Goal: Communication & Community: Participate in discussion

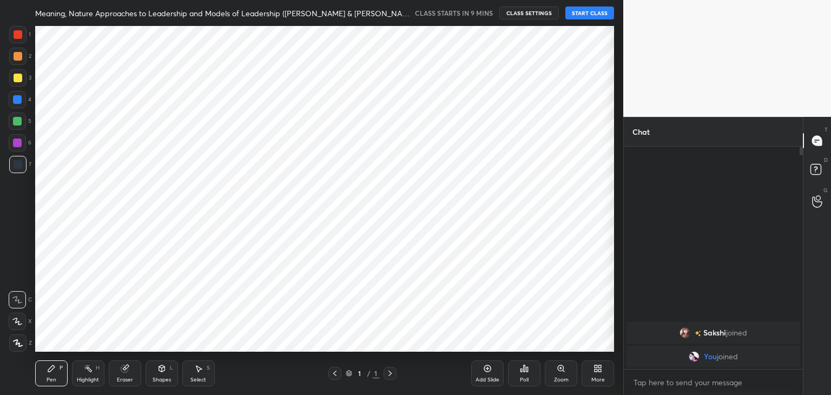
scroll to position [326, 580]
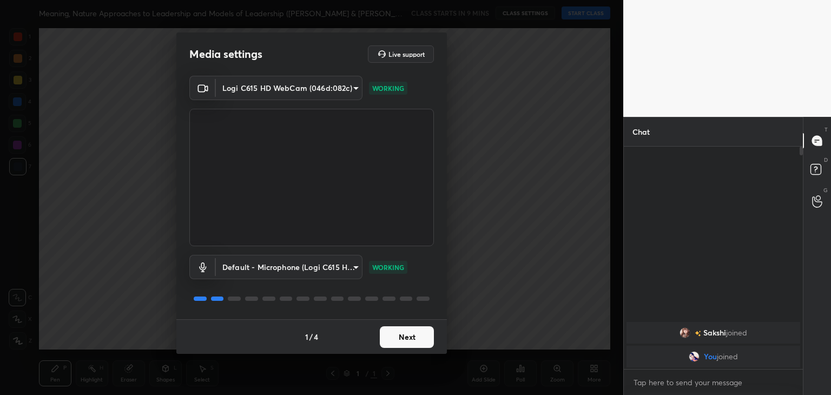
click at [398, 338] on button "Next" at bounding box center [407, 337] width 54 height 22
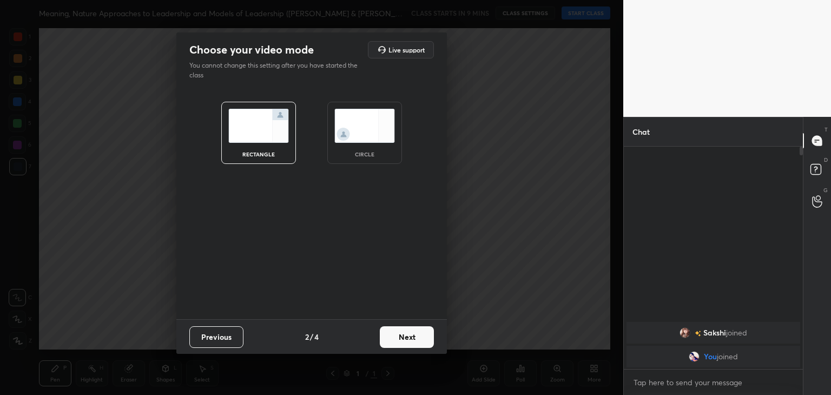
click at [398, 338] on button "Next" at bounding box center [407, 337] width 54 height 22
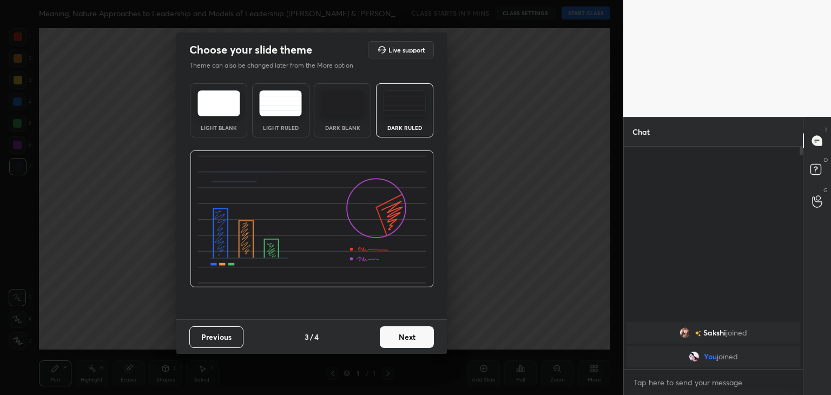
click at [398, 338] on button "Next" at bounding box center [407, 337] width 54 height 22
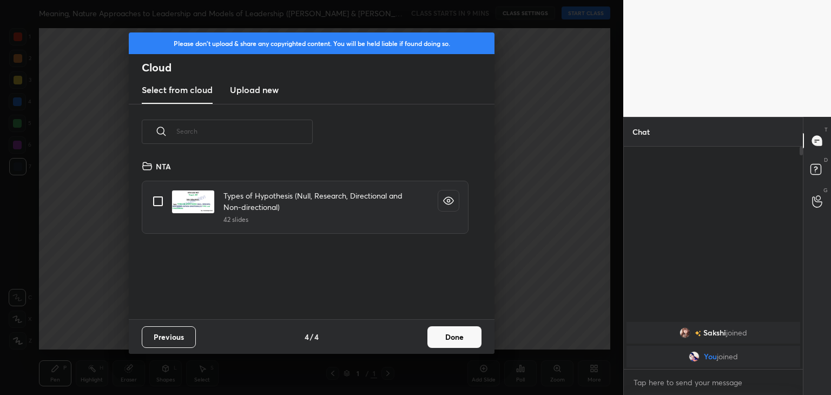
scroll to position [160, 348]
click at [245, 94] on h3 "Upload new" at bounding box center [254, 89] width 49 height 13
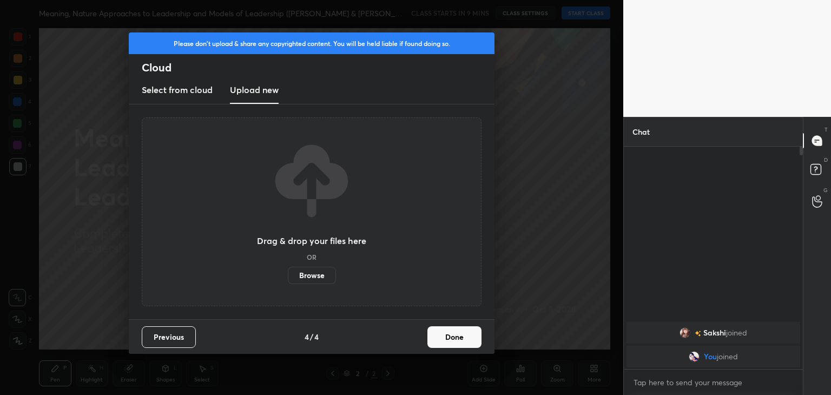
click at [311, 280] on label "Browse" at bounding box center [312, 275] width 48 height 17
click at [288, 280] on input "Browse" at bounding box center [288, 275] width 0 height 17
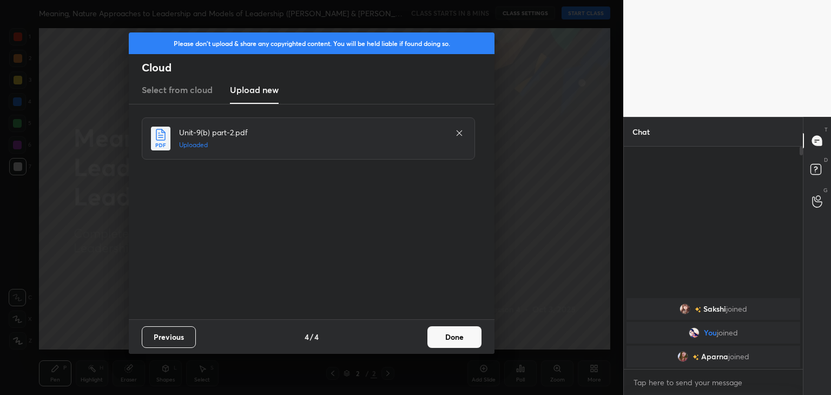
click at [450, 341] on button "Done" at bounding box center [455, 337] width 54 height 22
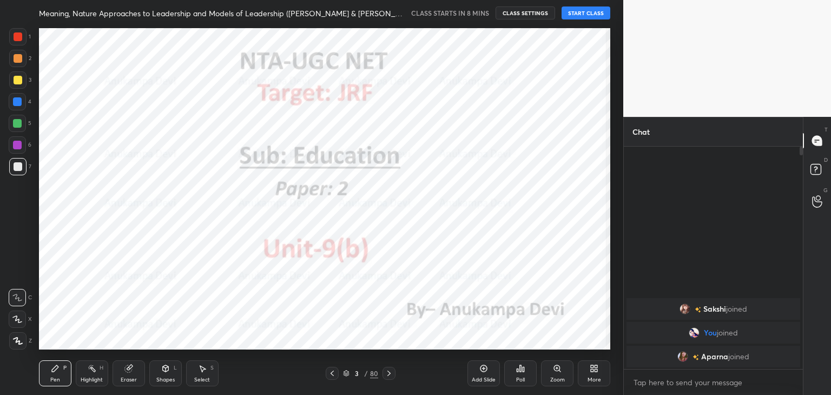
click at [331, 372] on icon at bounding box center [332, 373] width 9 height 9
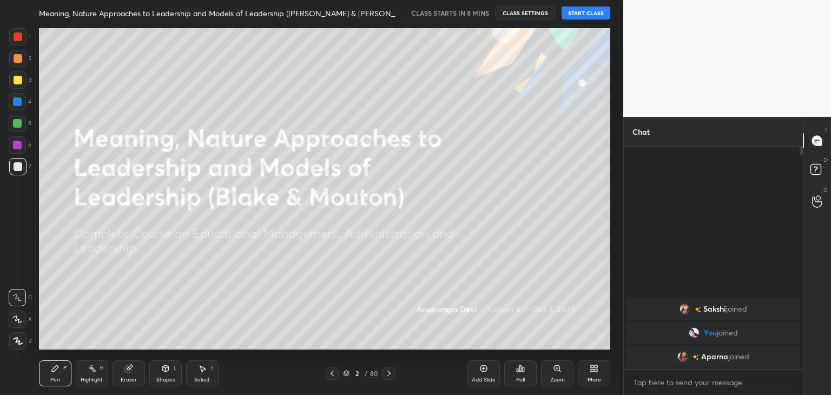
click at [599, 375] on div "More" at bounding box center [594, 374] width 32 height 26
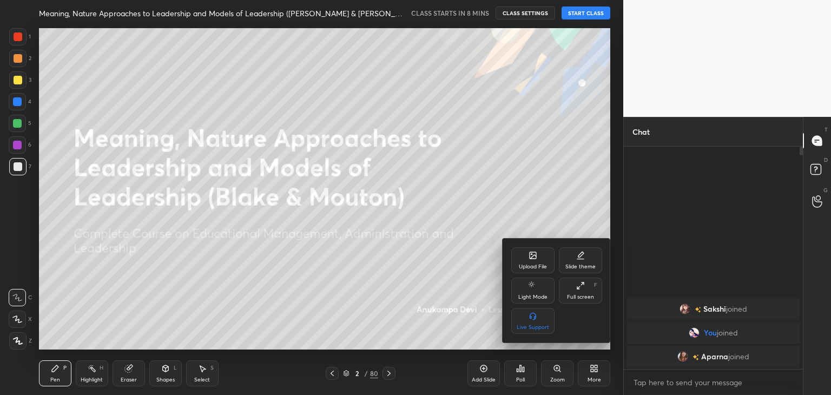
click at [529, 262] on div "Upload File" at bounding box center [533, 260] width 43 height 26
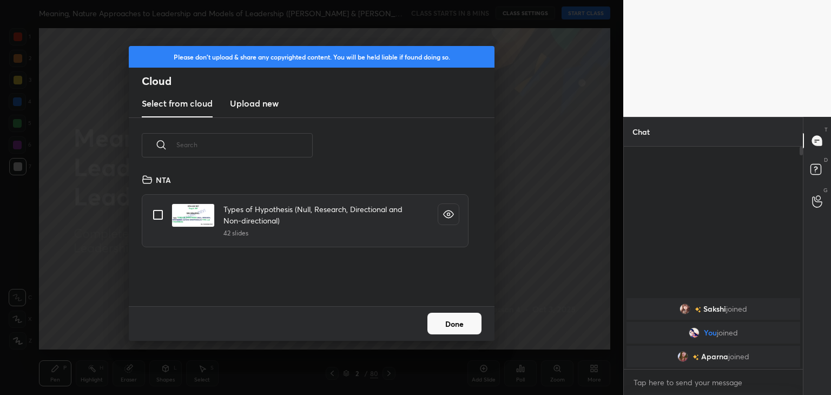
scroll to position [133, 348]
click at [273, 125] on input "text" at bounding box center [244, 145] width 136 height 46
click at [261, 106] on h3 "Upload new" at bounding box center [254, 103] width 49 height 13
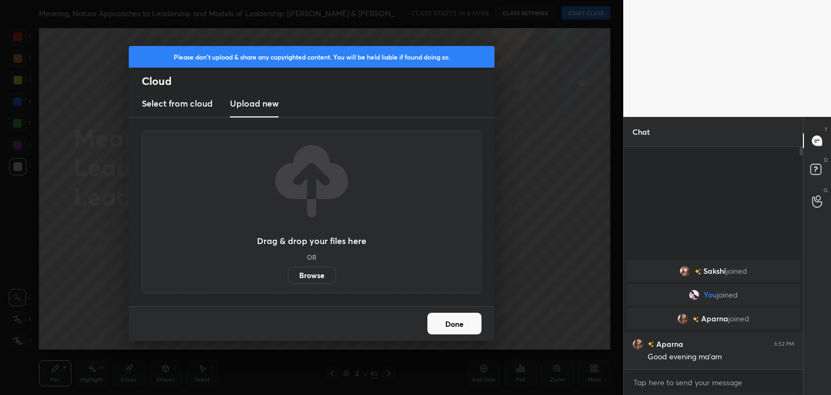
click at [309, 281] on label "Browse" at bounding box center [312, 275] width 48 height 17
click at [288, 281] on input "Browse" at bounding box center [288, 275] width 0 height 17
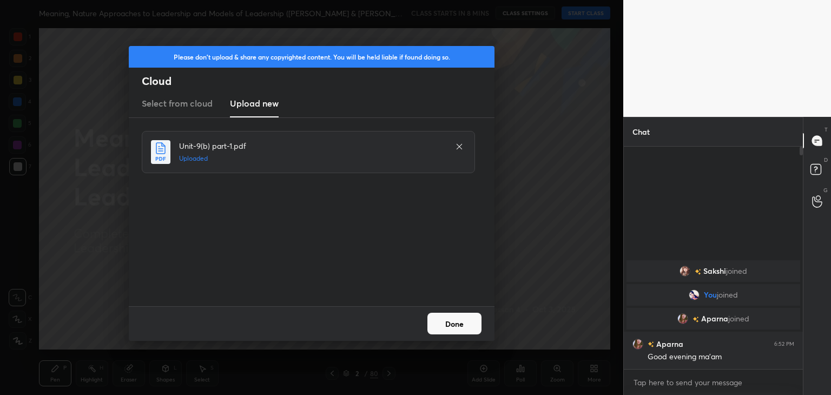
click at [445, 331] on button "Done" at bounding box center [455, 324] width 54 height 22
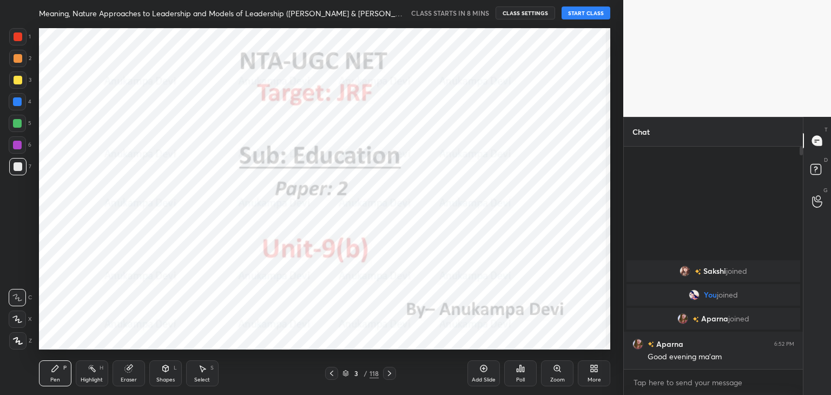
click at [16, 343] on icon at bounding box center [18, 341] width 9 height 6
click at [21, 142] on div at bounding box center [17, 145] width 9 height 9
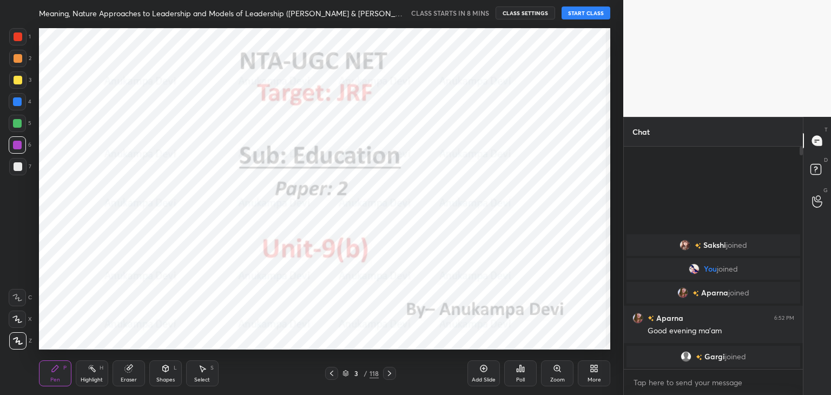
click at [333, 372] on icon at bounding box center [331, 373] width 9 height 9
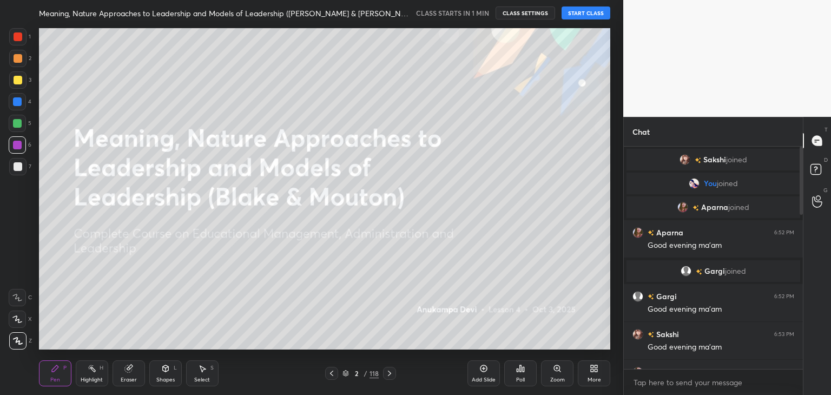
click at [577, 11] on button "START CLASS" at bounding box center [586, 12] width 49 height 13
drag, startPoint x: 19, startPoint y: 126, endPoint x: 34, endPoint y: 133, distance: 16.2
click at [20, 126] on div at bounding box center [17, 123] width 9 height 9
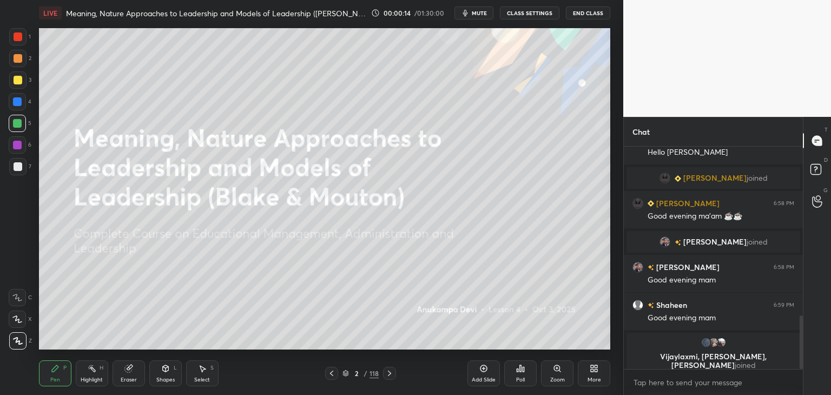
scroll to position [704, 0]
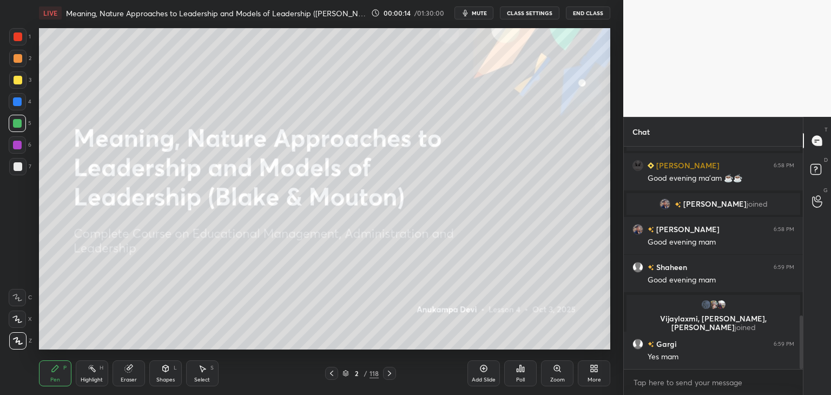
click at [803, 202] on div at bounding box center [800, 258] width 6 height 222
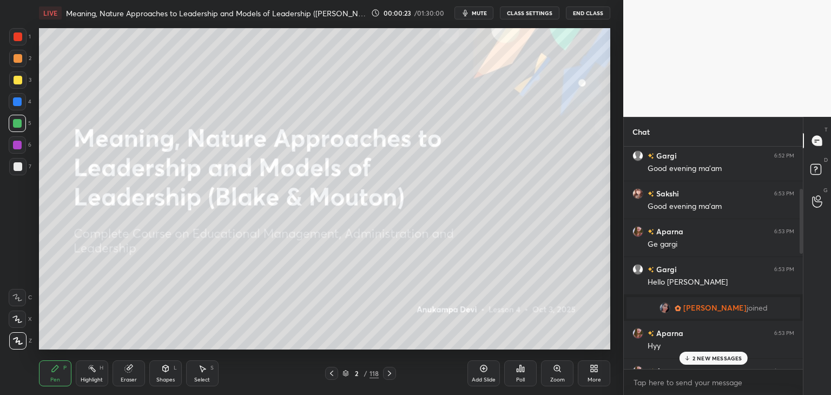
drag, startPoint x: 802, startPoint y: 332, endPoint x: 797, endPoint y: 166, distance: 166.3
click at [797, 166] on div at bounding box center [800, 258] width 6 height 222
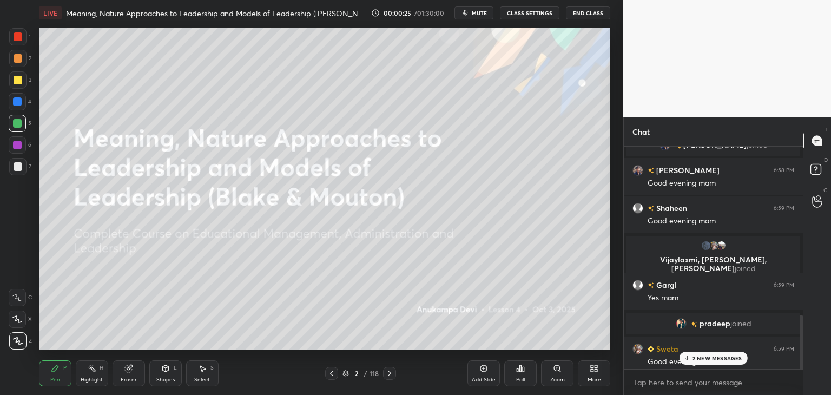
scroll to position [768, 0]
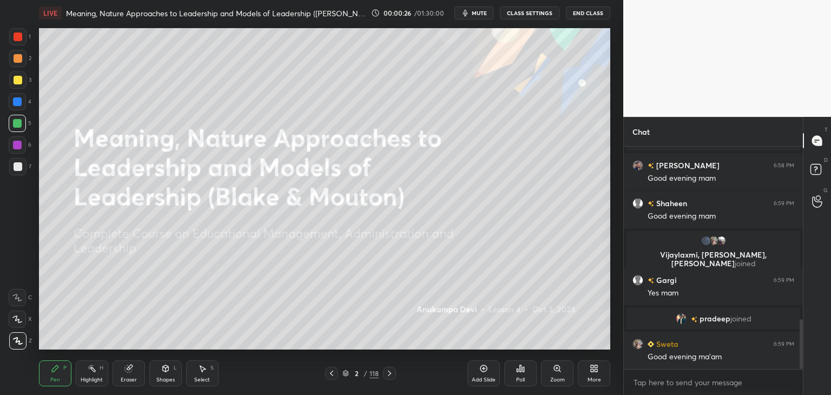
drag, startPoint x: 803, startPoint y: 232, endPoint x: 793, endPoint y: 420, distance: 188.1
click at [793, 0] on html "1 2 3 4 5 6 7 C X Z C X Z E E Erase all H H LIVE Meaning, Nature Approaches to …" at bounding box center [415, 0] width 831 height 0
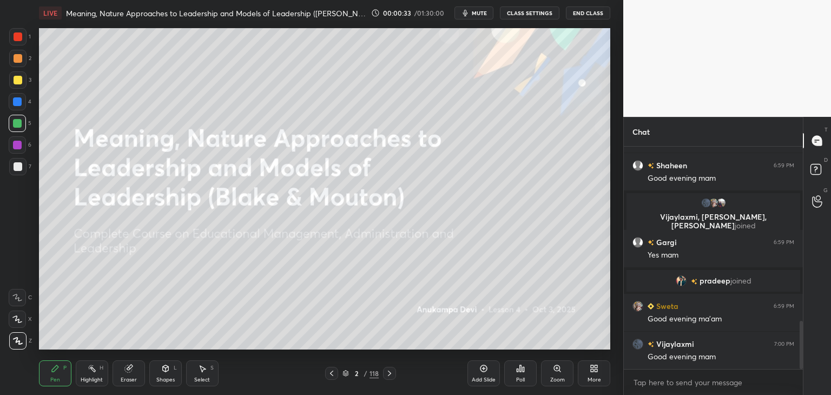
click at [15, 106] on div at bounding box center [17, 101] width 17 height 17
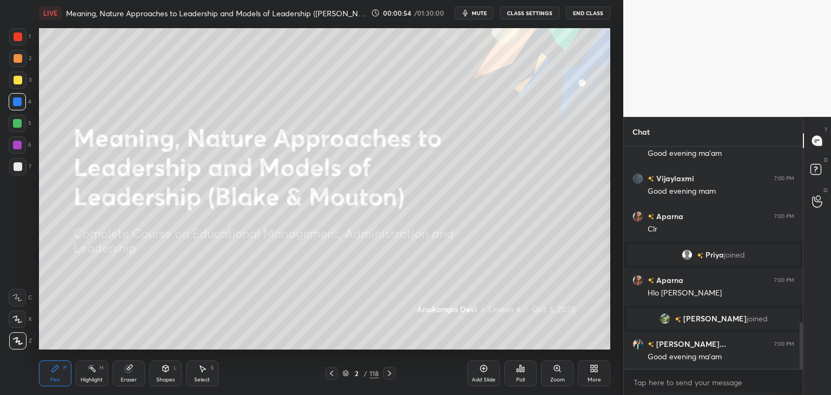
scroll to position [875, 0]
drag, startPoint x: 803, startPoint y: 335, endPoint x: 803, endPoint y: 324, distance: 10.8
click at [803, 324] on div "T Messages (T) D Doubts (D) G Raise Hand (G)" at bounding box center [817, 256] width 28 height 278
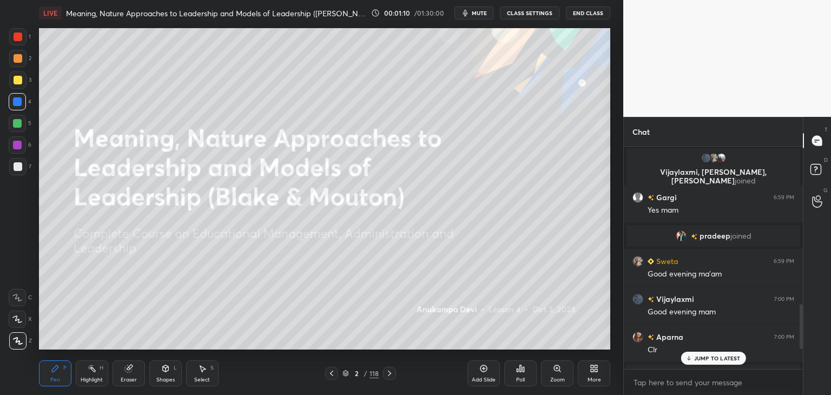
scroll to position [896, 0]
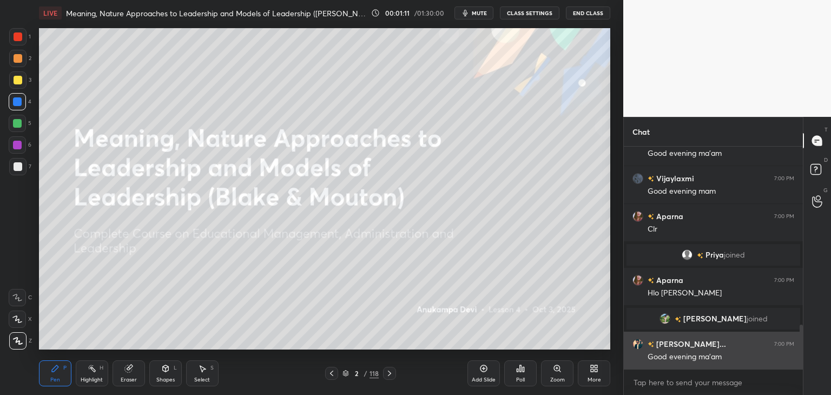
drag, startPoint x: 801, startPoint y: 332, endPoint x: 787, endPoint y: 362, distance: 33.2
click at [797, 364] on div at bounding box center [800, 258] width 6 height 222
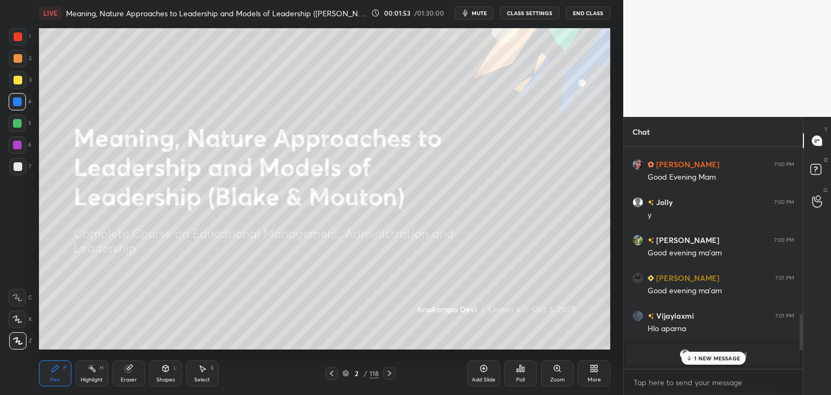
scroll to position [1125, 0]
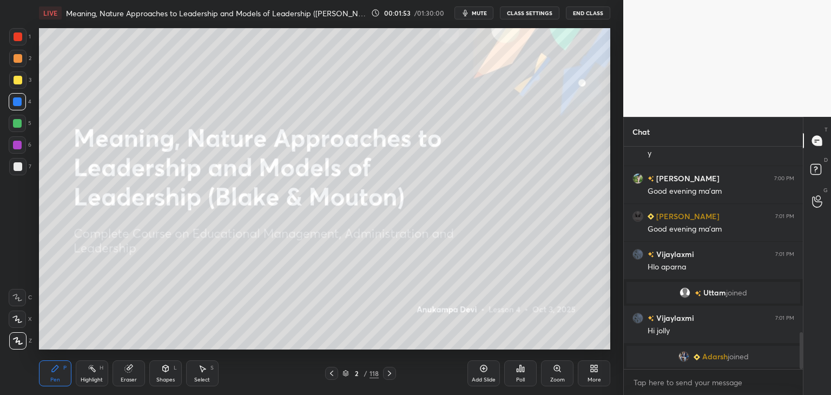
drag, startPoint x: 801, startPoint y: 343, endPoint x: 800, endPoint y: 366, distance: 23.3
click at [802, 366] on div at bounding box center [801, 350] width 3 height 37
click at [478, 15] on span "mute" at bounding box center [479, 13] width 15 height 8
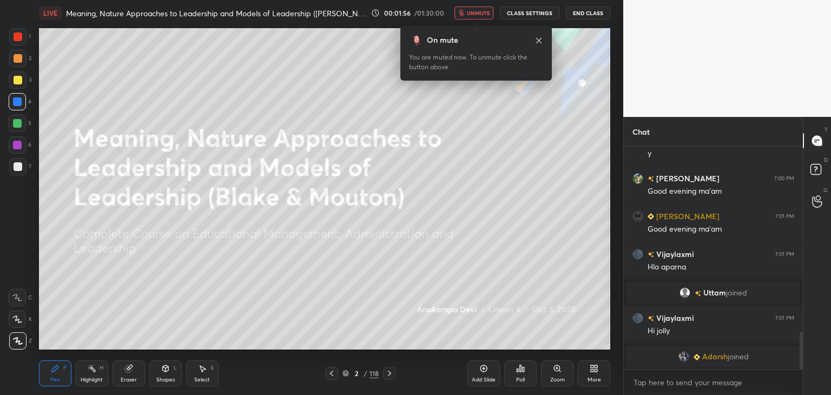
click at [479, 14] on span "unmute" at bounding box center [478, 13] width 23 height 8
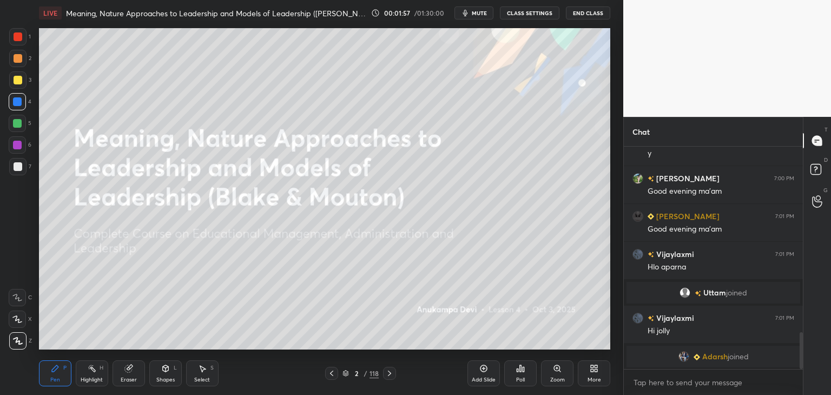
click at [389, 378] on div at bounding box center [389, 373] width 13 height 13
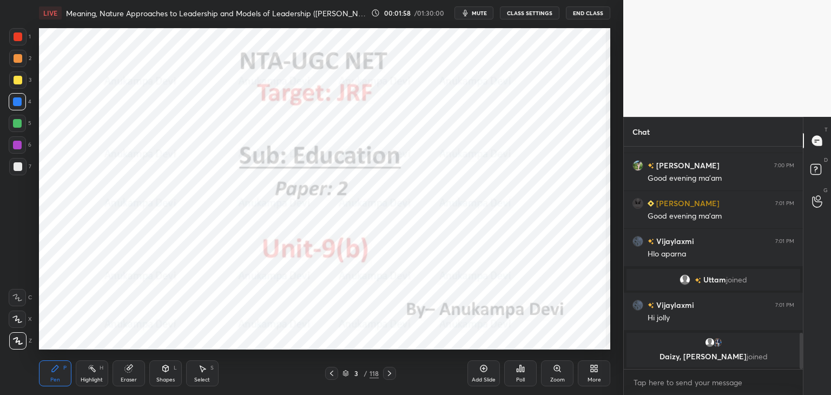
click at [343, 377] on div "3 / 118" at bounding box center [361, 374] width 36 height 10
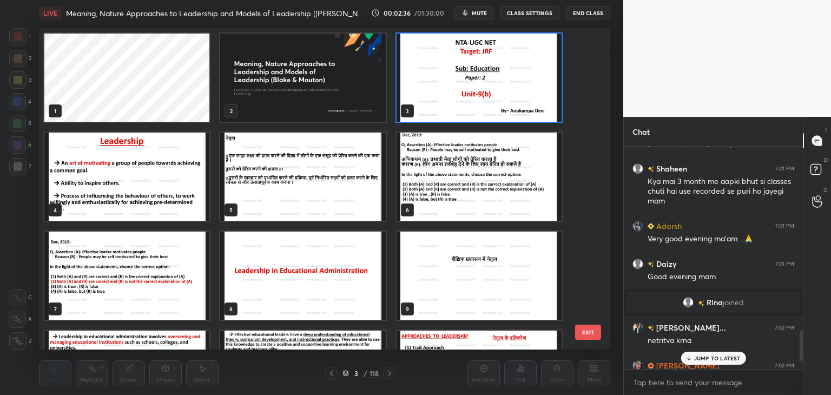
scroll to position [1358, 0]
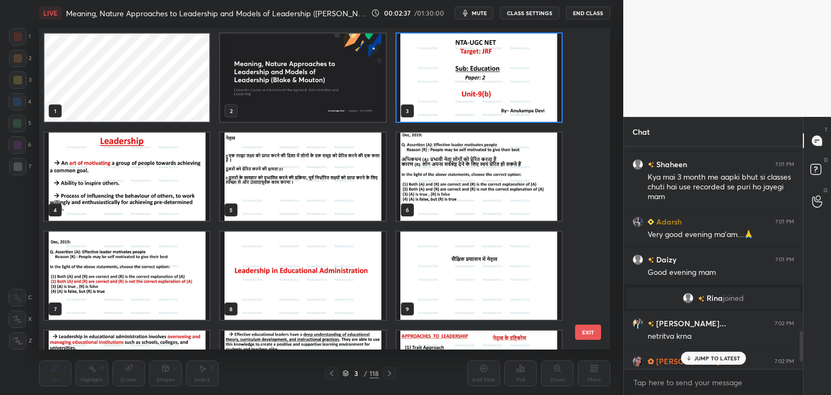
drag, startPoint x: 801, startPoint y: 350, endPoint x: 802, endPoint y: 343, distance: 7.6
click at [803, 343] on div "Chat [PERSON_NAME] 7:01 PM Good evening mam [PERSON_NAME] 7:01 PM [DOMAIN_NAME]…" at bounding box center [728, 256] width 208 height 278
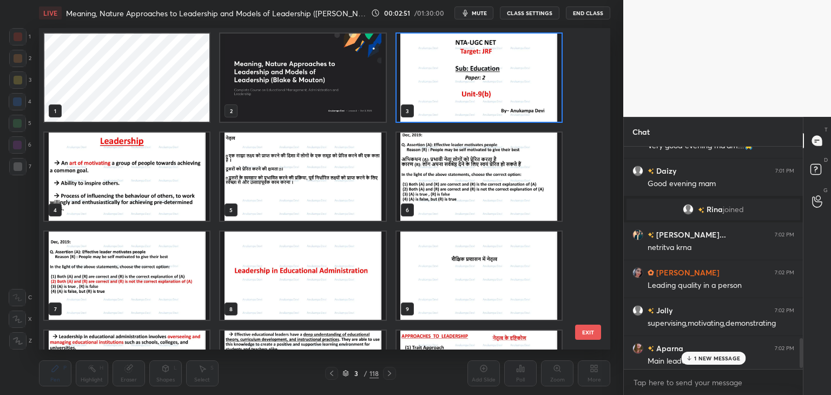
scroll to position [1451, 0]
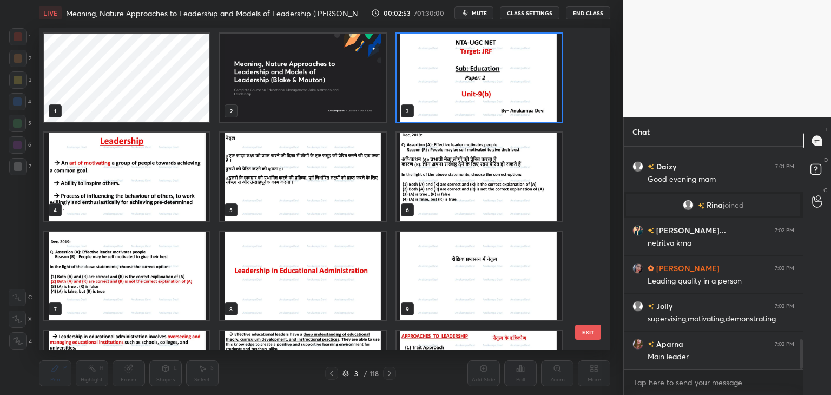
drag, startPoint x: 801, startPoint y: 340, endPoint x: 802, endPoint y: 364, distance: 23.8
click at [802, 364] on div at bounding box center [801, 354] width 3 height 30
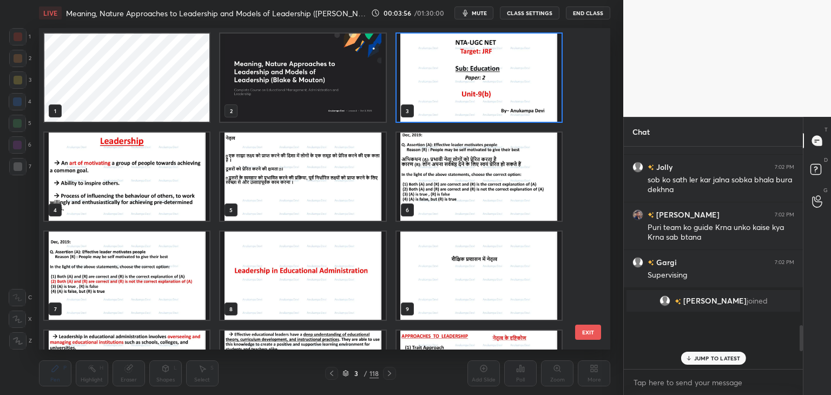
scroll to position [1671, 0]
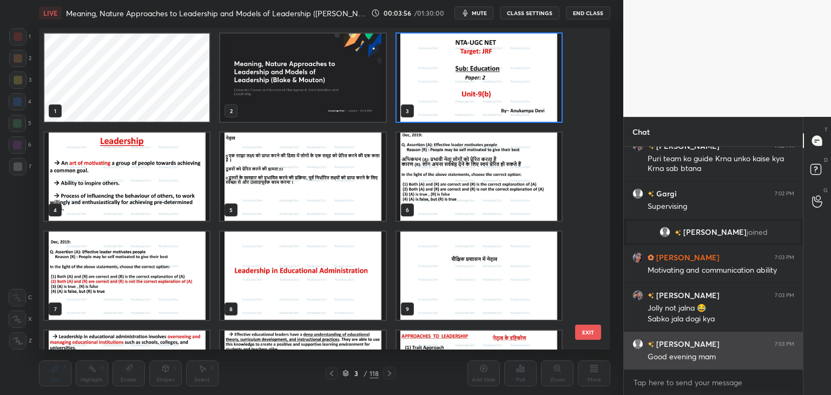
drag, startPoint x: 802, startPoint y: 353, endPoint x: 704, endPoint y: 356, distance: 98.0
click at [791, 369] on div "Jolly 7:02 PM sob ko sath ler kar jalna sobka bhala bura dekhna [PERSON_NAME] 7…" at bounding box center [713, 258] width 179 height 222
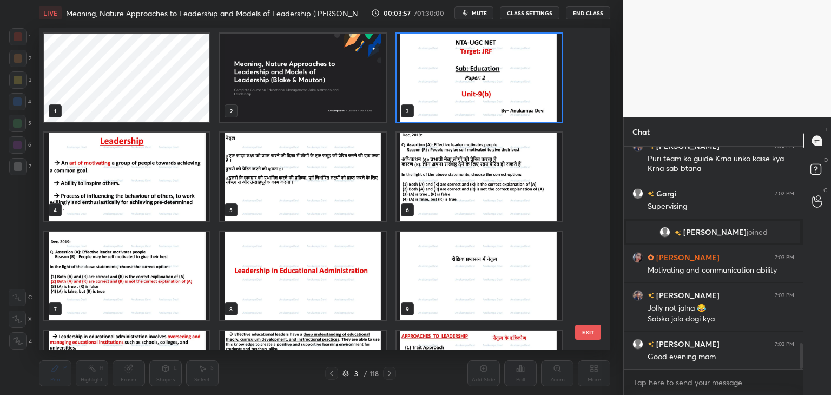
click at [187, 194] on img "grid" at bounding box center [126, 177] width 165 height 88
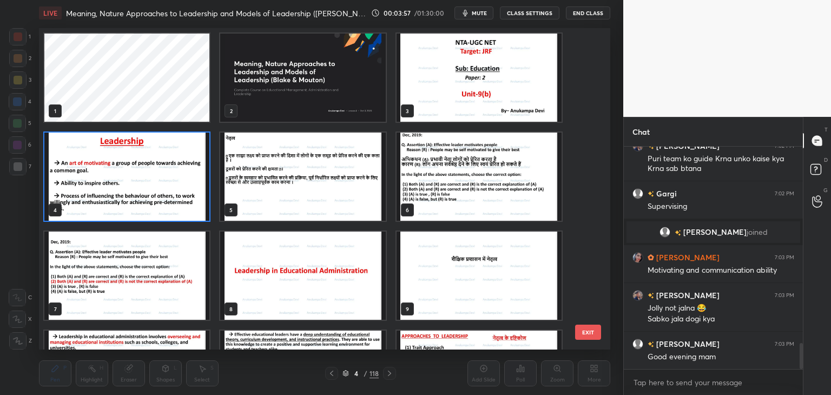
click at [186, 196] on img "grid" at bounding box center [126, 177] width 165 height 88
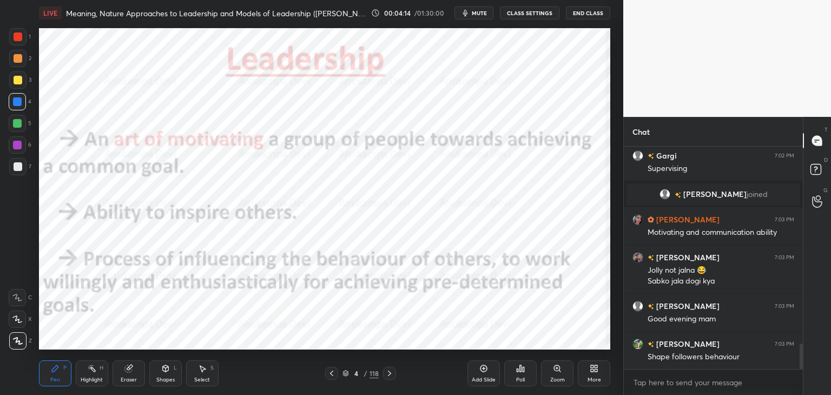
scroll to position [1746, 0]
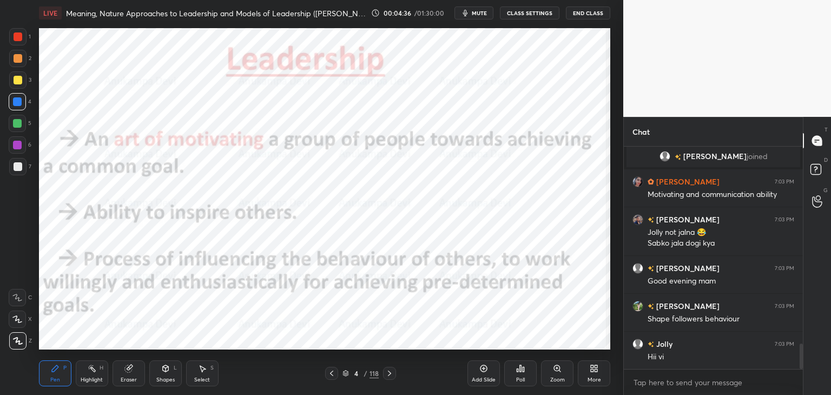
click at [389, 377] on icon at bounding box center [389, 373] width 9 height 9
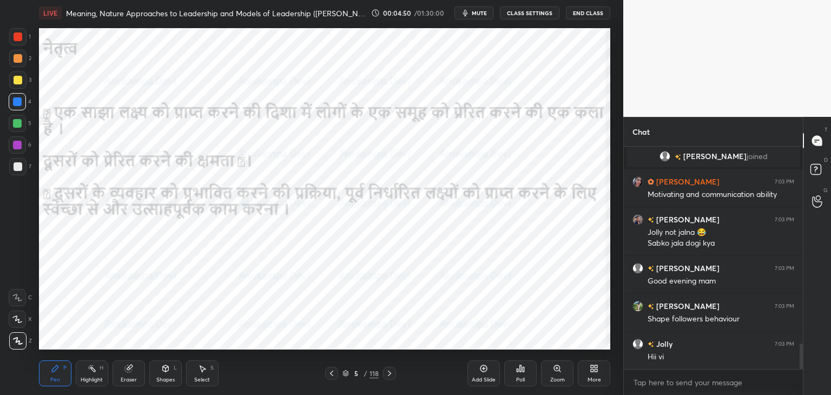
click at [387, 376] on icon at bounding box center [389, 373] width 9 height 9
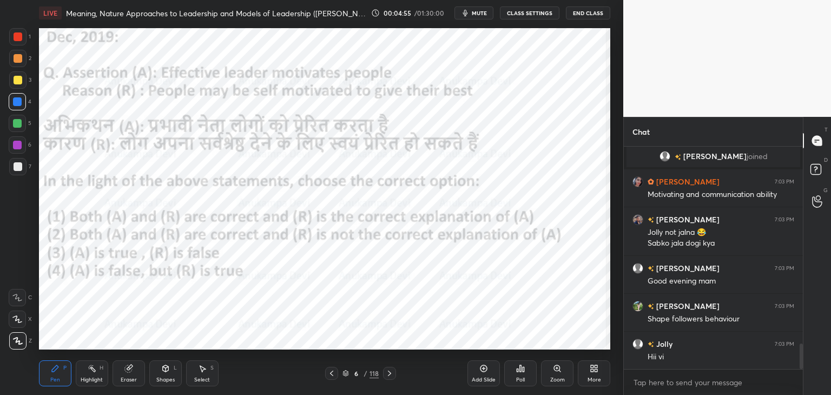
click at [483, 12] on span "mute" at bounding box center [479, 13] width 15 height 8
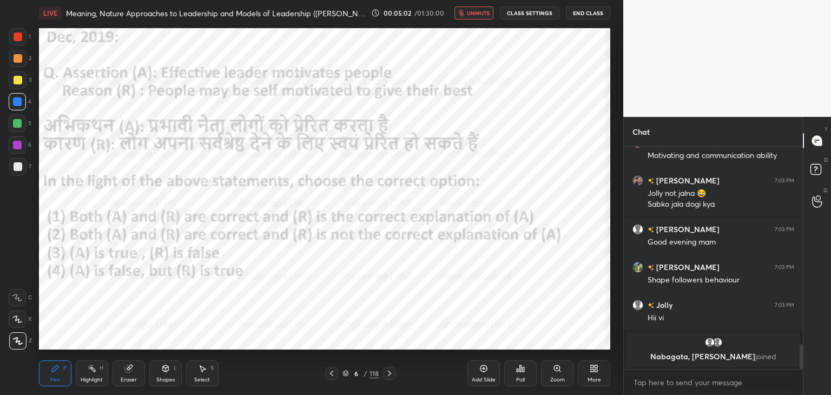
scroll to position [1791, 0]
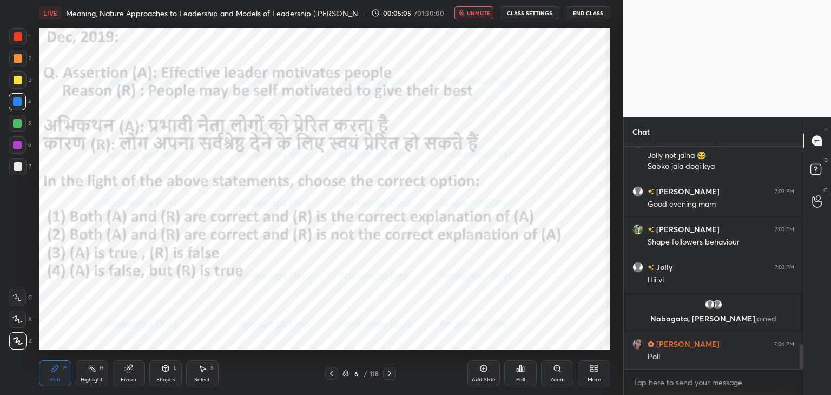
click at [479, 14] on span "unmute" at bounding box center [478, 13] width 23 height 8
click at [346, 376] on icon at bounding box center [346, 373] width 6 height 6
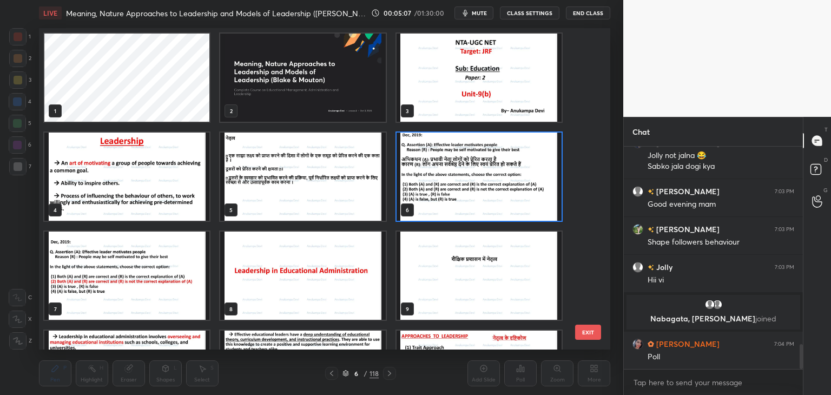
scroll to position [318, 567]
click at [447, 196] on img "grid" at bounding box center [479, 177] width 165 height 88
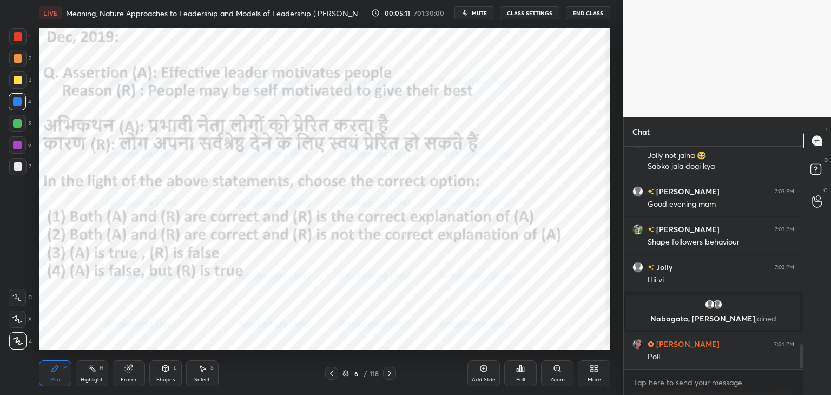
scroll to position [1817, 0]
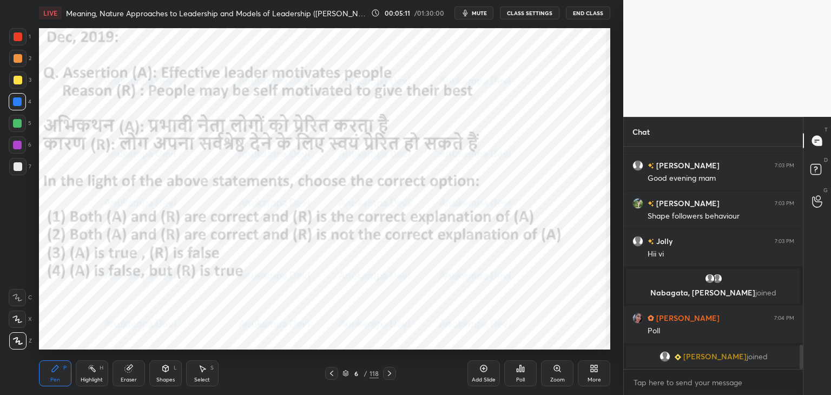
click at [522, 377] on div "Poll" at bounding box center [520, 379] width 9 height 5
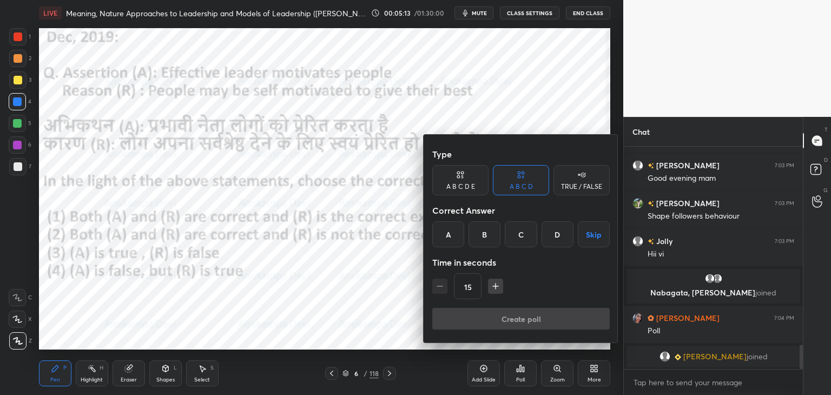
click at [484, 239] on div "B" at bounding box center [485, 234] width 32 height 26
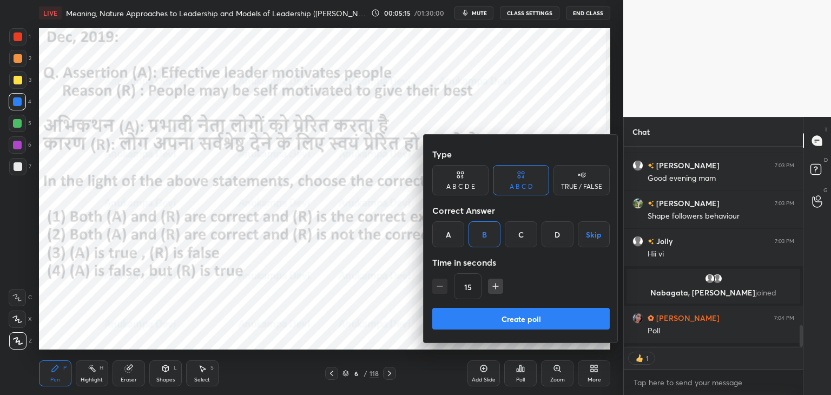
scroll to position [4, 3]
click at [534, 320] on button "Create poll" at bounding box center [522, 319] width 178 height 22
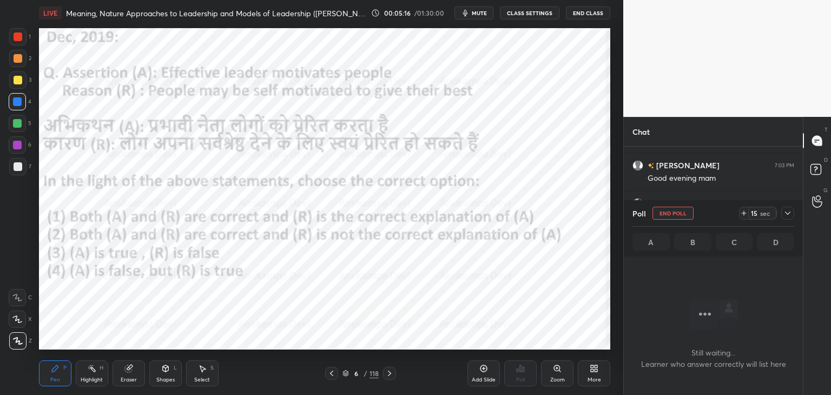
scroll to position [189, 176]
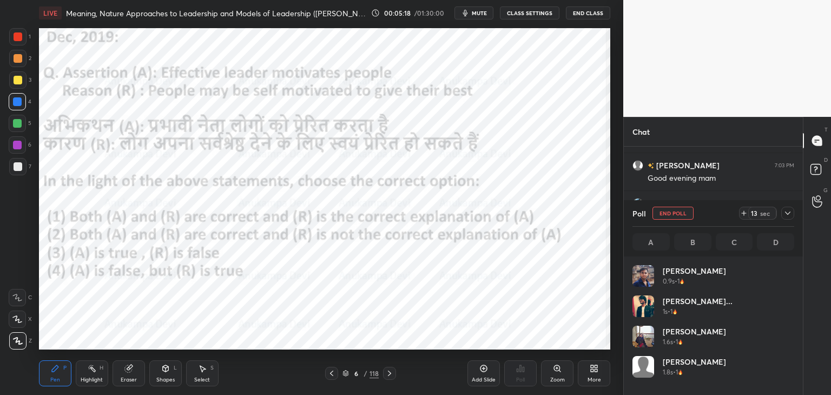
click at [485, 12] on span "mute" at bounding box center [479, 13] width 15 height 8
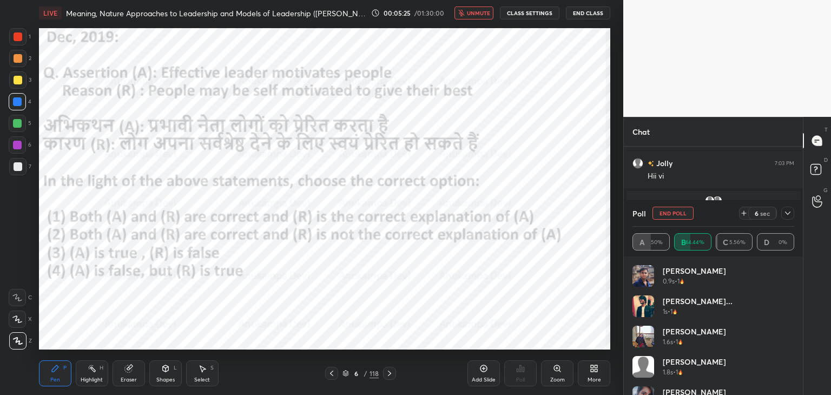
scroll to position [3, 3]
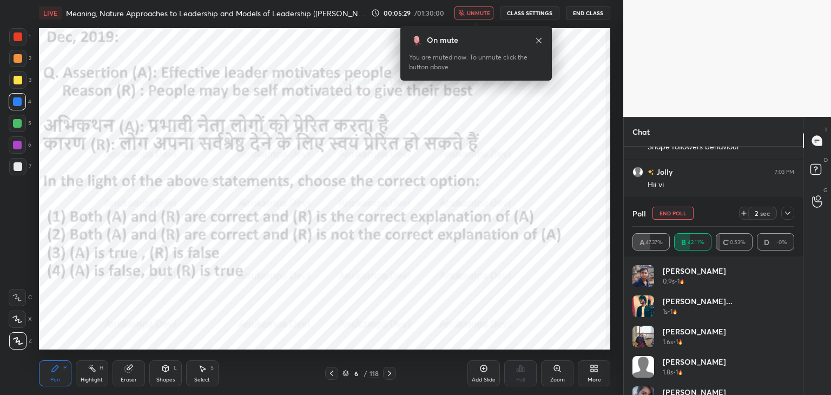
drag, startPoint x: 479, startPoint y: 15, endPoint x: 472, endPoint y: 27, distance: 14.3
click at [479, 16] on span "unmute" at bounding box center [478, 13] width 23 height 8
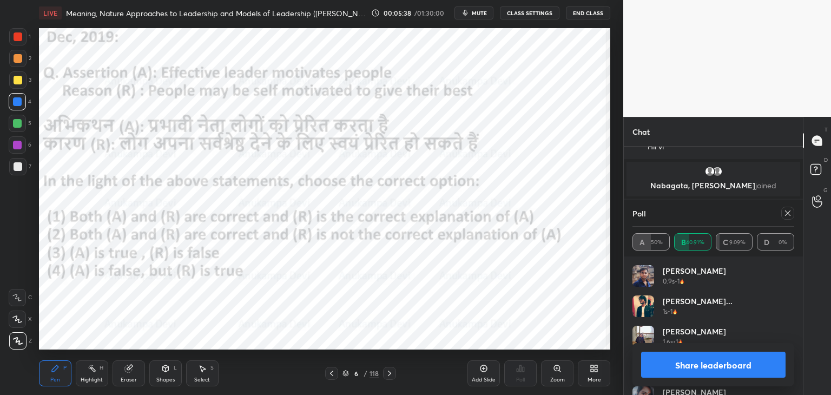
click at [788, 214] on icon at bounding box center [787, 213] width 5 height 5
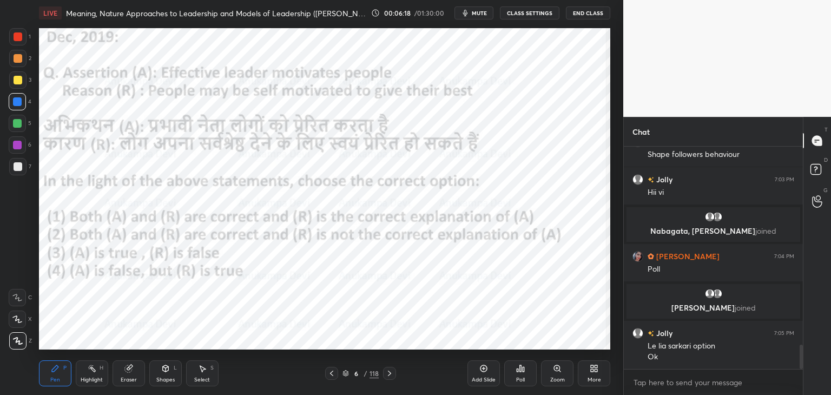
click at [390, 376] on icon at bounding box center [389, 373] width 9 height 9
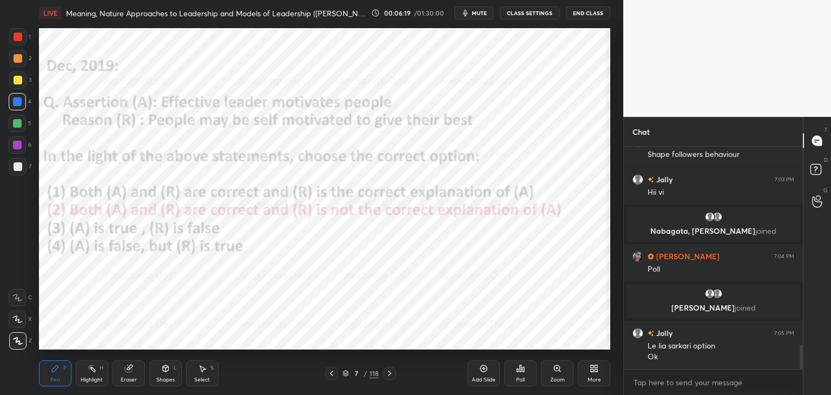
click at [345, 377] on icon at bounding box center [346, 373] width 6 height 6
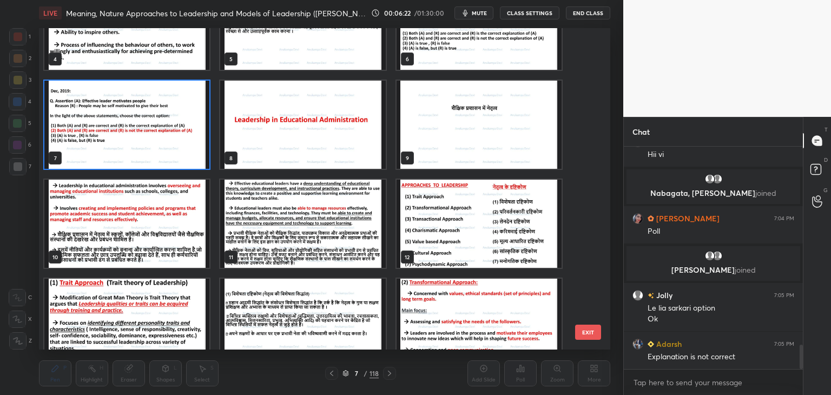
scroll to position [157, 0]
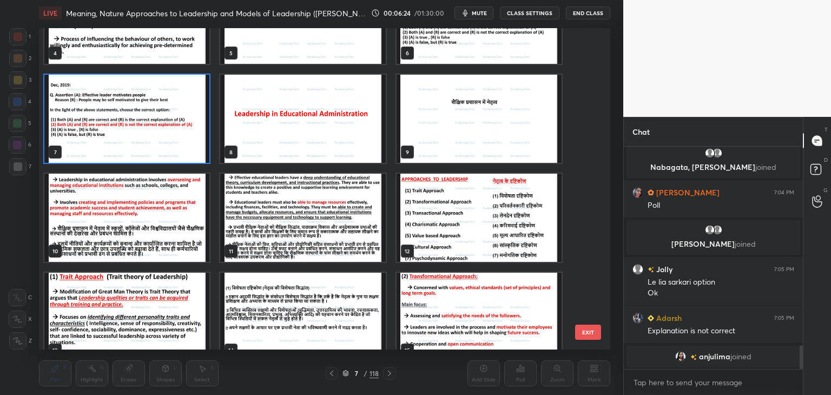
click at [324, 135] on img "grid" at bounding box center [302, 119] width 165 height 88
click at [323, 135] on img "grid" at bounding box center [302, 119] width 165 height 88
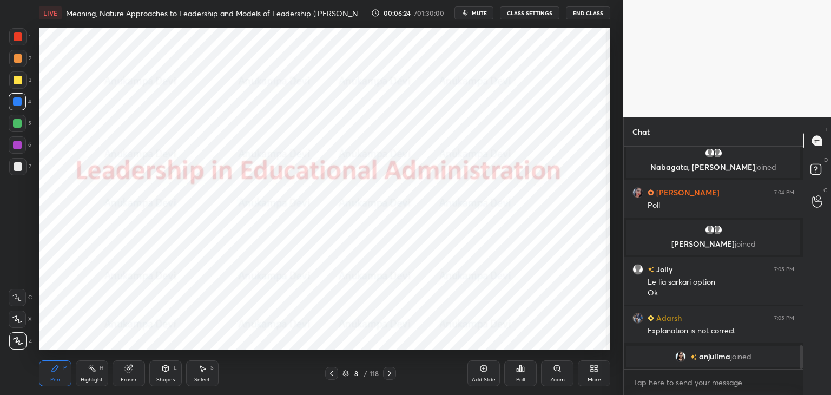
click at [323, 135] on img "grid" at bounding box center [302, 119] width 165 height 88
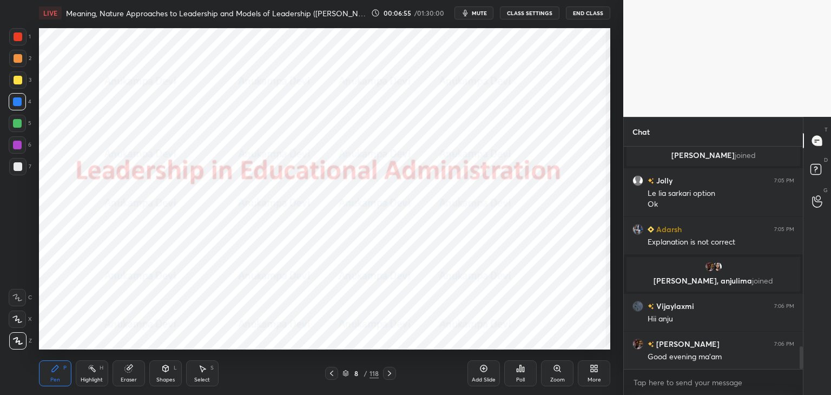
scroll to position [1996, 0]
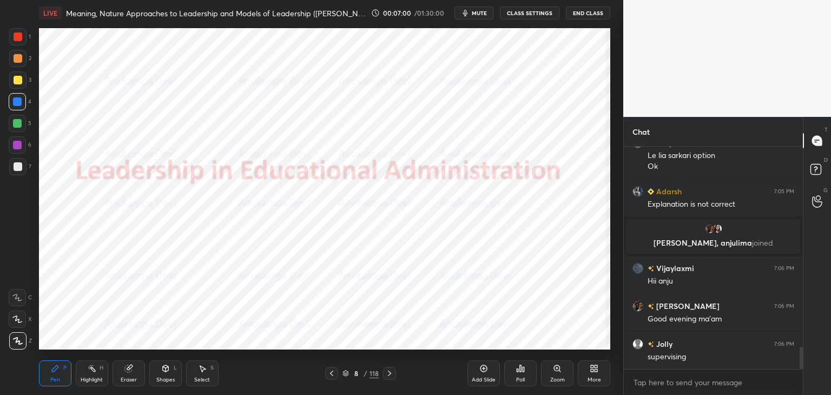
click at [389, 376] on icon at bounding box center [389, 373] width 9 height 9
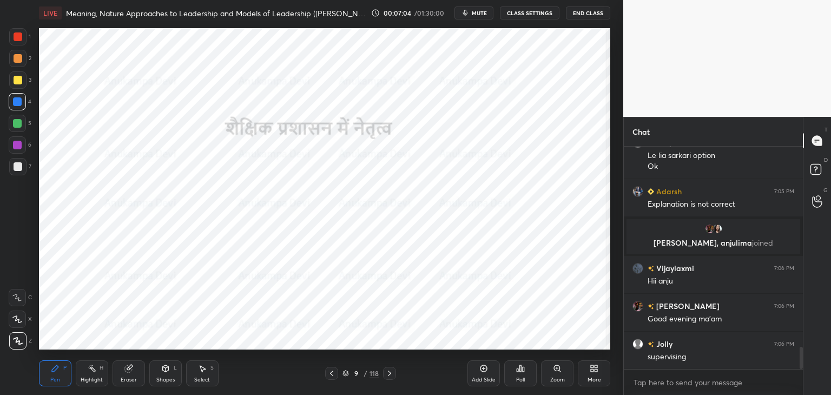
scroll to position [2034, 0]
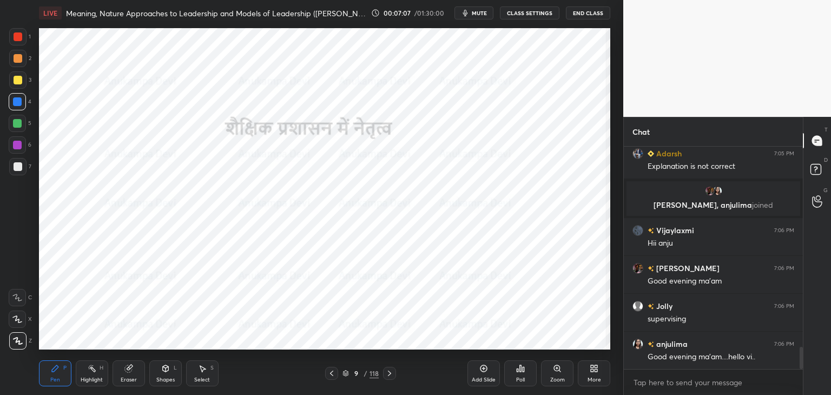
drag, startPoint x: 390, startPoint y: 373, endPoint x: 388, endPoint y: 355, distance: 18.0
click at [389, 373] on icon at bounding box center [389, 373] width 9 height 9
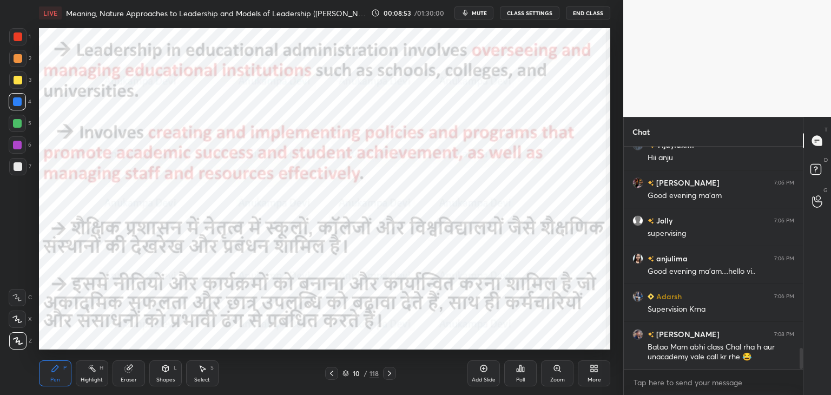
scroll to position [2146, 0]
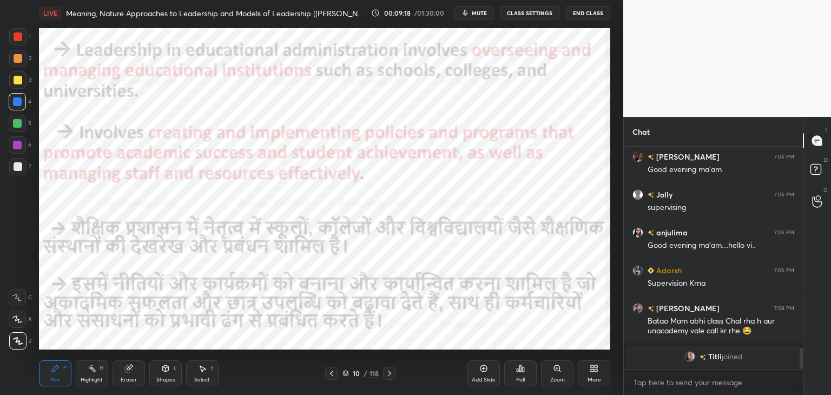
click at [331, 377] on icon at bounding box center [331, 373] width 9 height 9
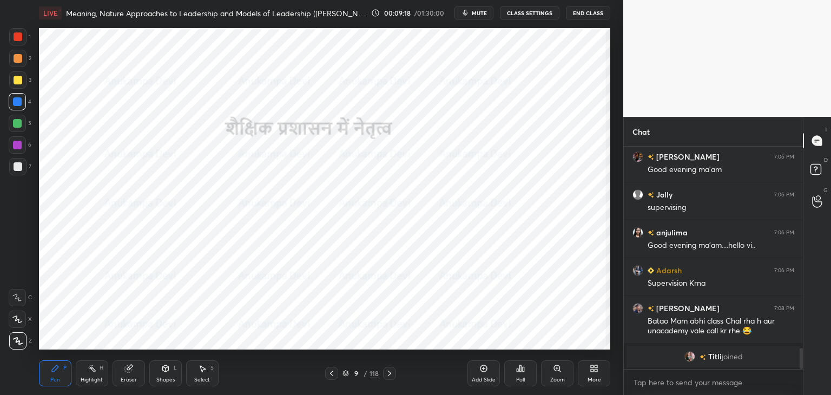
click at [331, 376] on icon at bounding box center [331, 373] width 9 height 9
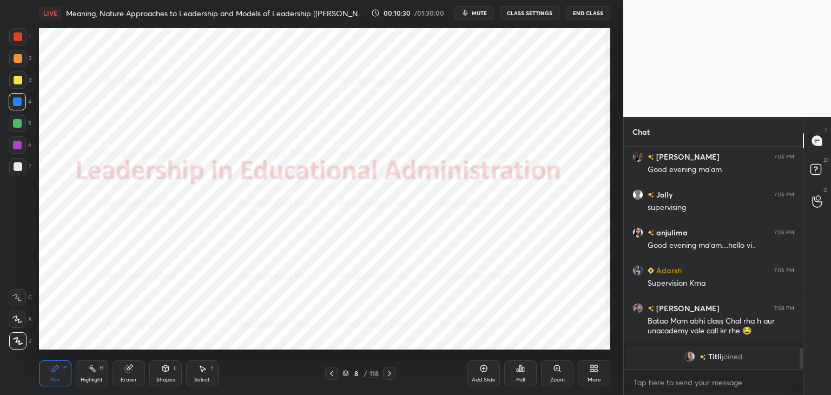
click at [390, 375] on icon at bounding box center [389, 373] width 9 height 9
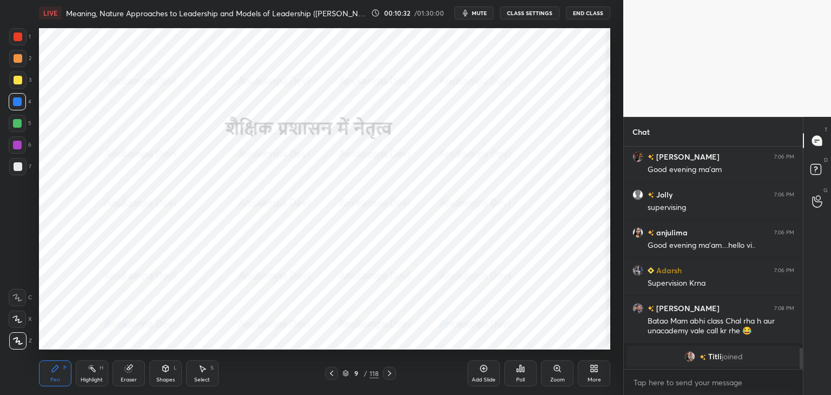
click at [390, 375] on icon at bounding box center [389, 373] width 9 height 9
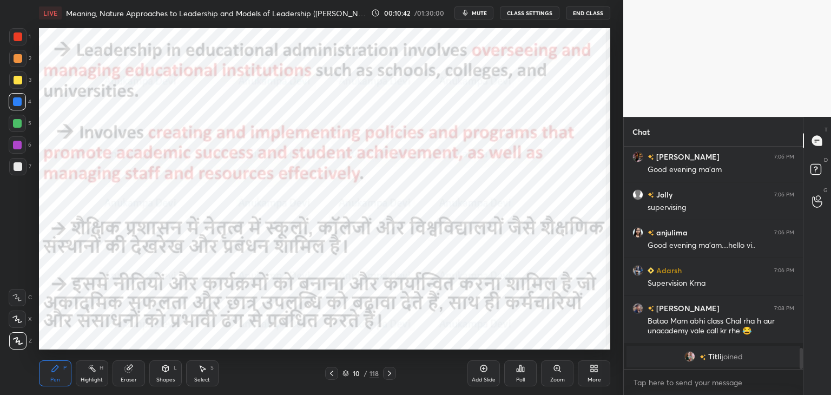
click at [391, 376] on icon at bounding box center [389, 373] width 9 height 9
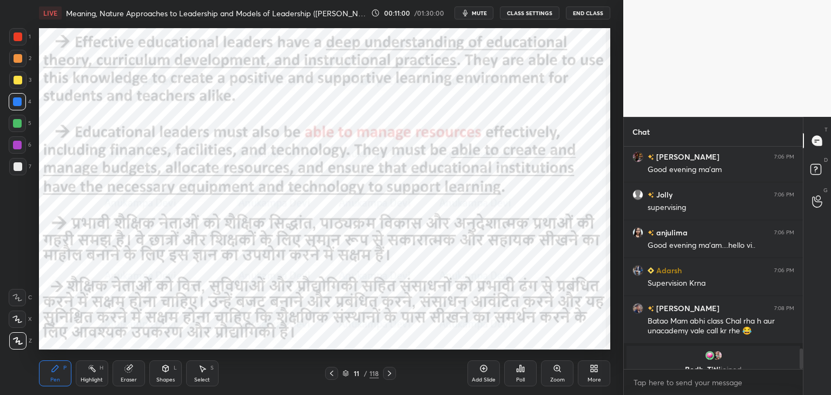
scroll to position [2159, 0]
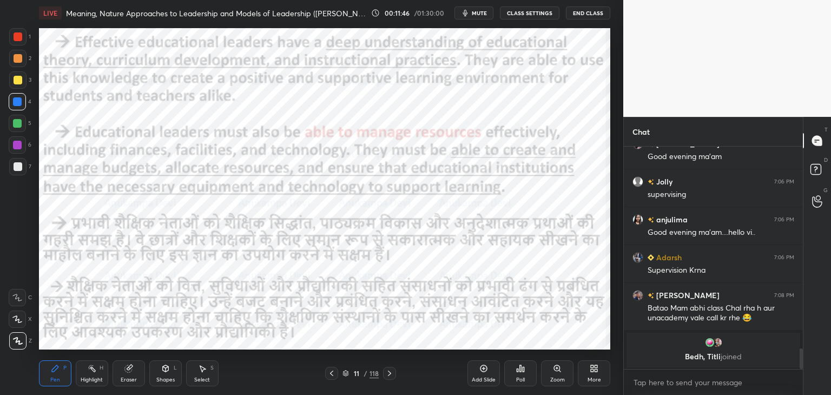
click at [390, 377] on icon at bounding box center [389, 373] width 9 height 9
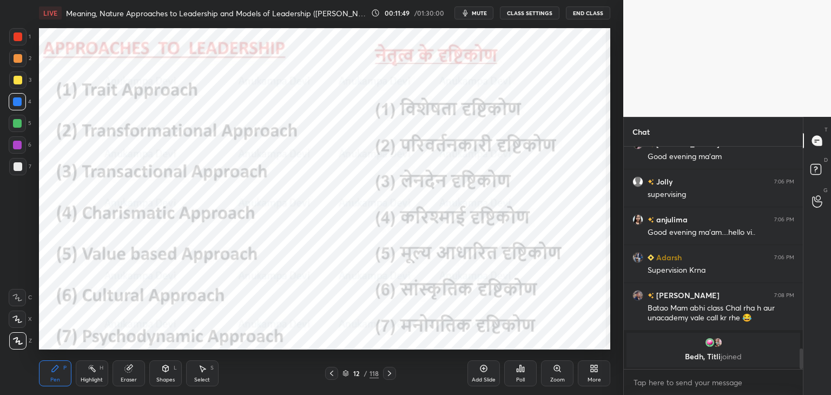
click at [16, 150] on div at bounding box center [17, 144] width 17 height 17
click at [484, 370] on icon at bounding box center [483, 368] width 3 height 3
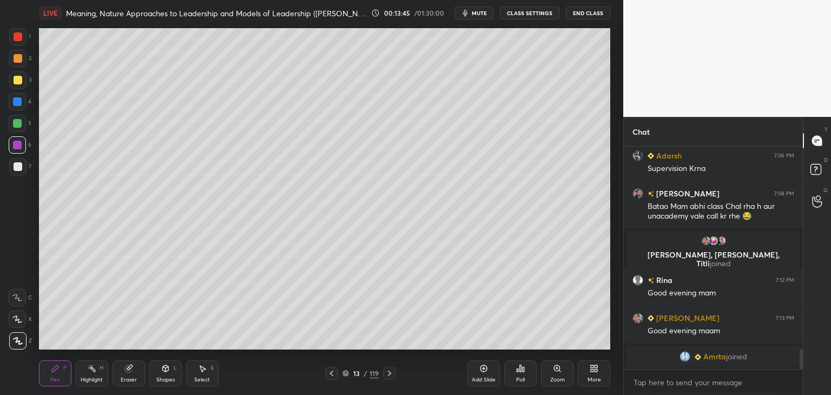
scroll to position [2172, 0]
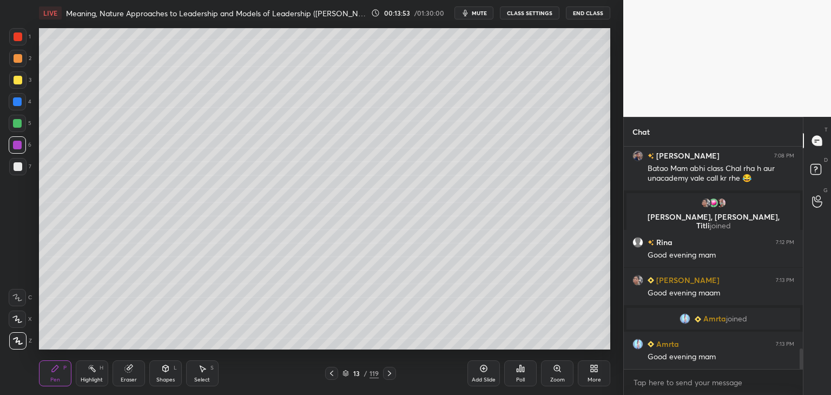
click at [15, 173] on div at bounding box center [17, 166] width 17 height 17
click at [332, 375] on icon at bounding box center [331, 373] width 3 height 5
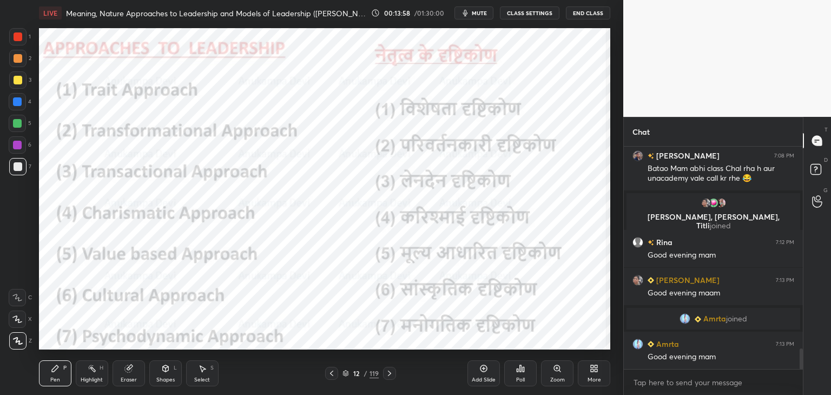
drag, startPoint x: 15, startPoint y: 124, endPoint x: 33, endPoint y: 124, distance: 17.9
click at [15, 124] on div at bounding box center [17, 123] width 9 height 9
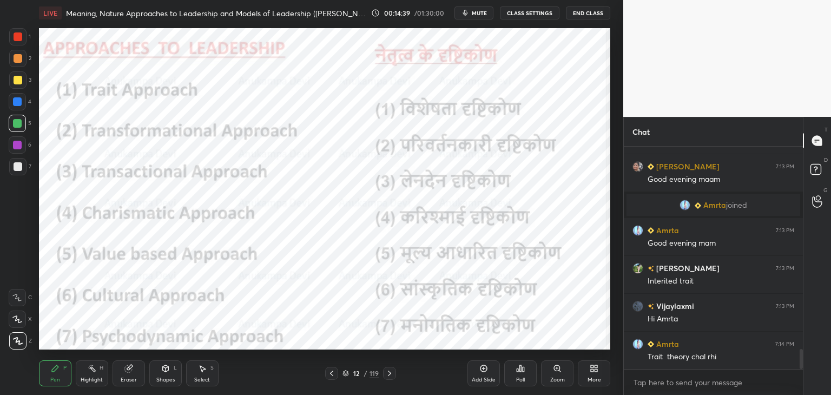
scroll to position [2296, 0]
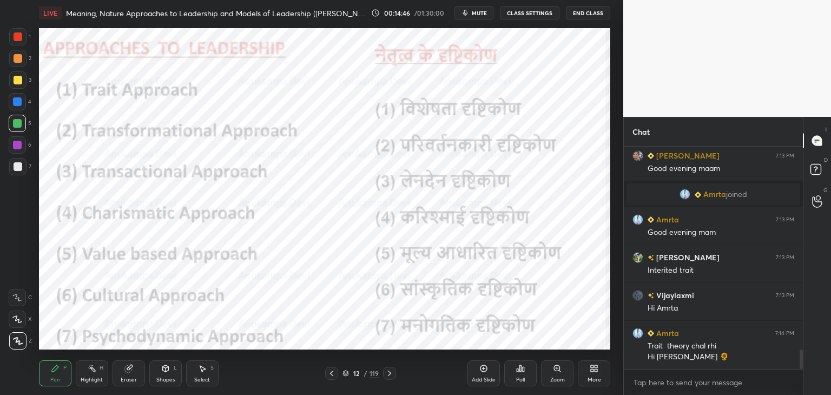
drag, startPoint x: 392, startPoint y: 377, endPoint x: 384, endPoint y: 368, distance: 11.9
click at [391, 377] on icon at bounding box center [389, 373] width 9 height 9
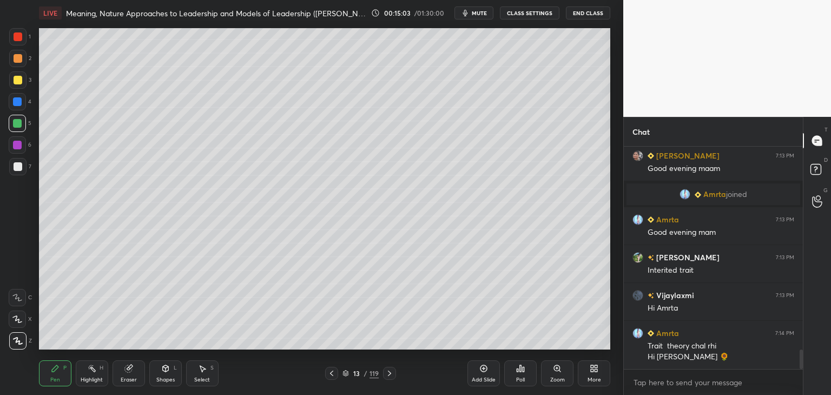
click at [331, 380] on div "Pen P Highlight H Eraser Shapes L Select S 13 / 119 Add Slide Poll Zoom More" at bounding box center [325, 373] width 572 height 43
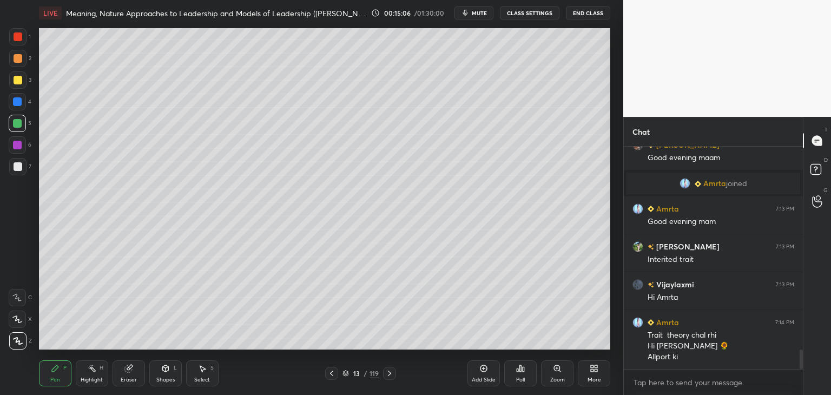
click at [333, 374] on icon at bounding box center [331, 373] width 9 height 9
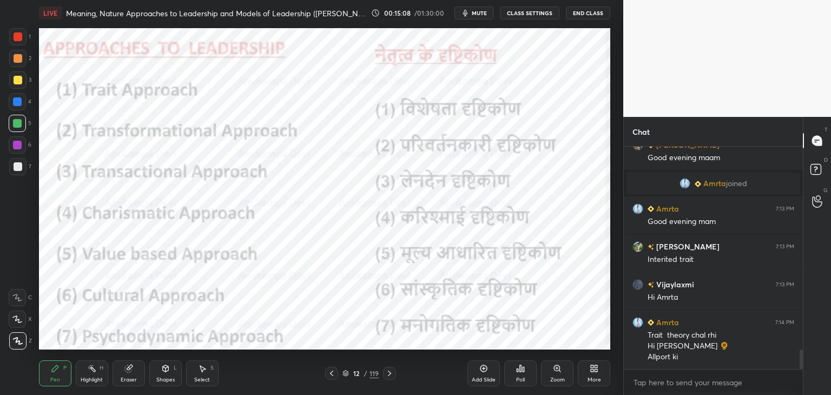
click at [17, 104] on div at bounding box center [17, 101] width 9 height 9
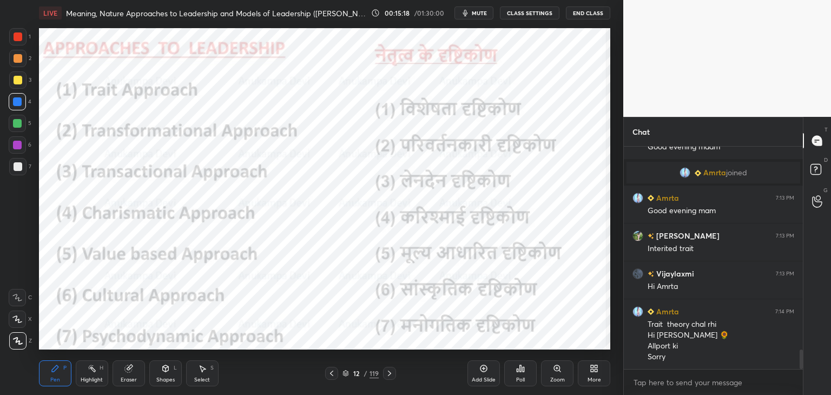
scroll to position [2329, 0]
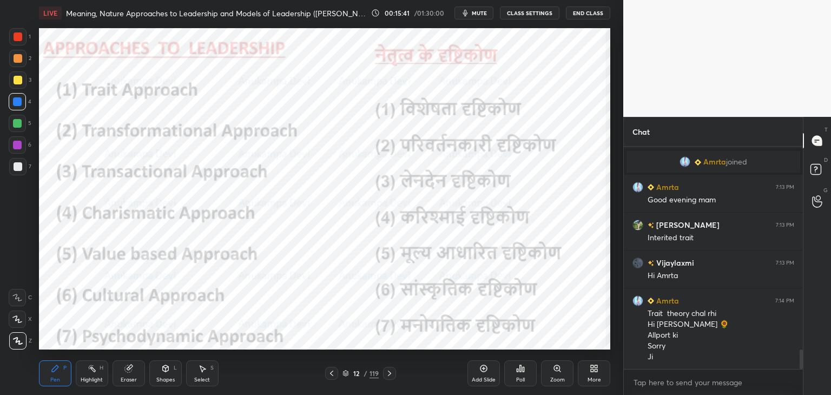
click at [390, 371] on icon at bounding box center [389, 373] width 9 height 9
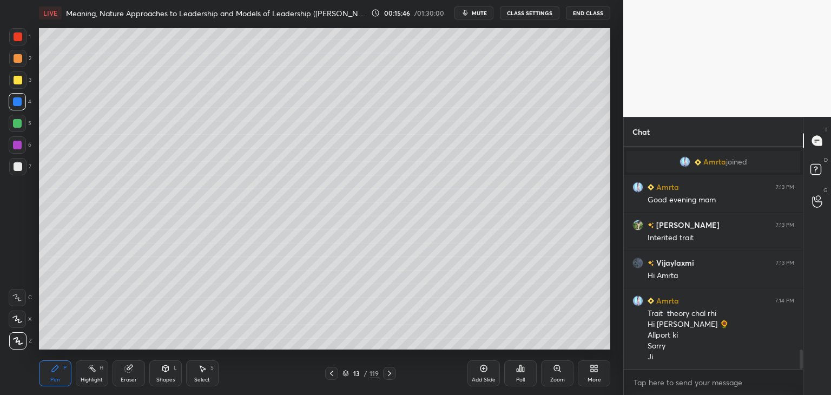
scroll to position [2367, 0]
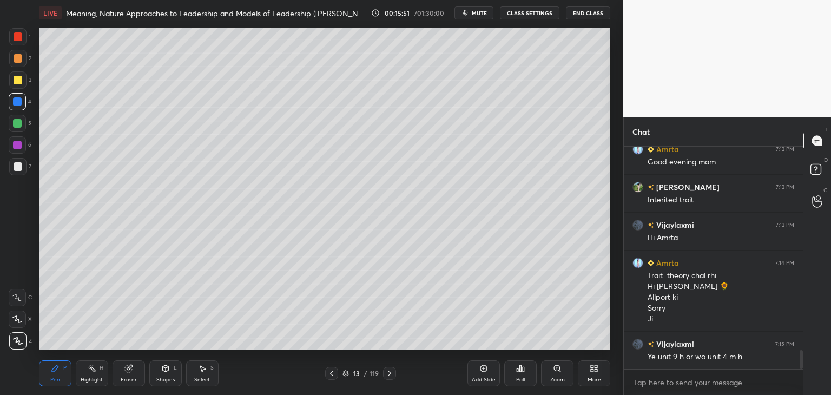
click at [390, 375] on icon at bounding box center [389, 373] width 9 height 9
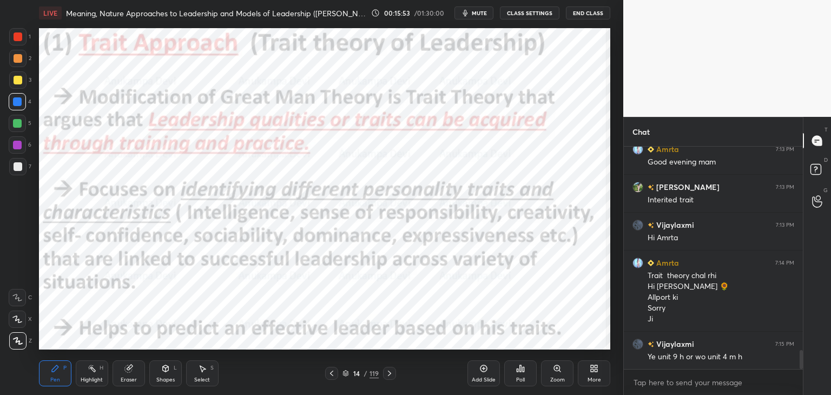
click at [18, 127] on div at bounding box center [17, 123] width 9 height 9
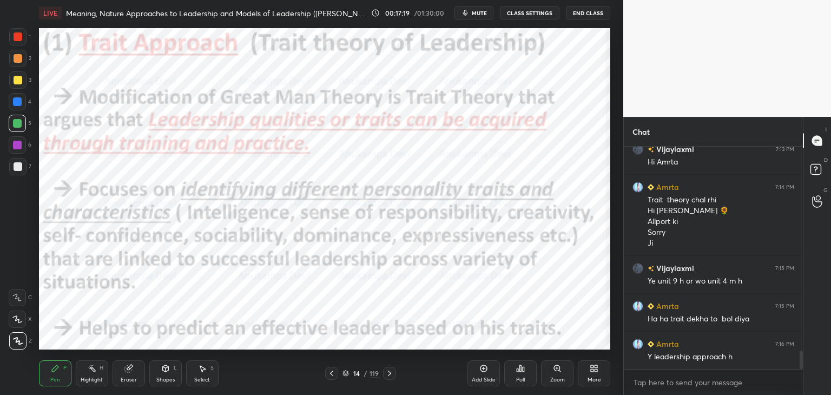
scroll to position [2480, 0]
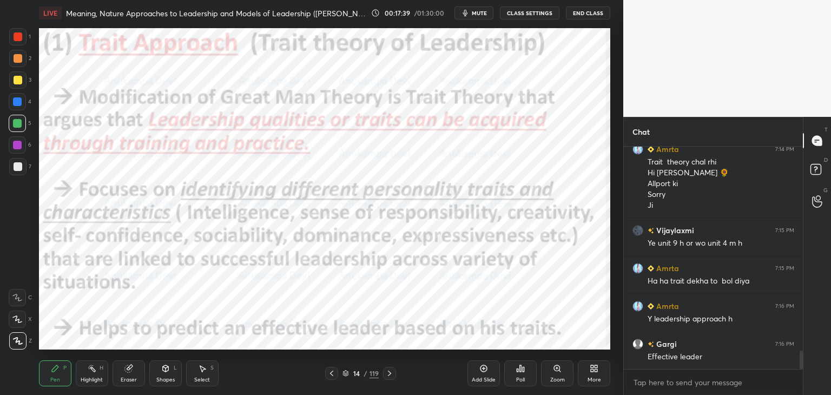
click at [391, 377] on icon at bounding box center [389, 373] width 9 height 9
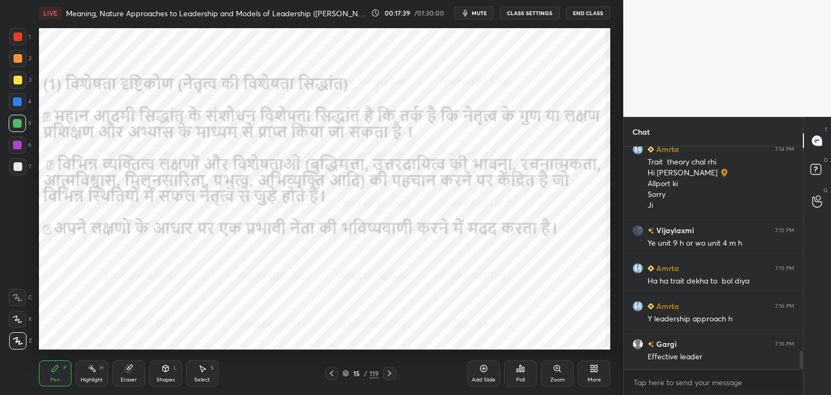
click at [391, 377] on icon at bounding box center [389, 373] width 9 height 9
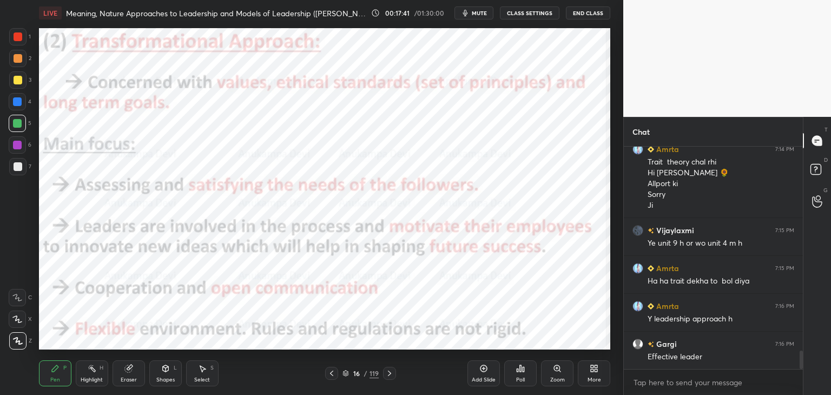
click at [331, 375] on icon at bounding box center [331, 373] width 9 height 9
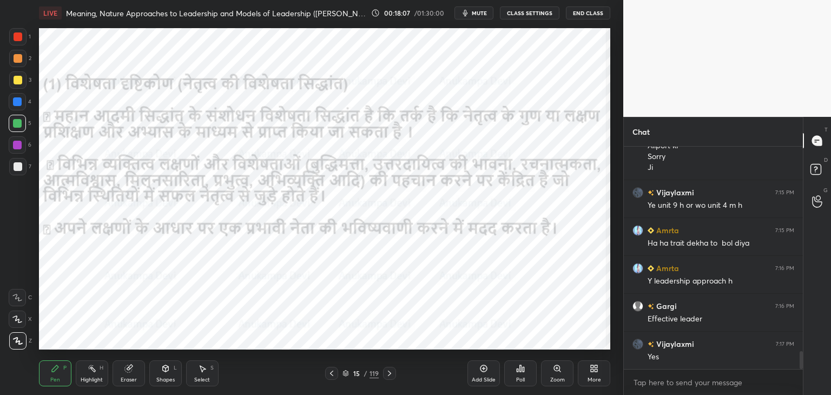
scroll to position [2556, 0]
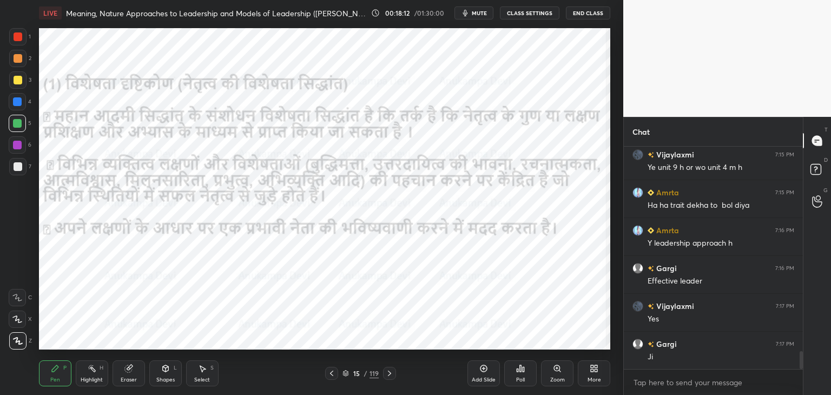
click at [388, 377] on icon at bounding box center [389, 373] width 9 height 9
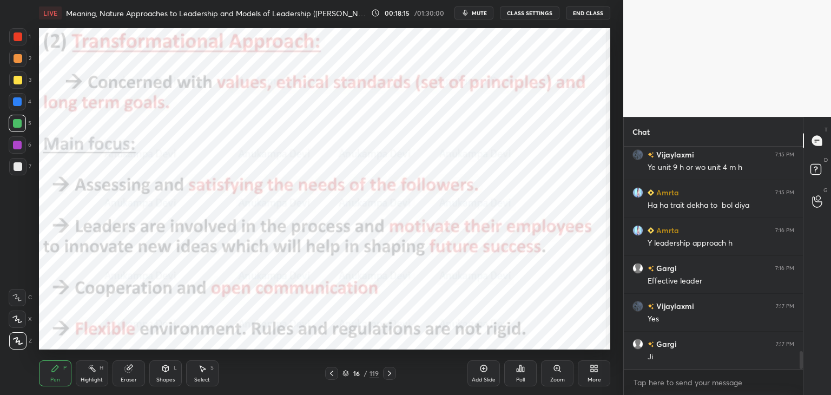
click at [17, 64] on div at bounding box center [17, 58] width 17 height 17
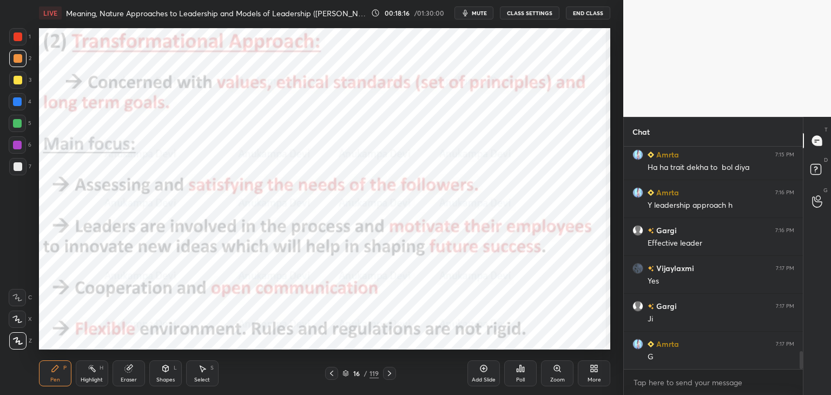
drag, startPoint x: 20, startPoint y: 101, endPoint x: 21, endPoint y: 91, distance: 9.8
click at [21, 101] on div at bounding box center [17, 101] width 9 height 9
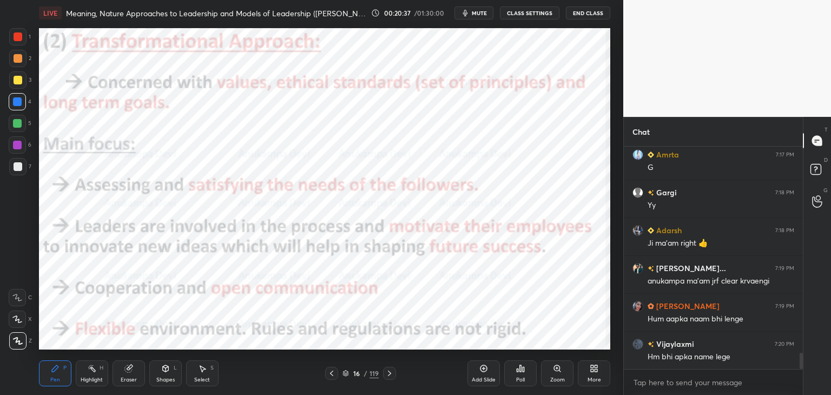
scroll to position [2821, 0]
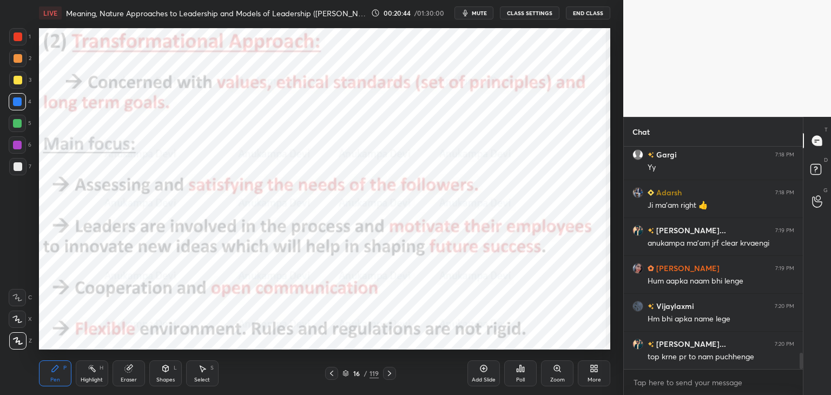
drag, startPoint x: 19, startPoint y: 148, endPoint x: 19, endPoint y: 142, distance: 6.0
click at [19, 148] on div at bounding box center [17, 145] width 9 height 9
click at [19, 125] on div at bounding box center [17, 123] width 9 height 9
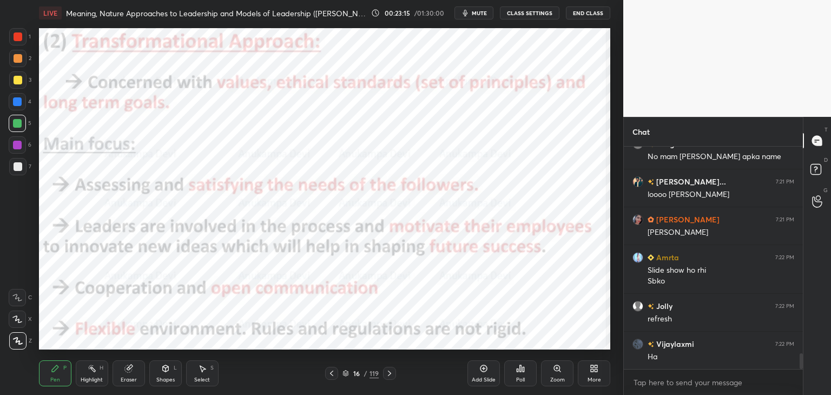
scroll to position [3028, 0]
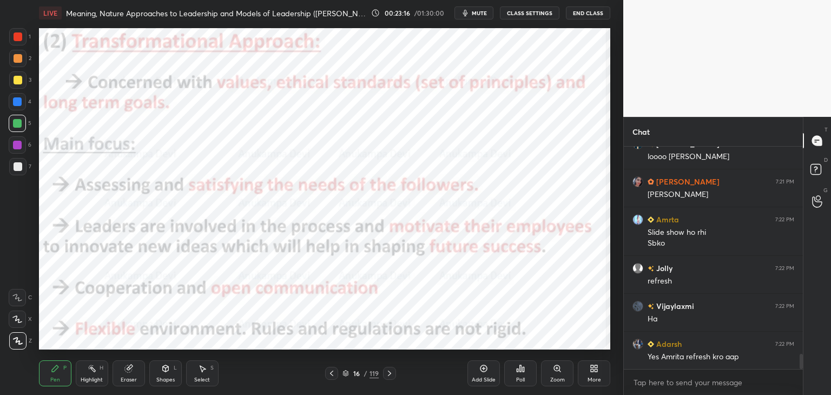
click at [483, 17] on button "mute" at bounding box center [474, 12] width 39 height 13
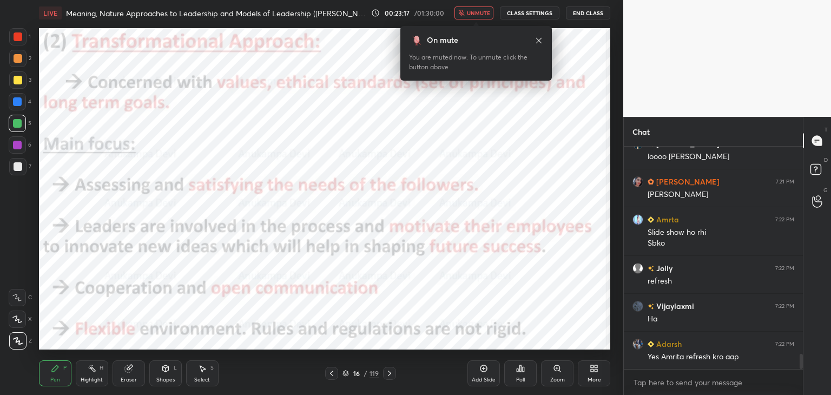
scroll to position [3066, 0]
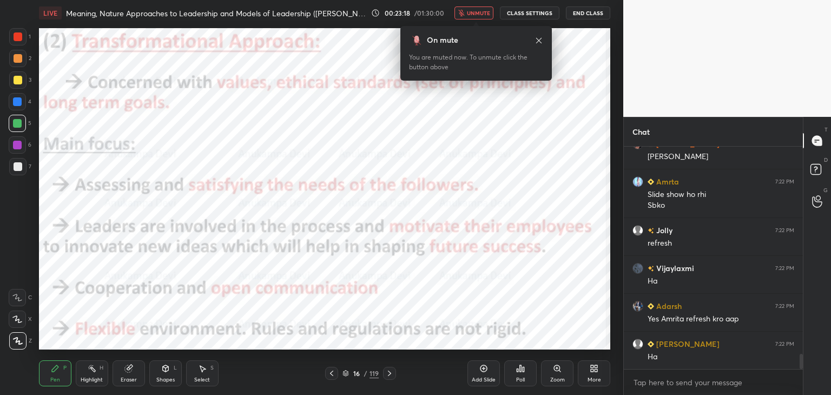
drag, startPoint x: 484, startPoint y: 14, endPoint x: 469, endPoint y: 25, distance: 18.9
click at [484, 15] on span "unmute" at bounding box center [478, 13] width 23 height 8
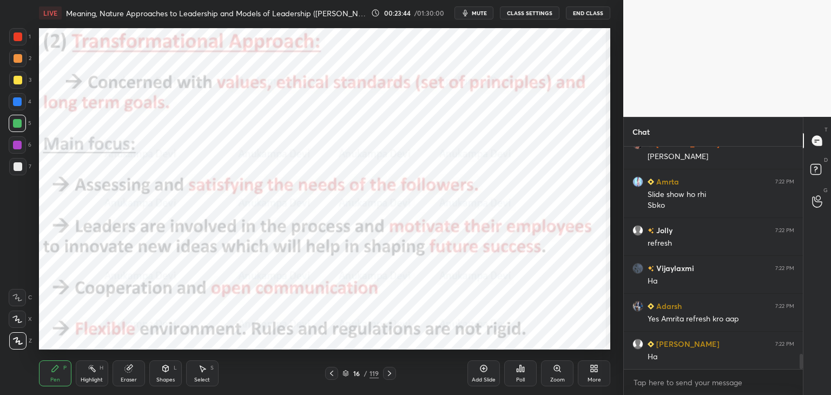
scroll to position [3104, 0]
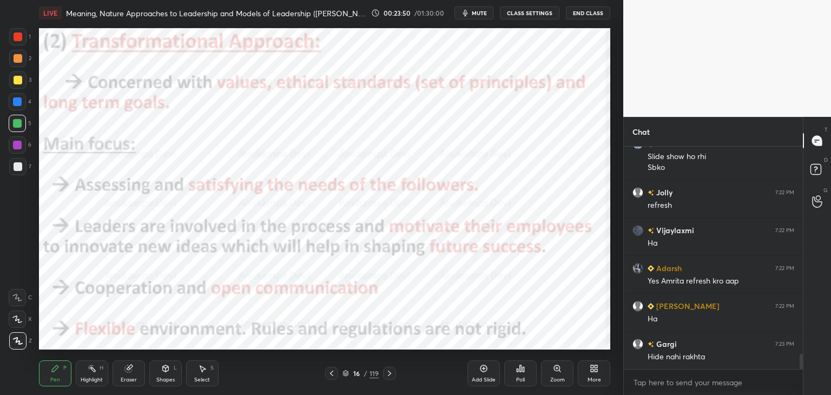
click at [520, 344] on div "LIVE Meaning, Nature Approaches to Leadership and Models of Leadership ([PERSON…" at bounding box center [325, 197] width 580 height 395
click at [389, 375] on icon at bounding box center [389, 373] width 9 height 9
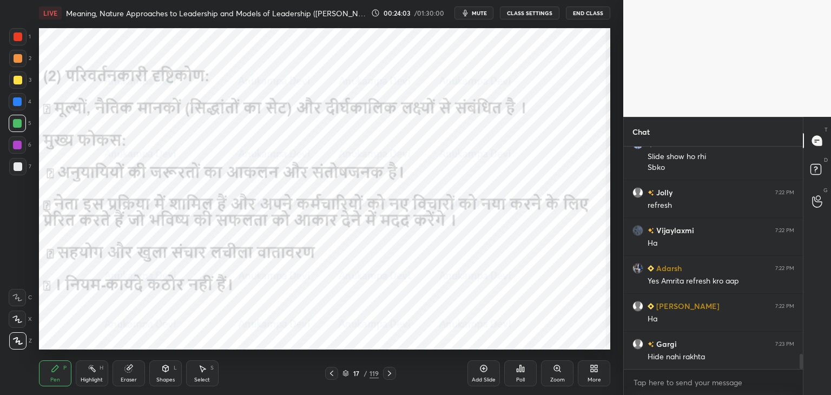
click at [388, 375] on icon at bounding box center [389, 373] width 9 height 9
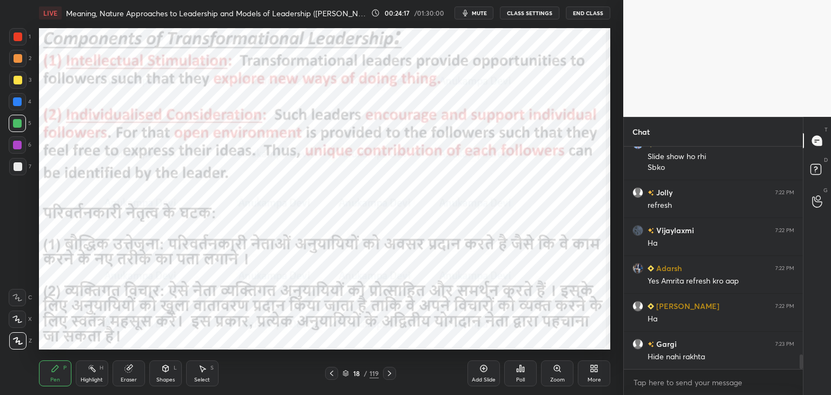
scroll to position [3142, 0]
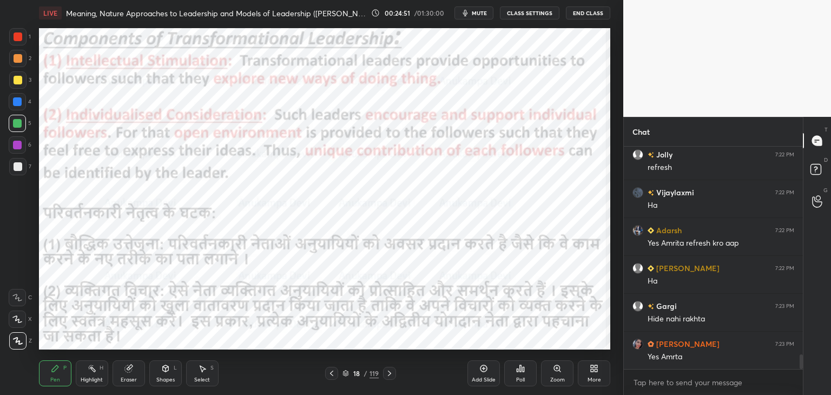
click at [333, 376] on icon at bounding box center [331, 373] width 9 height 9
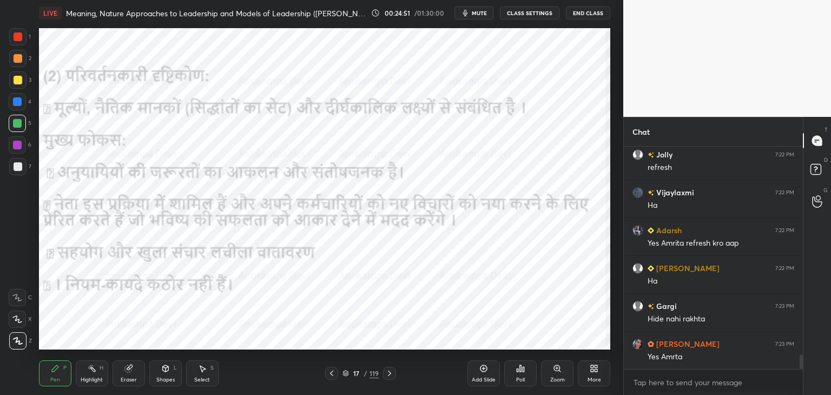
click at [333, 376] on icon at bounding box center [331, 373] width 9 height 9
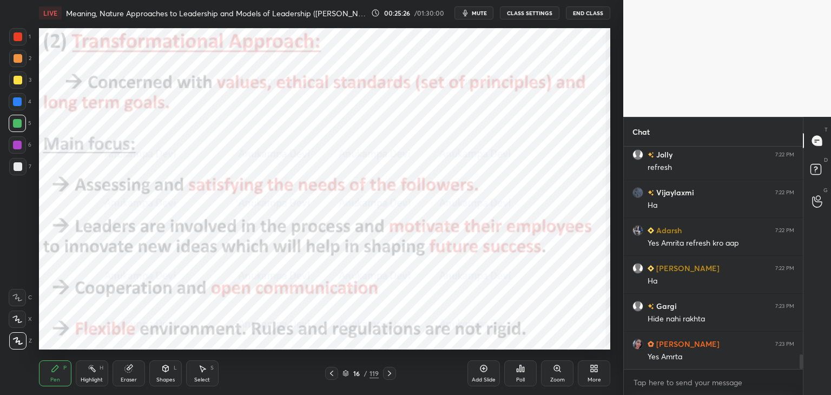
click at [387, 375] on icon at bounding box center [389, 373] width 9 height 9
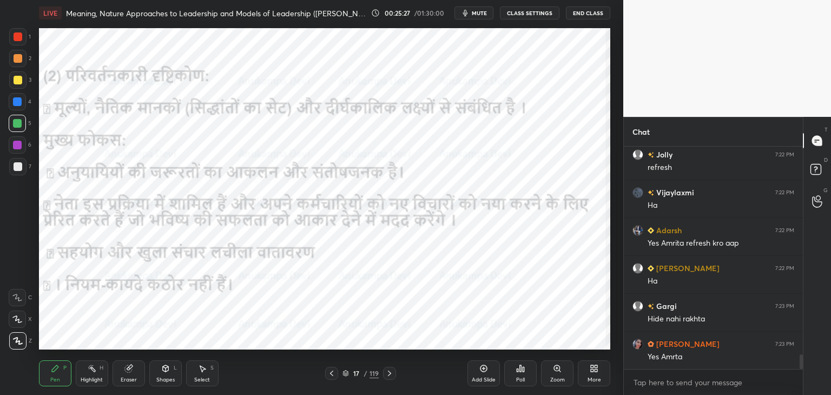
click at [387, 376] on icon at bounding box center [389, 373] width 9 height 9
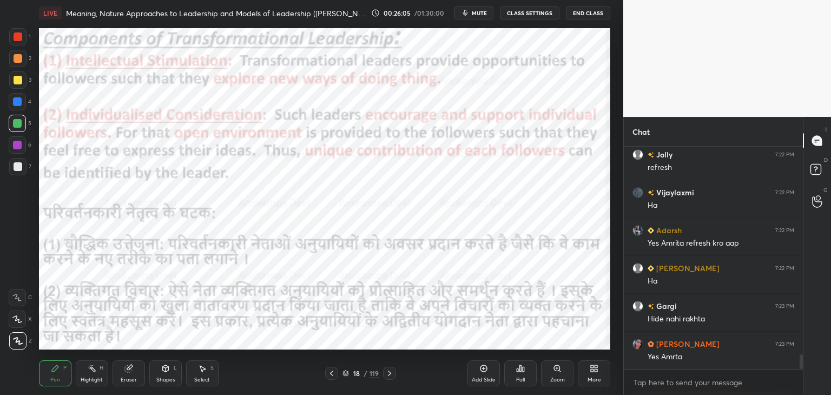
click at [390, 375] on icon at bounding box center [389, 373] width 9 height 9
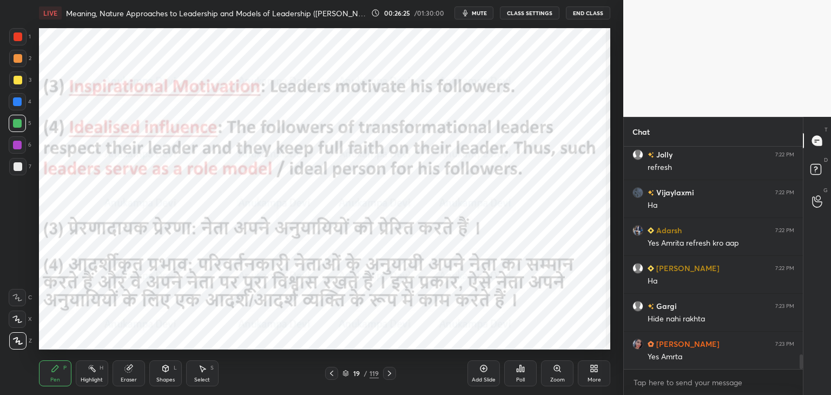
click at [331, 376] on icon at bounding box center [331, 373] width 9 height 9
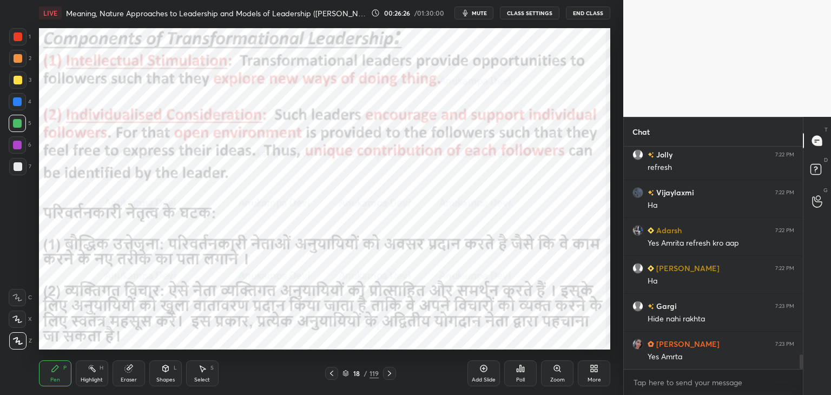
click at [333, 375] on icon at bounding box center [331, 373] width 9 height 9
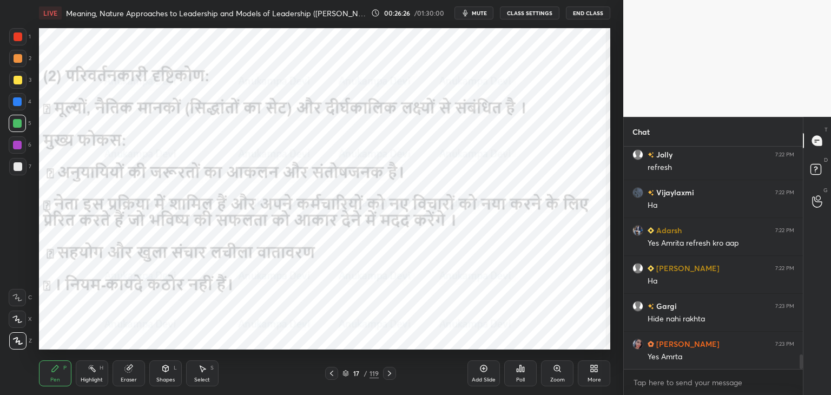
click at [332, 375] on icon at bounding box center [331, 373] width 3 height 5
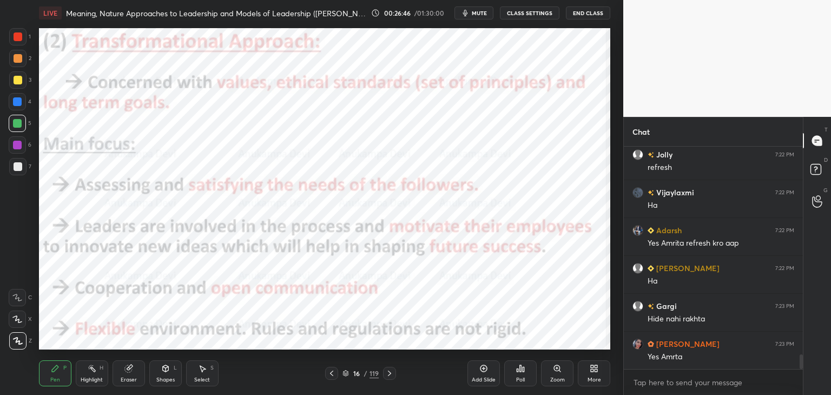
click at [389, 375] on icon at bounding box center [389, 373] width 9 height 9
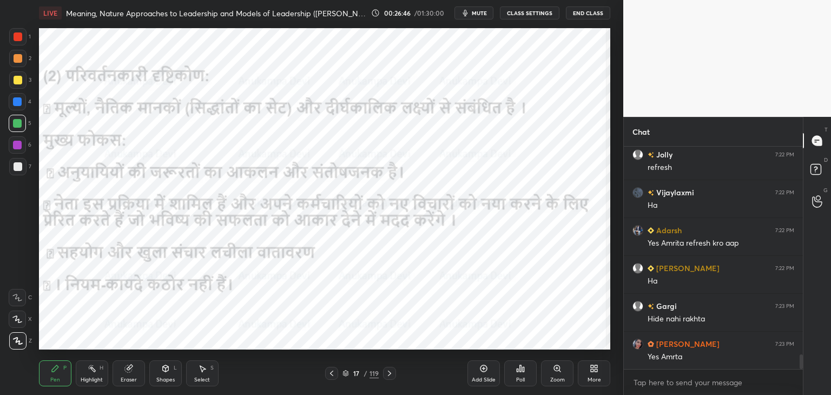
click at [390, 375] on icon at bounding box center [389, 373] width 9 height 9
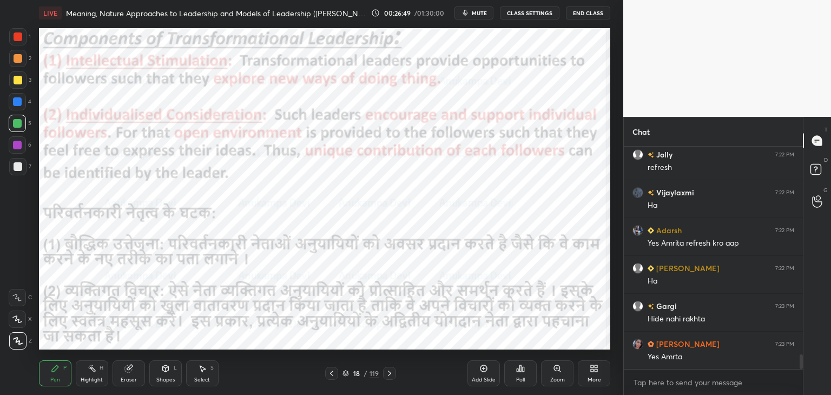
click at [390, 373] on icon at bounding box center [389, 373] width 9 height 9
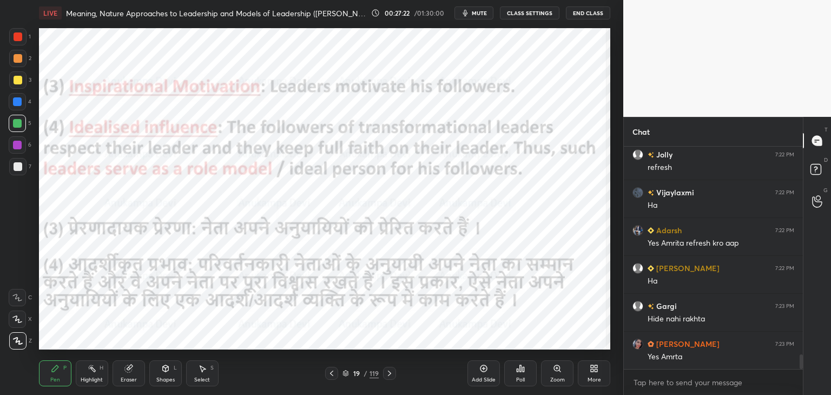
scroll to position [3180, 0]
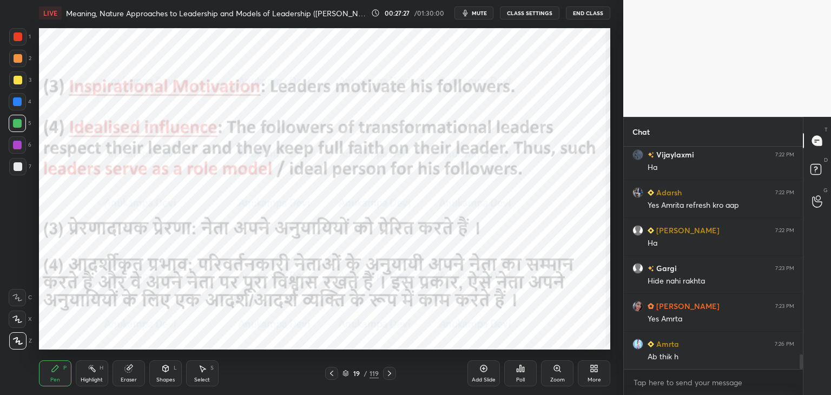
click at [390, 378] on div at bounding box center [389, 373] width 13 height 13
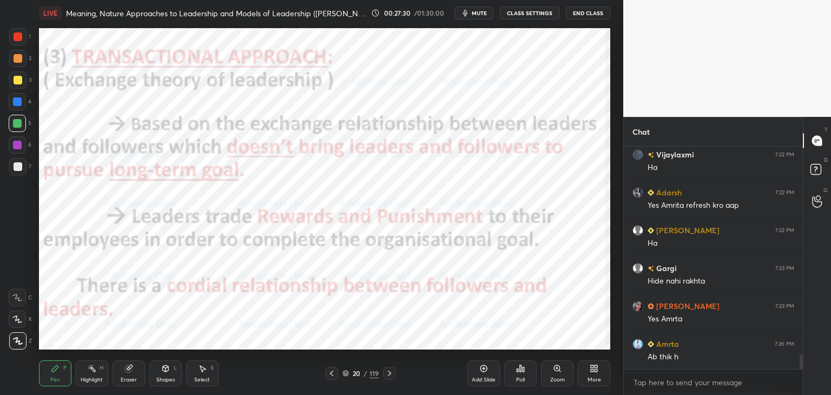
click at [333, 378] on div at bounding box center [331, 373] width 13 height 13
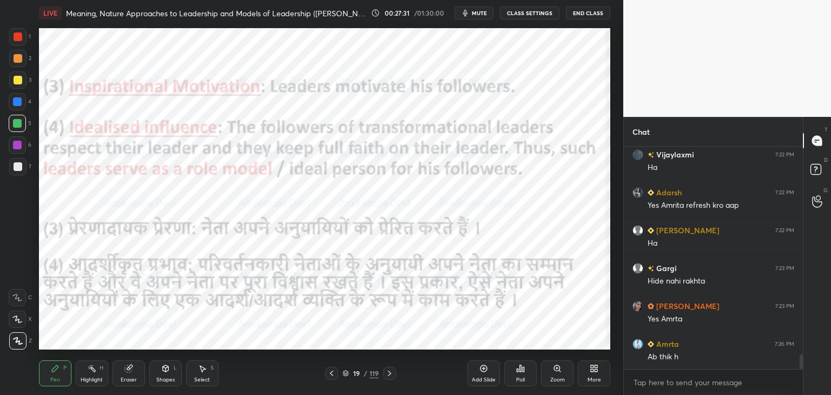
click at [344, 376] on icon at bounding box center [345, 376] width 5 height 2
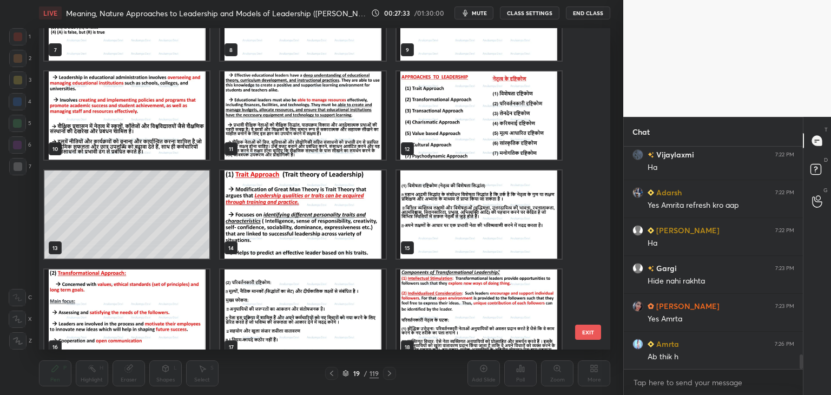
scroll to position [260, 0]
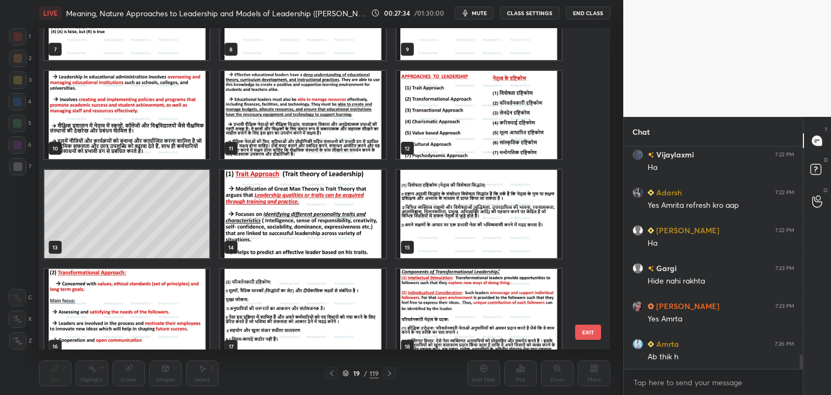
click at [490, 117] on img "grid" at bounding box center [479, 115] width 165 height 88
click at [487, 118] on img "grid" at bounding box center [479, 115] width 165 height 88
click at [485, 117] on img "grid" at bounding box center [479, 115] width 165 height 88
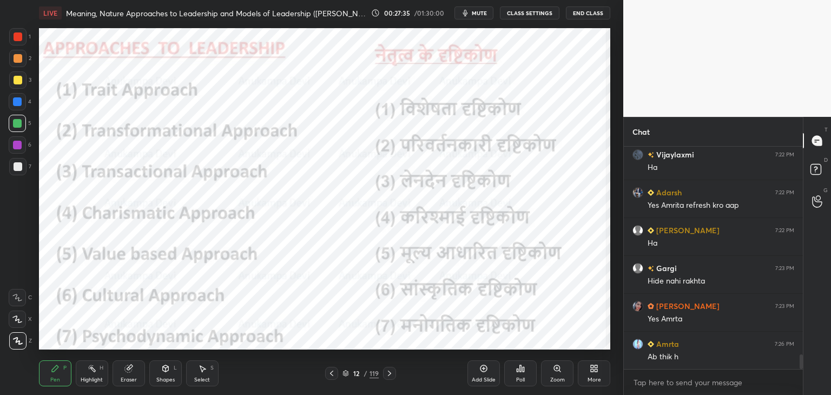
scroll to position [3218, 0]
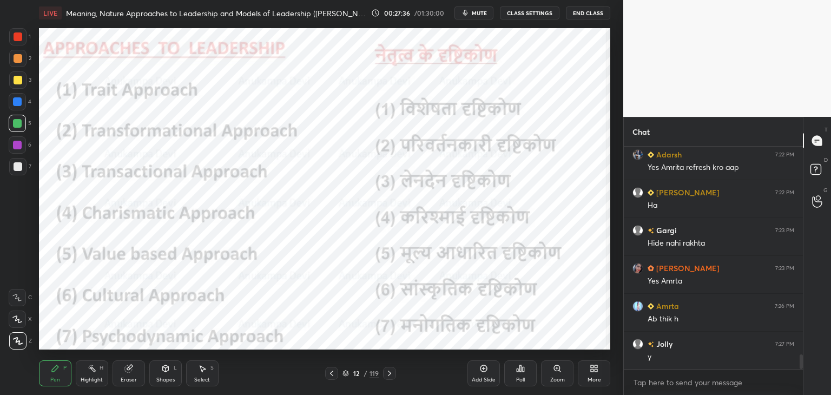
click at [484, 13] on span "mute" at bounding box center [479, 13] width 15 height 8
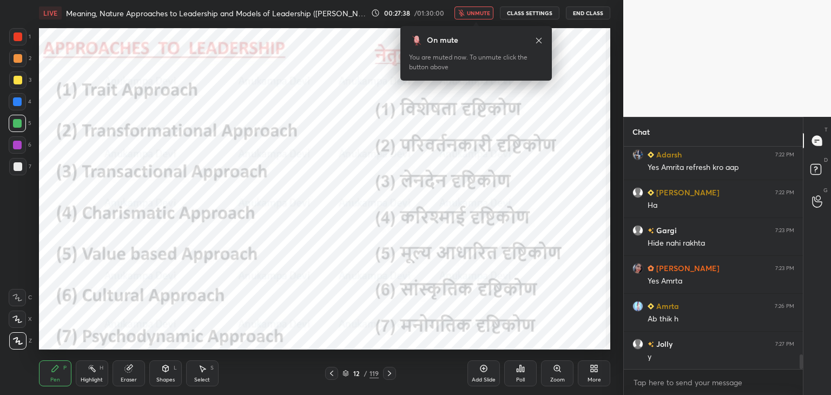
scroll to position [3255, 0]
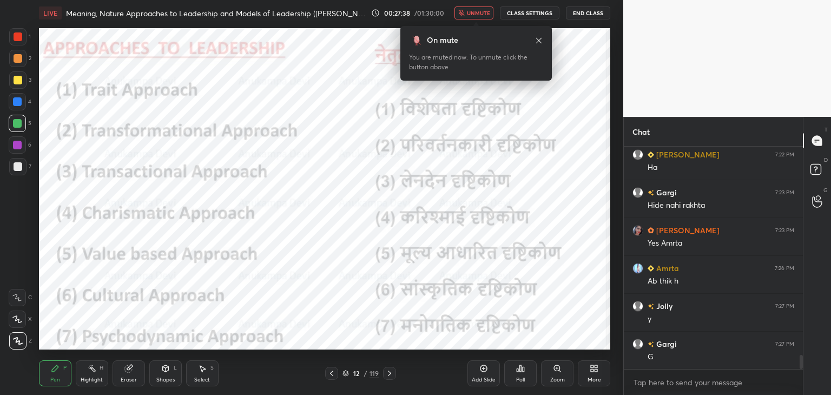
click at [487, 13] on span "unmute" at bounding box center [478, 13] width 23 height 8
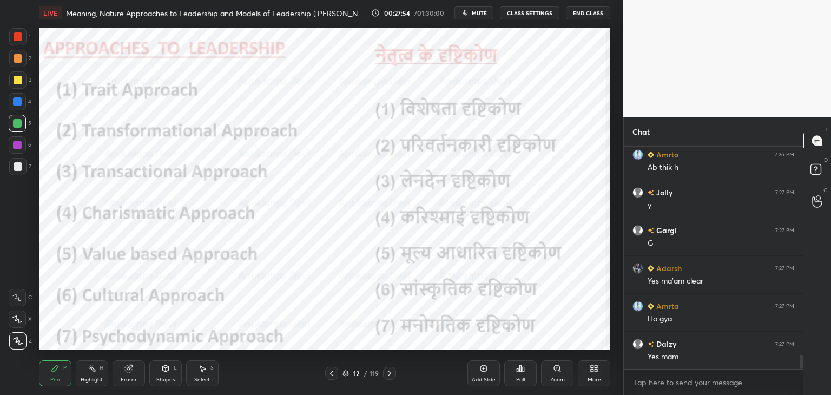
scroll to position [3407, 0]
click at [347, 373] on icon at bounding box center [346, 373] width 6 height 6
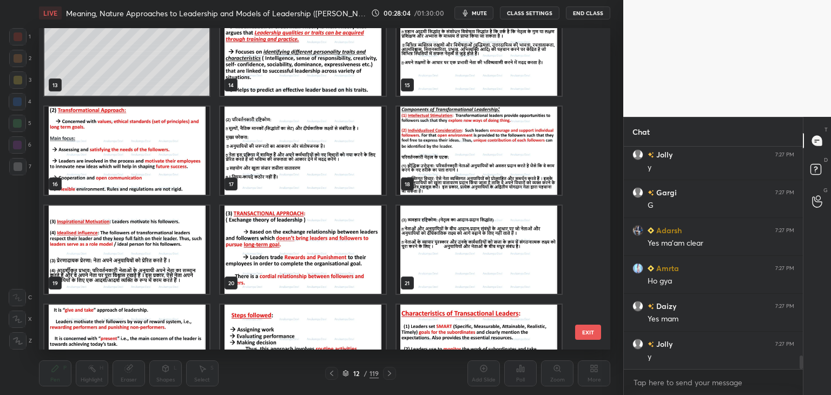
scroll to position [441, 0]
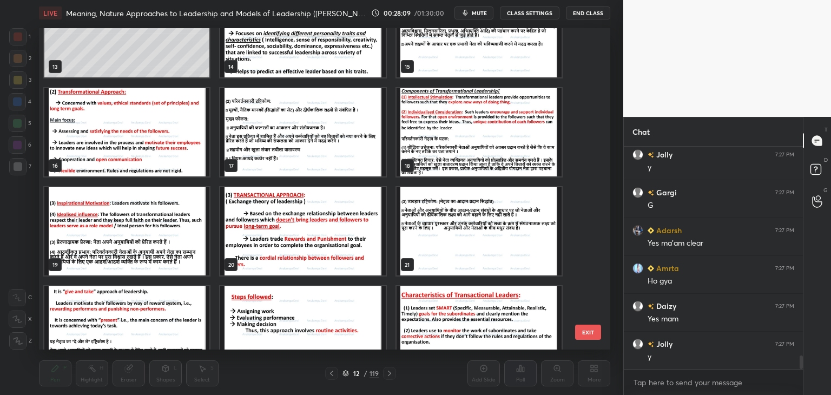
click at [294, 234] on img "grid" at bounding box center [302, 231] width 165 height 88
click at [293, 233] on img "grid" at bounding box center [302, 231] width 165 height 88
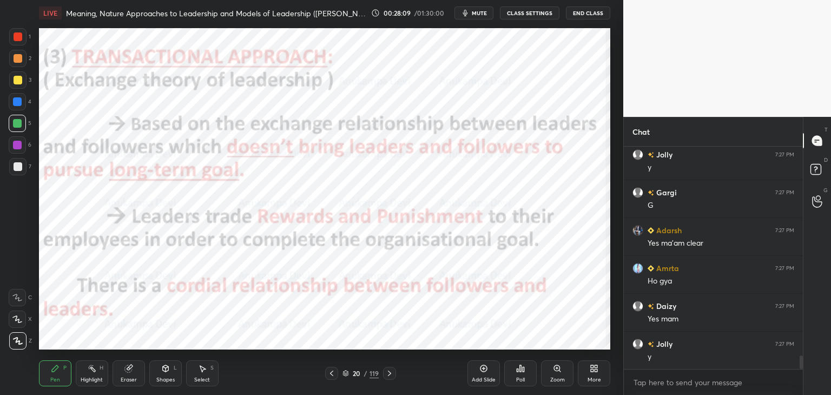
click at [293, 234] on img "grid" at bounding box center [302, 231] width 165 height 88
click at [388, 377] on icon at bounding box center [389, 373] width 9 height 9
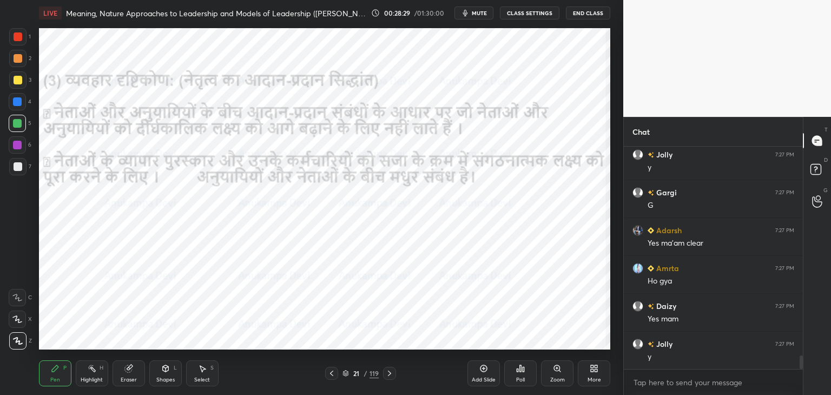
drag, startPoint x: 390, startPoint y: 375, endPoint x: 378, endPoint y: 353, distance: 24.7
click at [390, 374] on icon at bounding box center [389, 373] width 3 height 5
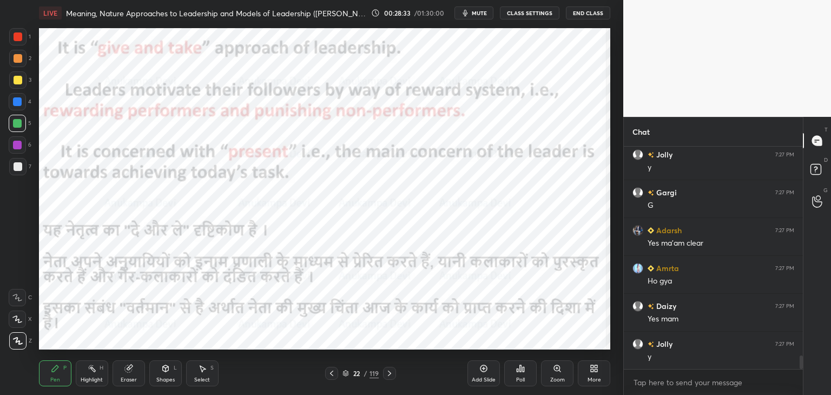
click at [331, 377] on icon at bounding box center [331, 373] width 9 height 9
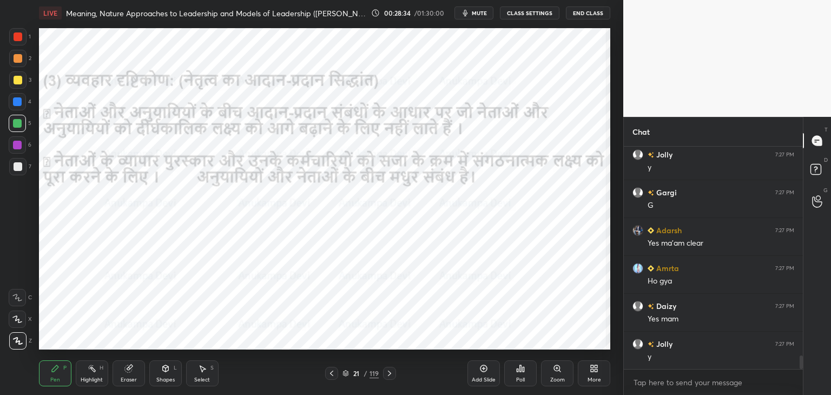
scroll to position [3445, 0]
click at [329, 371] on icon at bounding box center [331, 373] width 9 height 9
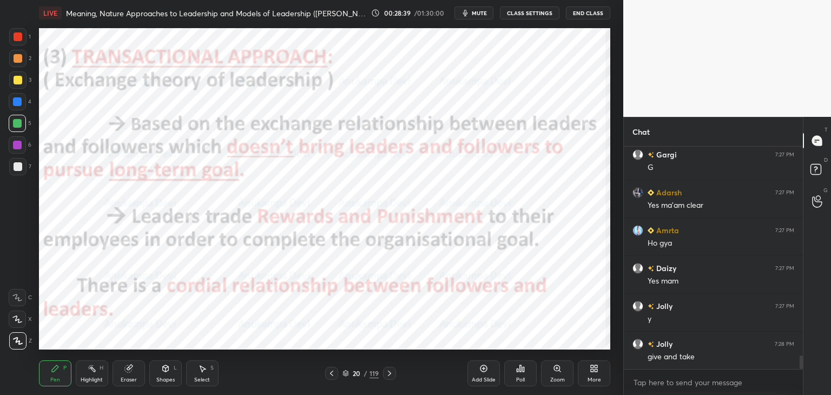
scroll to position [3456, 0]
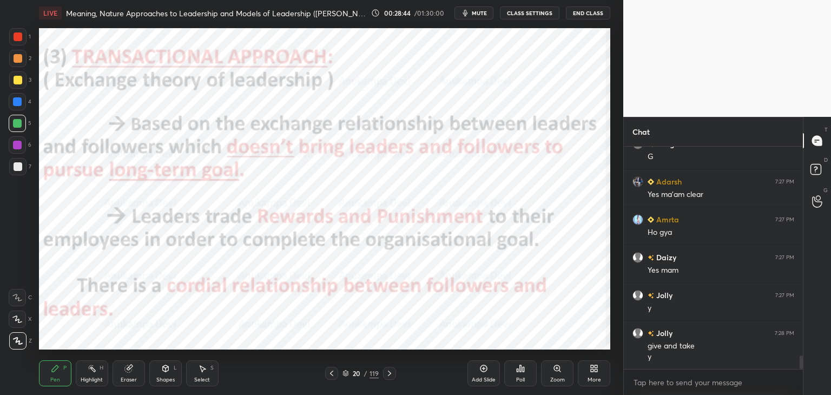
click at [480, 16] on button "mute" at bounding box center [474, 12] width 39 height 13
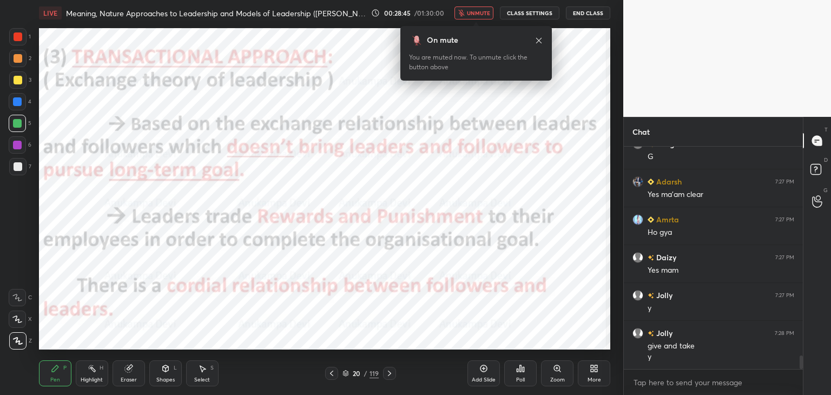
drag, startPoint x: 488, startPoint y: 13, endPoint x: 438, endPoint y: 27, distance: 51.8
click at [488, 14] on span "unmute" at bounding box center [478, 13] width 23 height 8
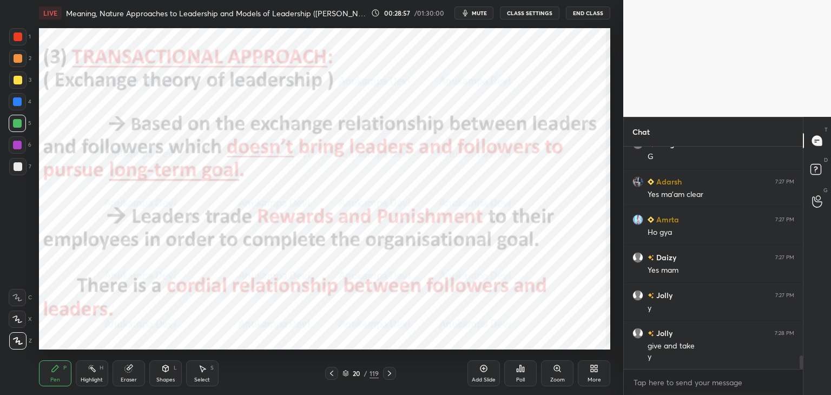
click at [481, 12] on span "mute" at bounding box center [479, 13] width 15 height 8
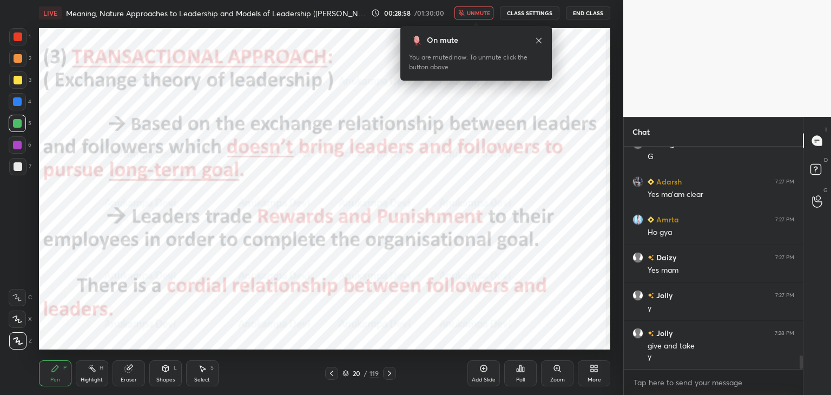
click at [479, 12] on span "unmute" at bounding box center [478, 13] width 23 height 8
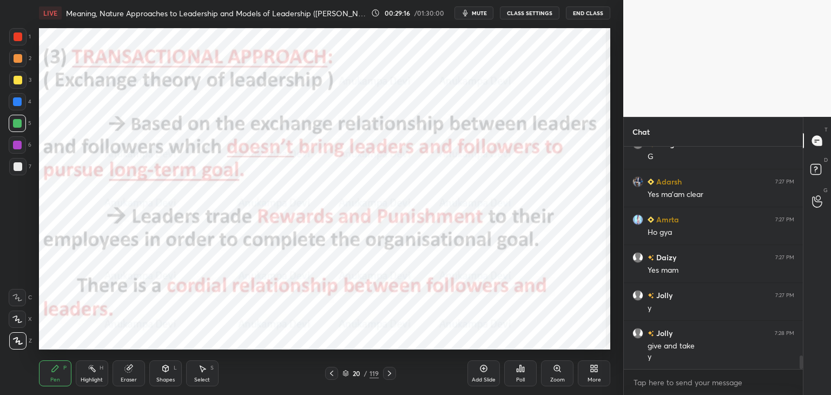
scroll to position [3503, 0]
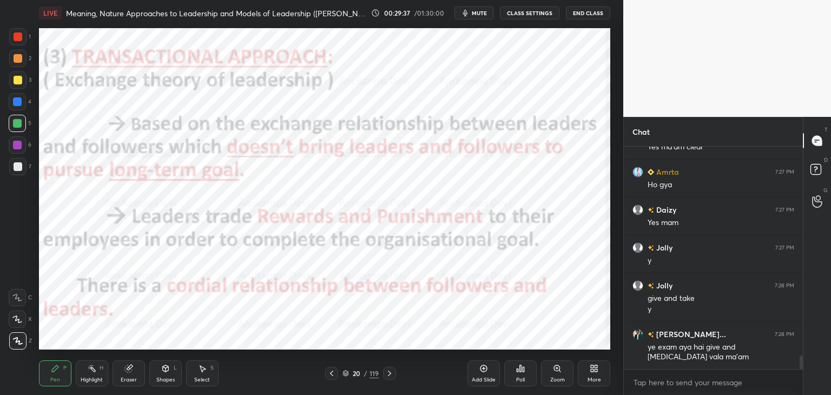
click at [483, 10] on span "mute" at bounding box center [479, 13] width 15 height 8
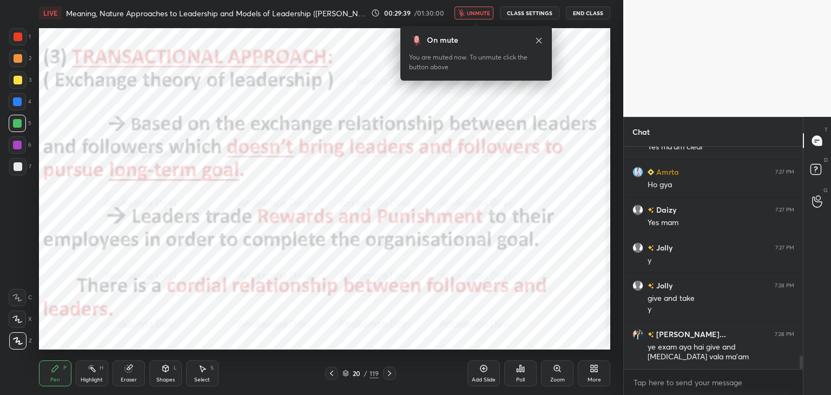
drag, startPoint x: 479, startPoint y: 16, endPoint x: 462, endPoint y: 27, distance: 20.0
click at [479, 16] on span "unmute" at bounding box center [478, 13] width 23 height 8
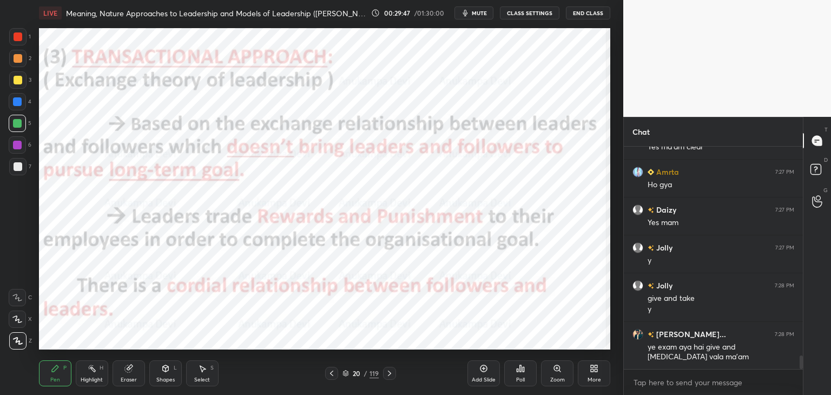
drag, startPoint x: 389, startPoint y: 376, endPoint x: 389, endPoint y: 370, distance: 5.4
click at [389, 376] on icon at bounding box center [389, 373] width 9 height 9
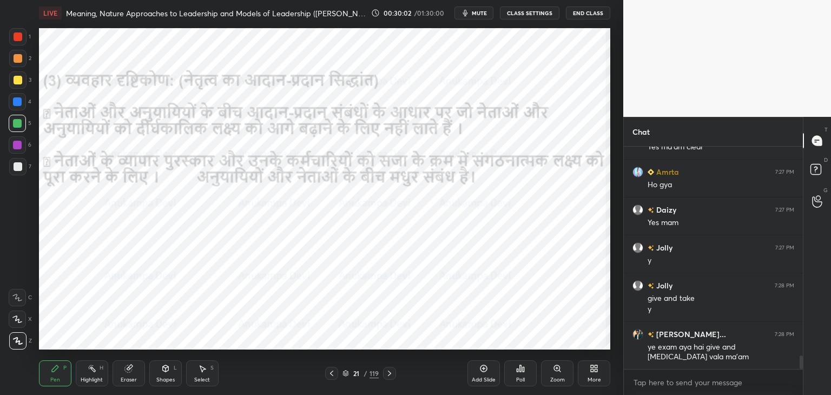
drag, startPoint x: 391, startPoint y: 377, endPoint x: 389, endPoint y: 370, distance: 7.4
click at [391, 376] on icon at bounding box center [389, 373] width 9 height 9
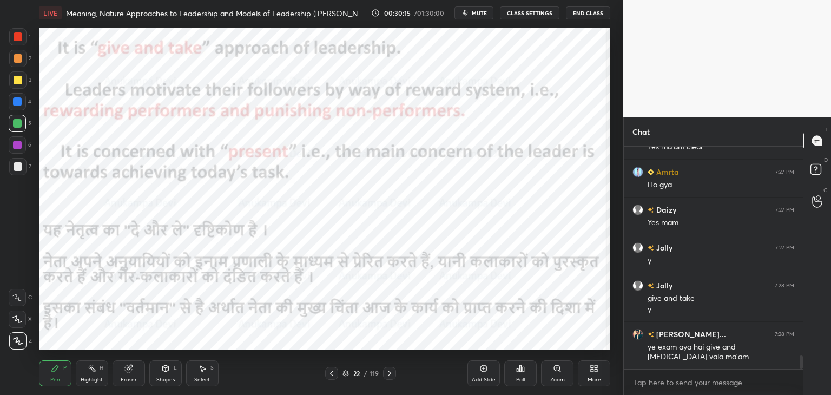
click at [484, 14] on span "mute" at bounding box center [479, 13] width 15 height 8
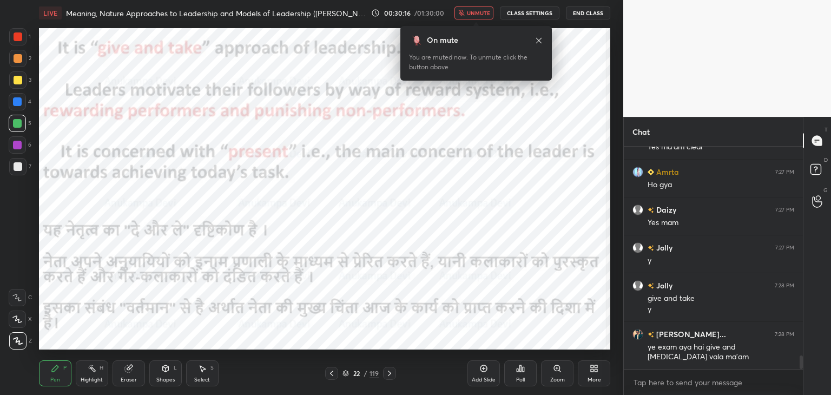
drag, startPoint x: 482, startPoint y: 14, endPoint x: 474, endPoint y: 18, distance: 9.0
click at [482, 15] on span "unmute" at bounding box center [478, 13] width 23 height 8
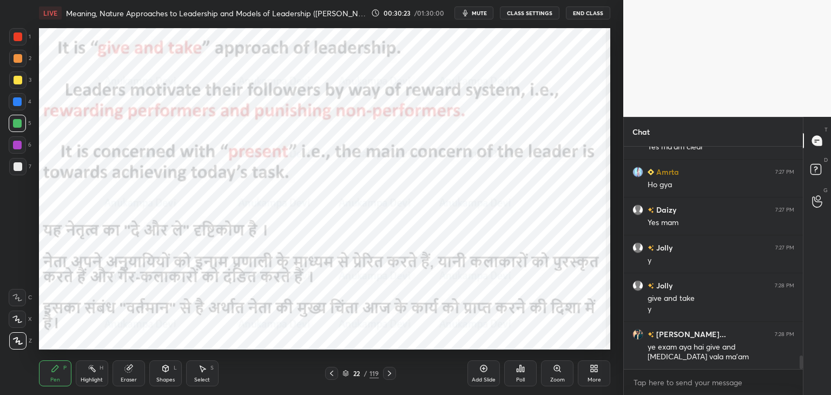
scroll to position [3541, 0]
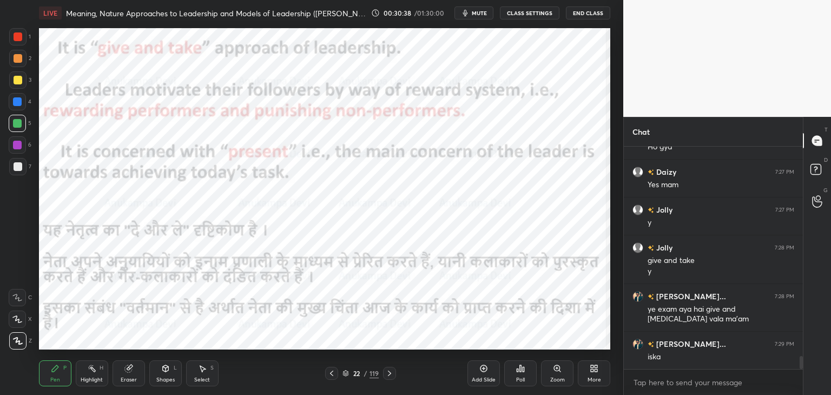
click at [390, 378] on div at bounding box center [389, 373] width 13 height 13
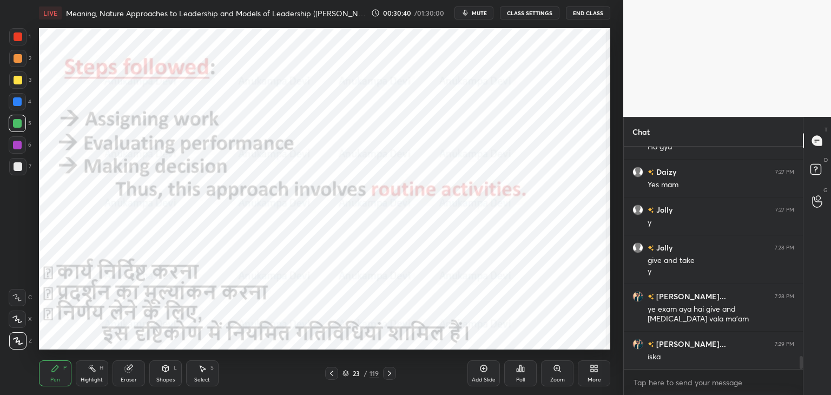
click at [390, 371] on icon at bounding box center [389, 373] width 9 height 9
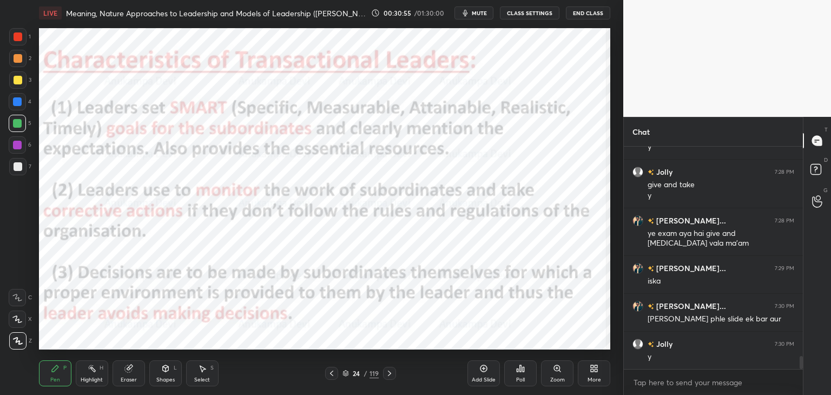
scroll to position [3628, 0]
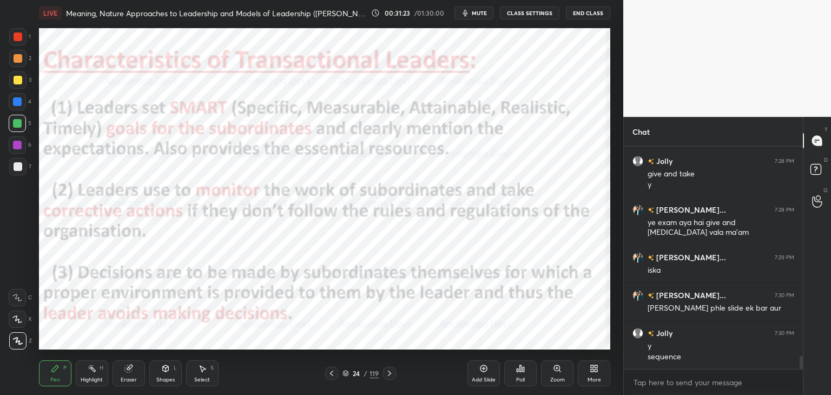
click at [333, 375] on icon at bounding box center [331, 373] width 9 height 9
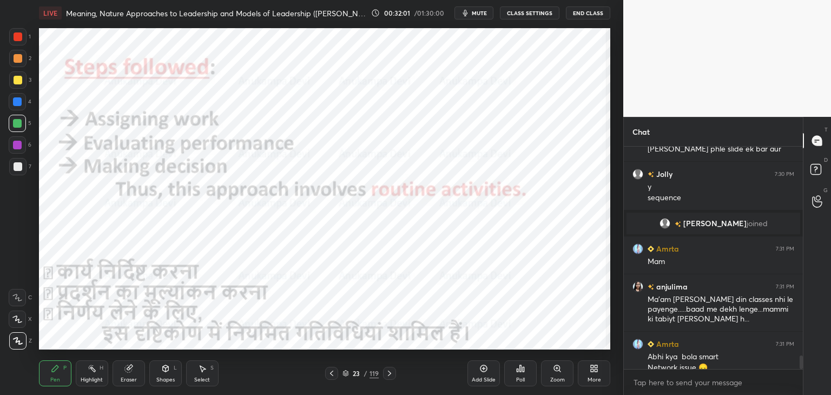
scroll to position [3464, 0]
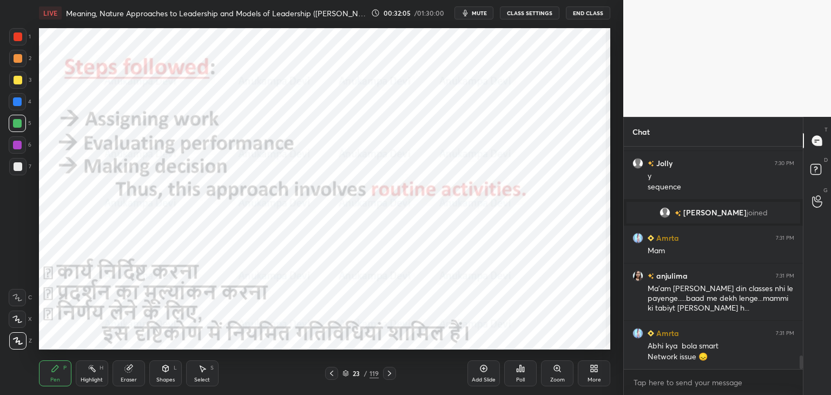
click at [483, 12] on span "mute" at bounding box center [479, 13] width 15 height 8
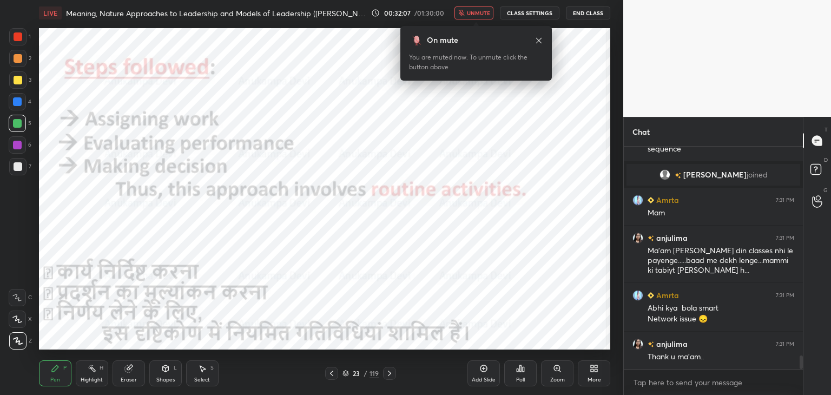
scroll to position [3540, 0]
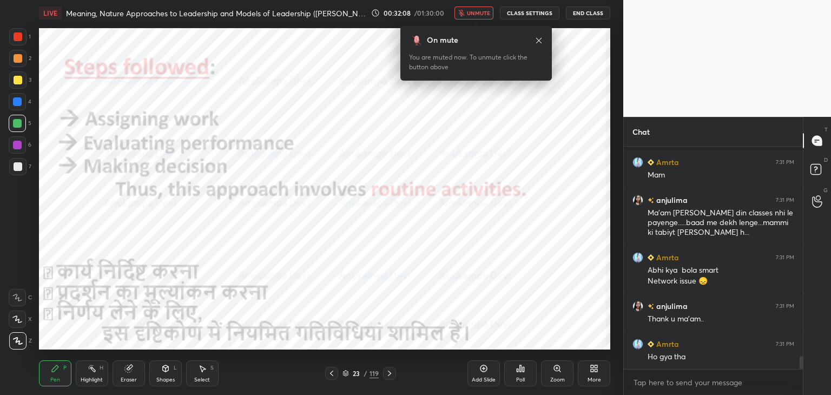
click at [483, 15] on span "unmute" at bounding box center [478, 13] width 23 height 8
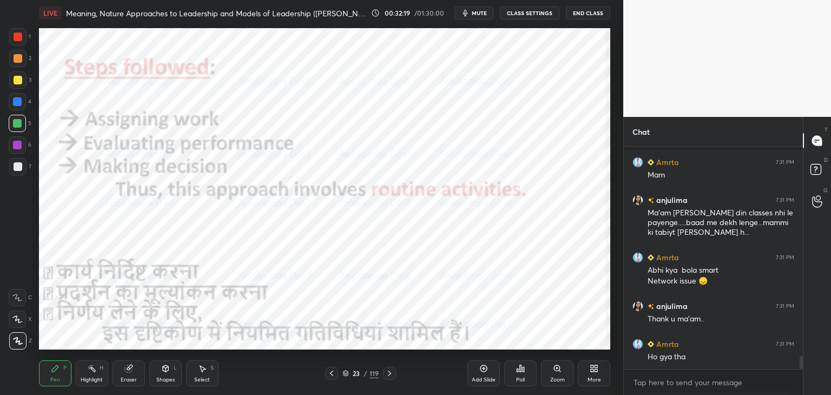
click at [20, 146] on div at bounding box center [17, 145] width 9 height 9
click at [390, 373] on icon at bounding box center [389, 373] width 9 height 9
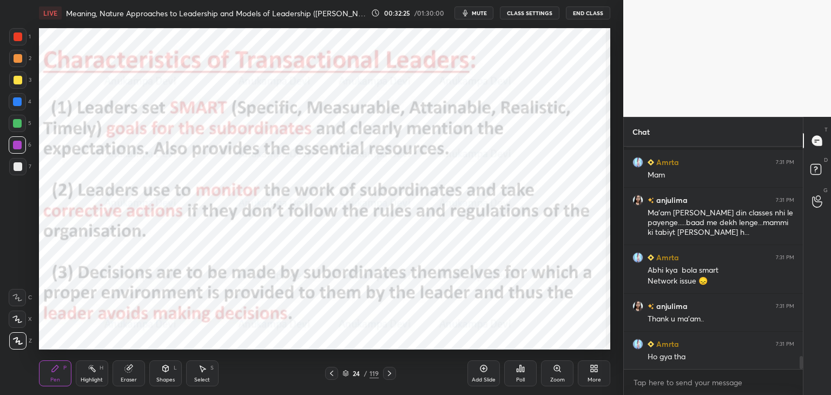
drag, startPoint x: 346, startPoint y: 374, endPoint x: 346, endPoint y: 356, distance: 18.4
click at [346, 373] on icon at bounding box center [346, 373] width 6 height 6
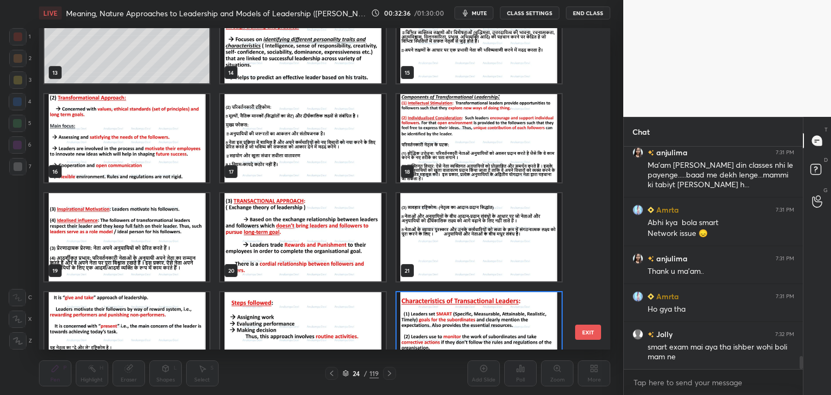
scroll to position [3626, 0]
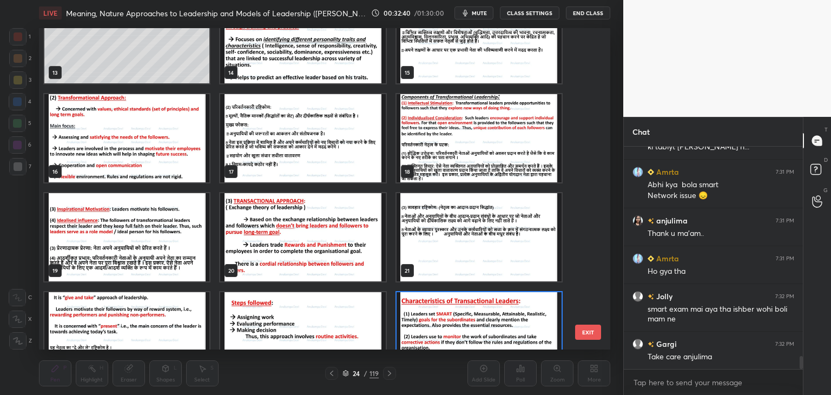
click at [437, 134] on img "grid" at bounding box center [479, 138] width 165 height 88
click at [437, 135] on img "grid" at bounding box center [479, 138] width 165 height 88
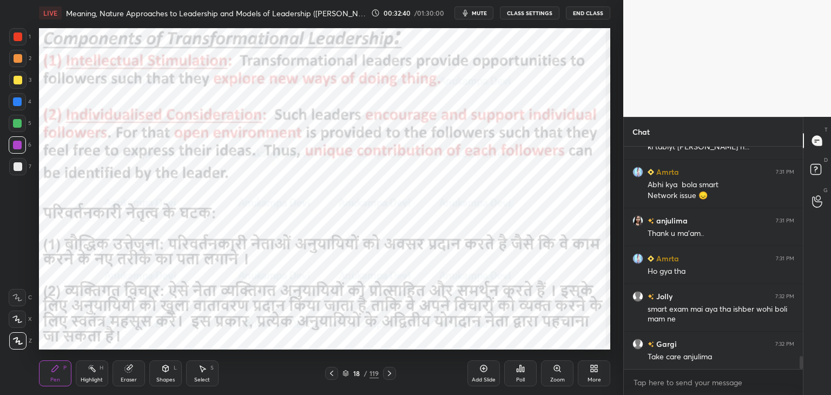
drag, startPoint x: 437, startPoint y: 135, endPoint x: 446, endPoint y: 122, distance: 15.6
click at [437, 135] on img "grid" at bounding box center [479, 138] width 165 height 88
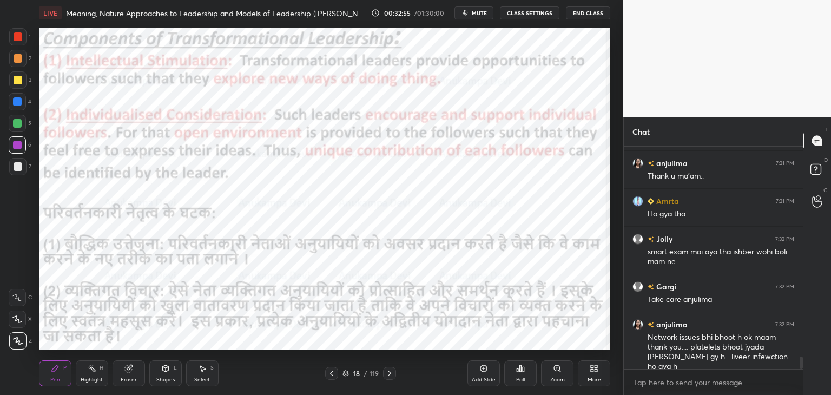
scroll to position [3721, 0]
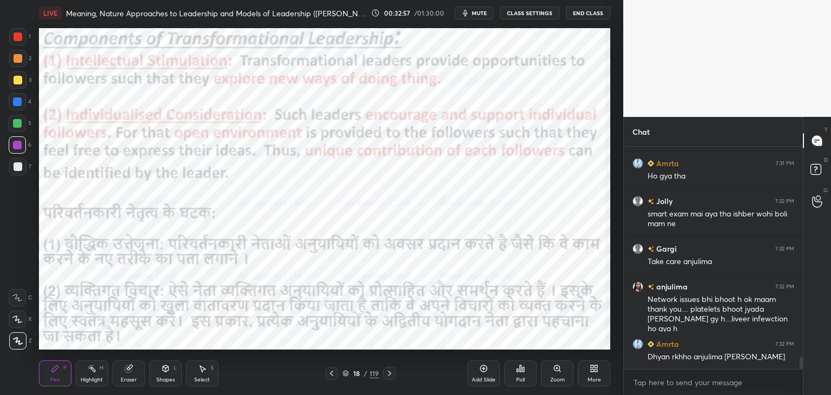
click at [388, 375] on icon at bounding box center [389, 373] width 9 height 9
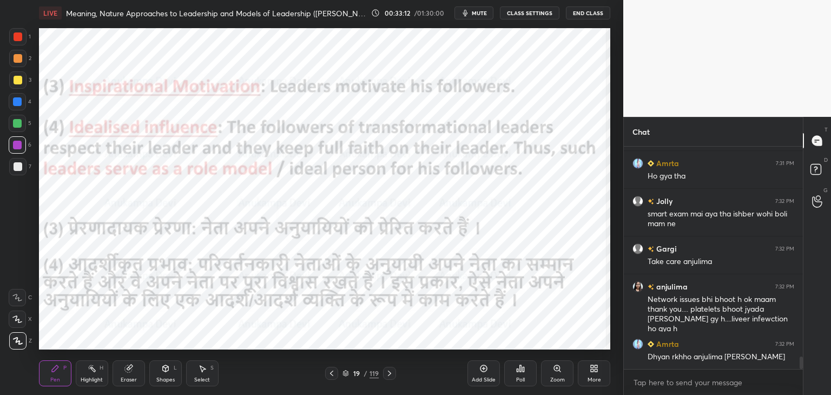
click at [388, 375] on icon at bounding box center [389, 373] width 9 height 9
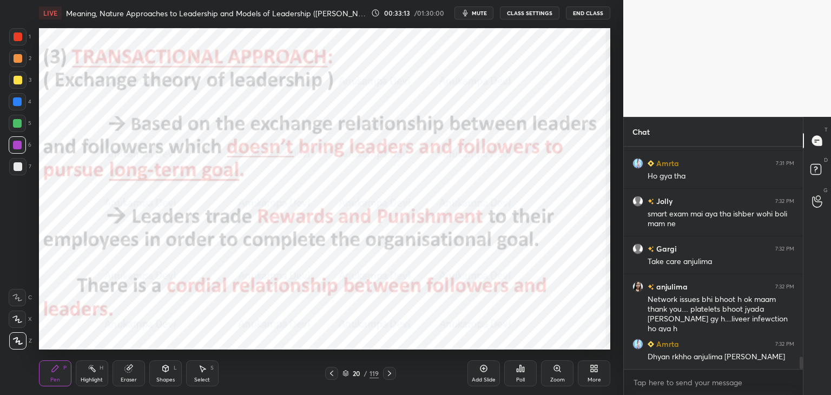
click at [390, 374] on icon at bounding box center [389, 373] width 3 height 5
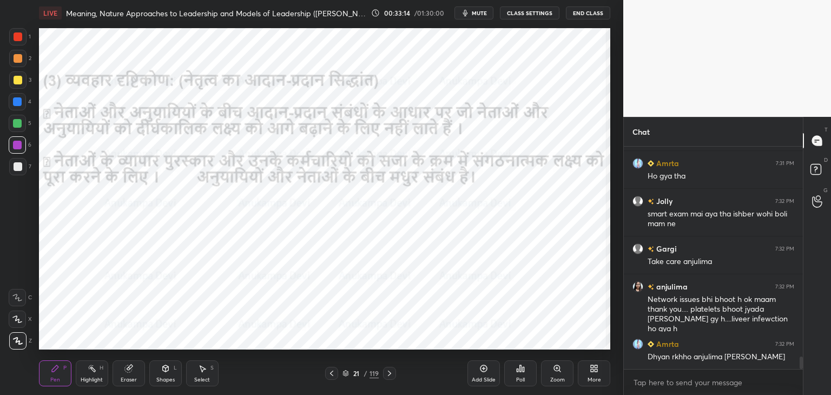
click at [389, 373] on icon at bounding box center [389, 373] width 9 height 9
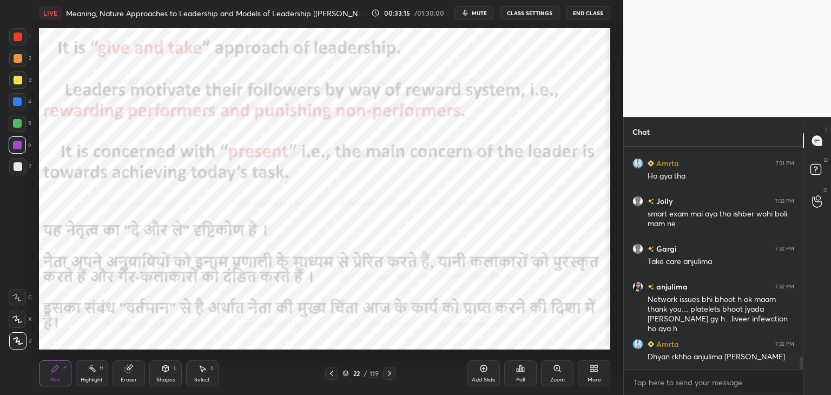
click at [388, 374] on icon at bounding box center [389, 373] width 9 height 9
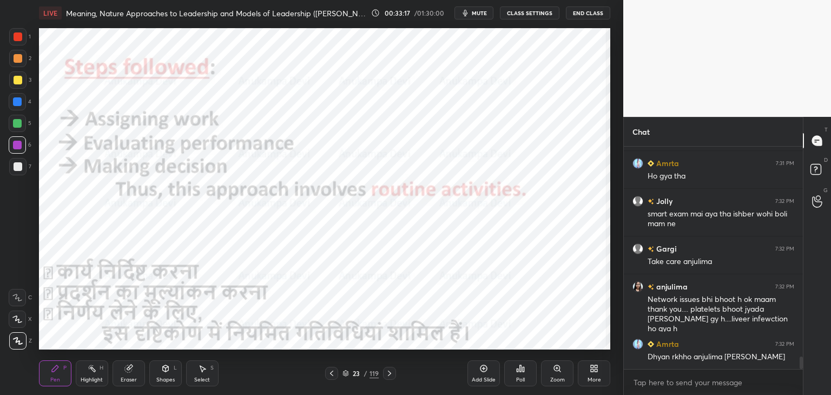
scroll to position [3759, 0]
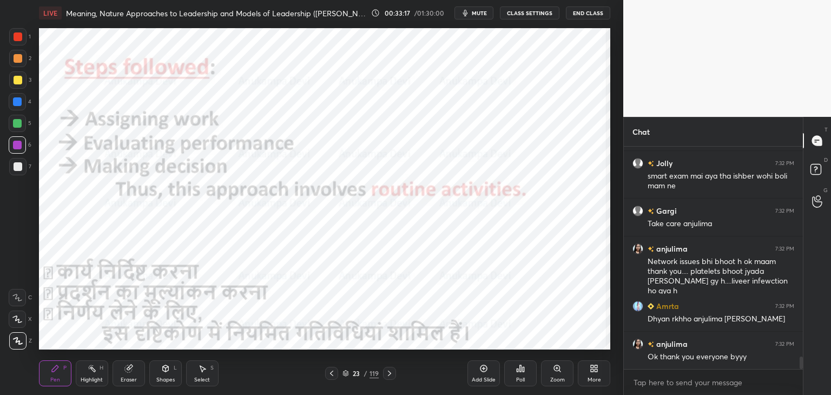
click at [388, 375] on icon at bounding box center [389, 373] width 9 height 9
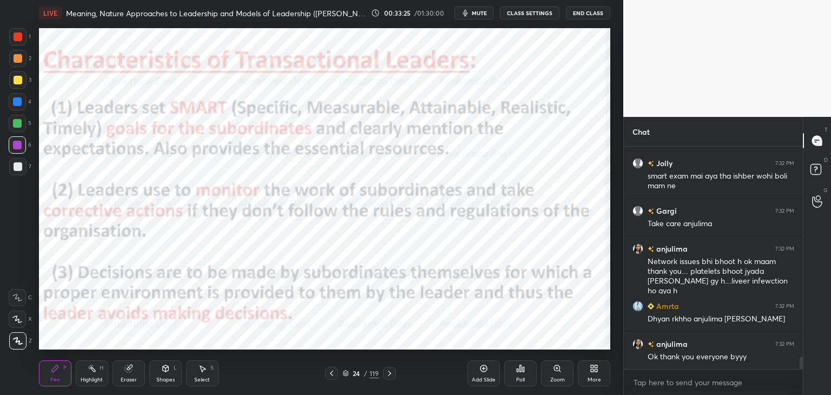
click at [332, 376] on icon at bounding box center [331, 373] width 9 height 9
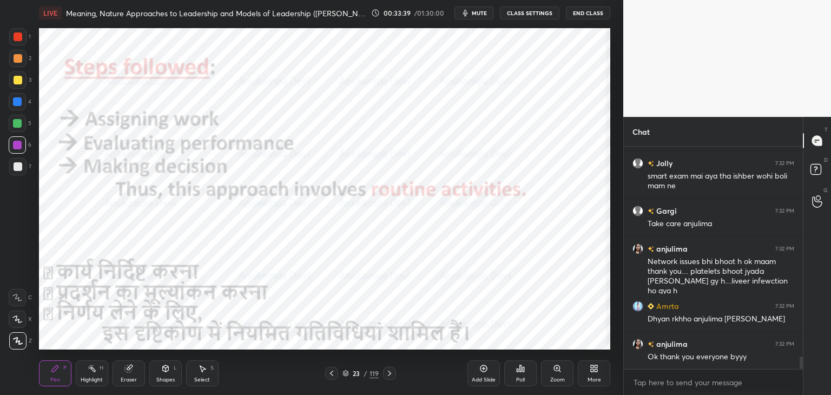
click at [390, 376] on icon at bounding box center [389, 373] width 9 height 9
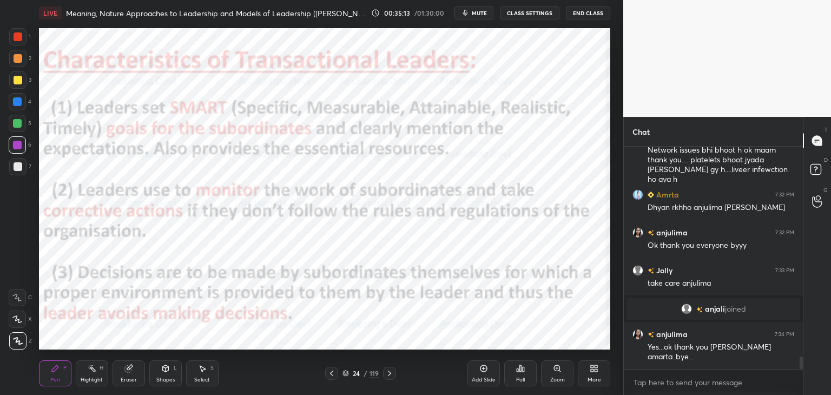
scroll to position [3800, 0]
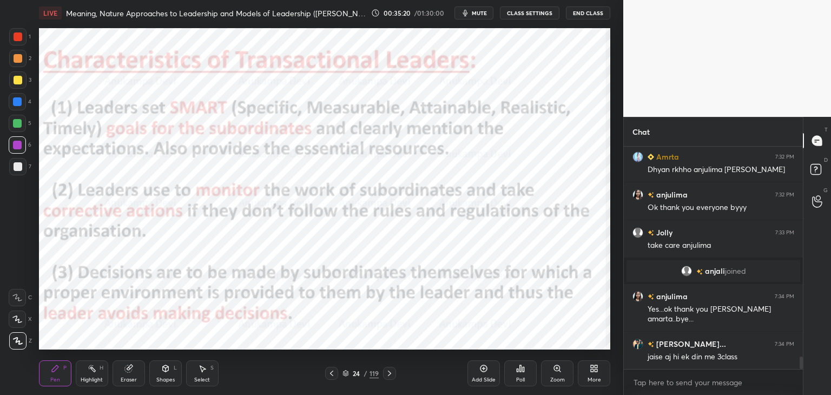
click at [14, 124] on div at bounding box center [17, 123] width 9 height 9
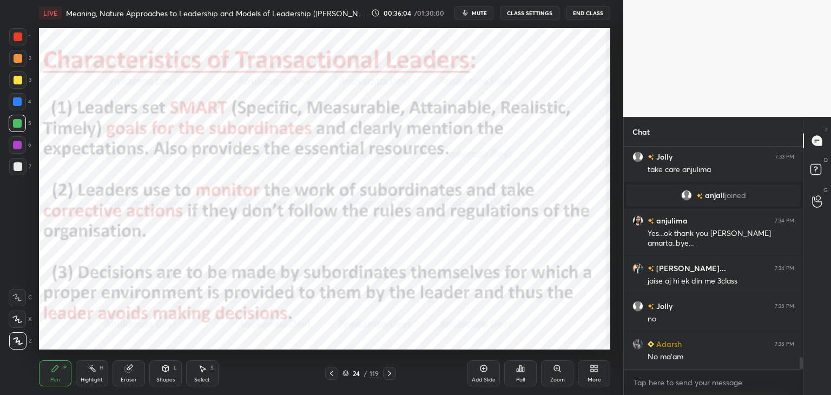
scroll to position [3914, 0]
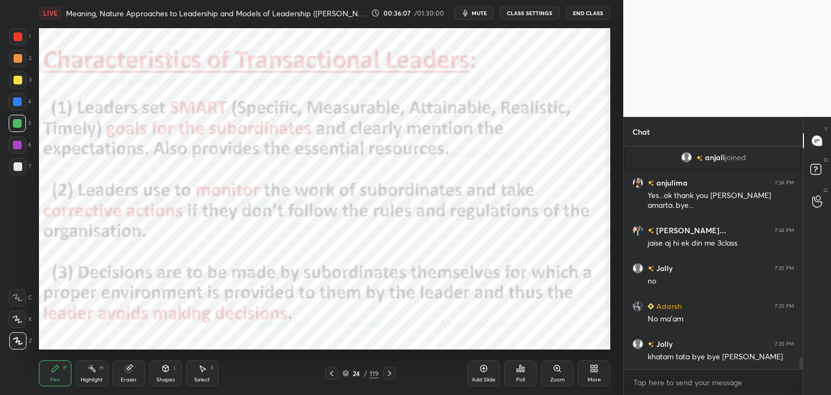
click at [332, 375] on icon at bounding box center [331, 373] width 9 height 9
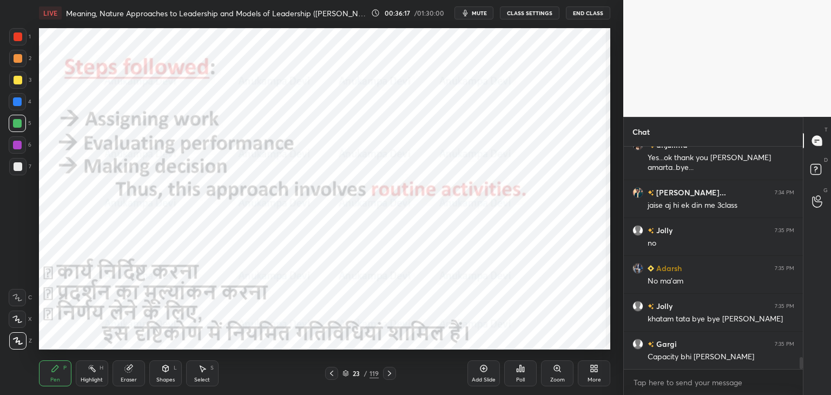
scroll to position [3990, 0]
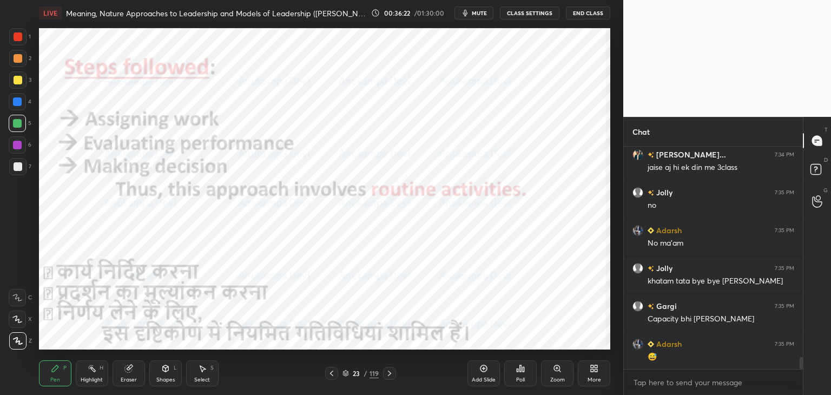
click at [389, 373] on icon at bounding box center [389, 373] width 9 height 9
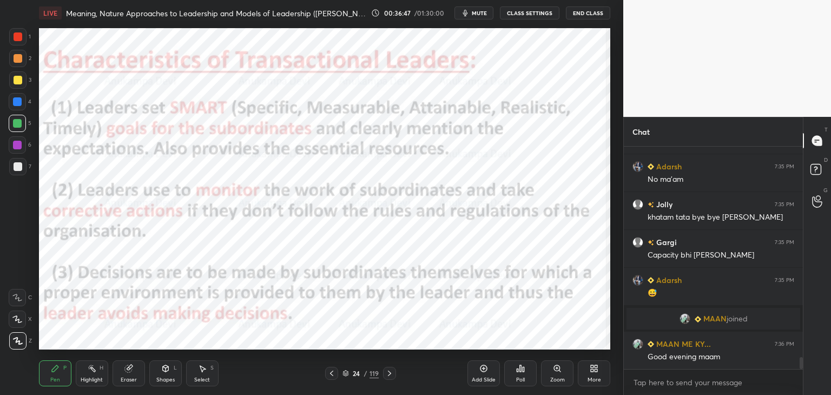
scroll to position [3946, 0]
click at [331, 375] on icon at bounding box center [331, 373] width 9 height 9
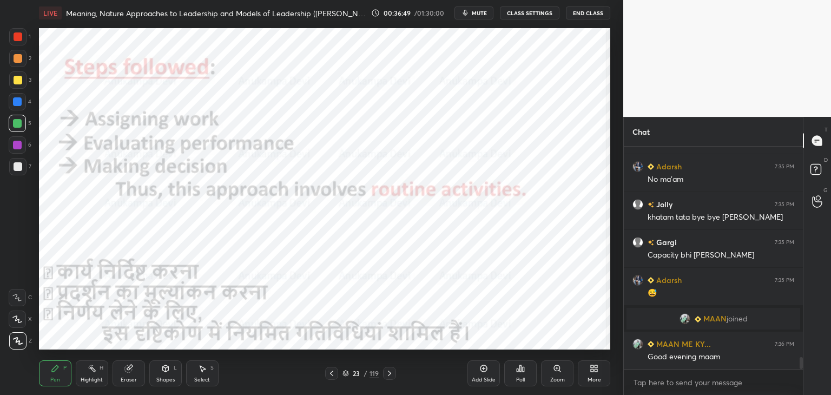
drag, startPoint x: 389, startPoint y: 372, endPoint x: 377, endPoint y: 370, distance: 12.2
click at [389, 372] on icon at bounding box center [389, 373] width 3 height 5
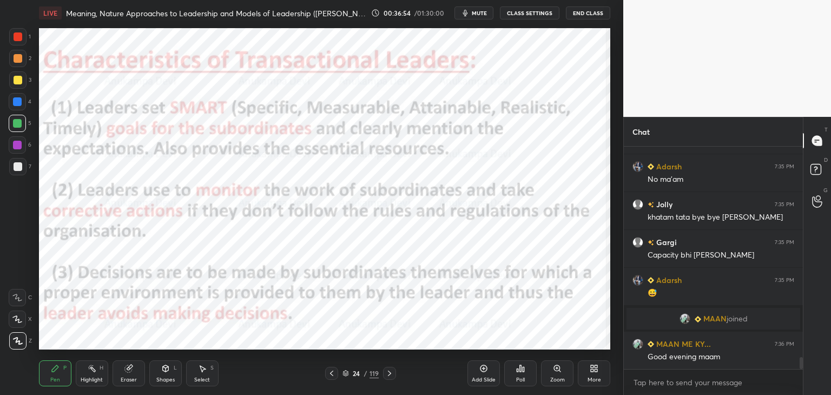
scroll to position [3972, 0]
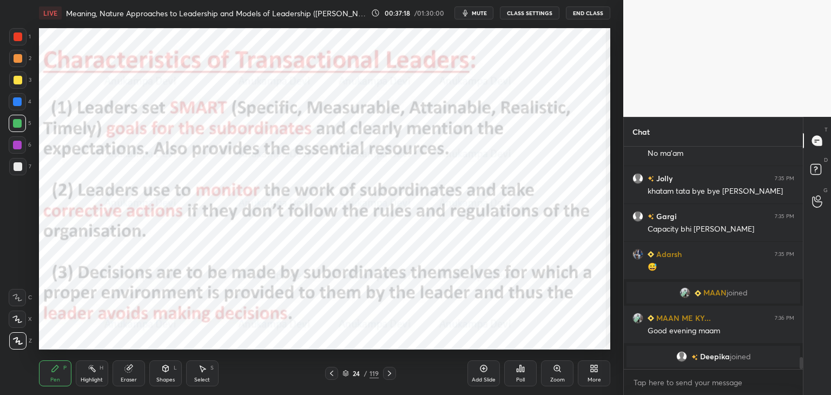
click at [391, 375] on icon at bounding box center [389, 373] width 9 height 9
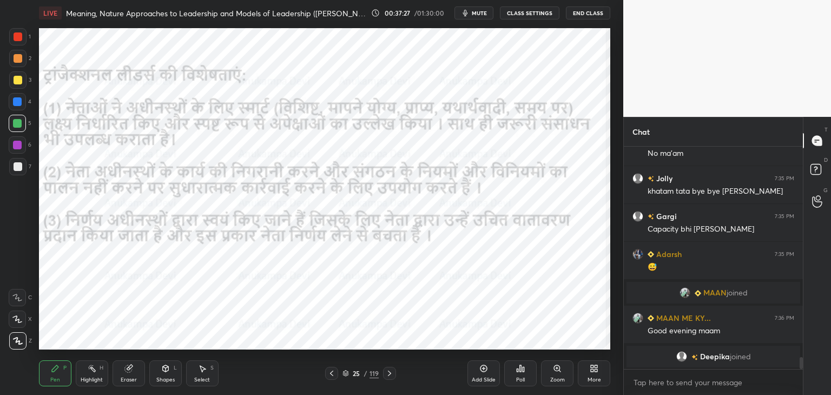
click at [390, 376] on icon at bounding box center [389, 373] width 9 height 9
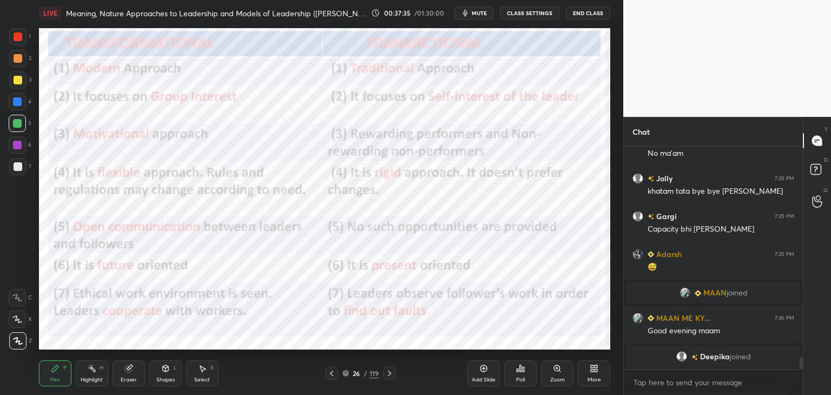
click at [19, 103] on div at bounding box center [17, 101] width 9 height 9
drag, startPoint x: 16, startPoint y: 37, endPoint x: 35, endPoint y: 37, distance: 18.4
click at [17, 37] on div at bounding box center [18, 36] width 9 height 9
click at [390, 373] on icon at bounding box center [389, 373] width 3 height 5
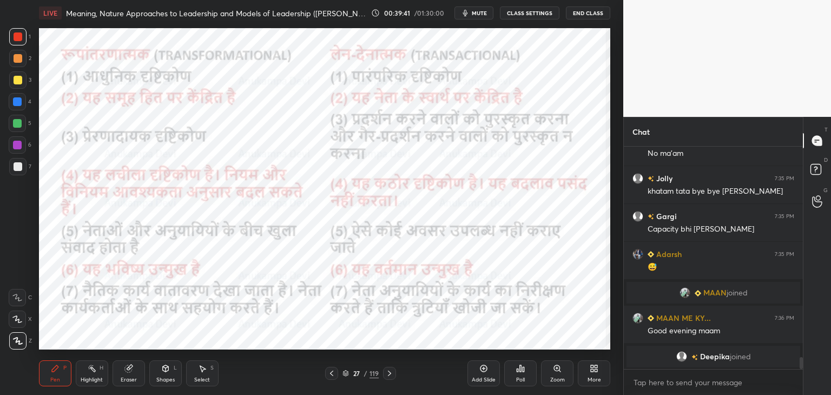
click at [333, 375] on icon at bounding box center [331, 373] width 9 height 9
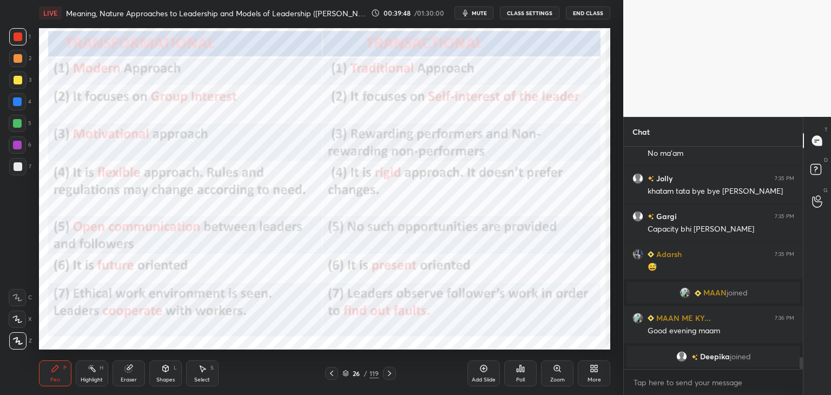
drag, startPoint x: 392, startPoint y: 375, endPoint x: 391, endPoint y: 369, distance: 6.6
click at [392, 373] on icon at bounding box center [389, 373] width 9 height 9
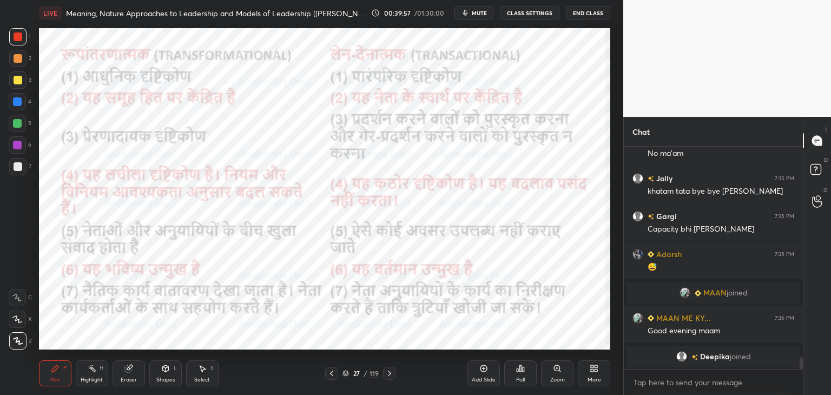
click at [336, 373] on div at bounding box center [331, 373] width 13 height 13
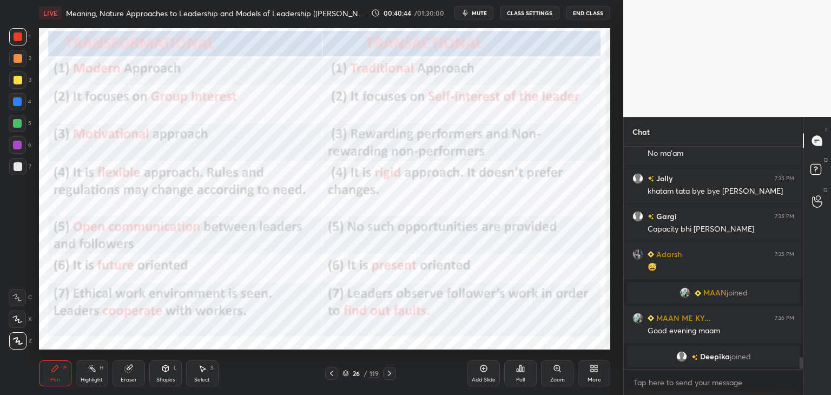
click at [389, 375] on icon at bounding box center [389, 373] width 3 height 5
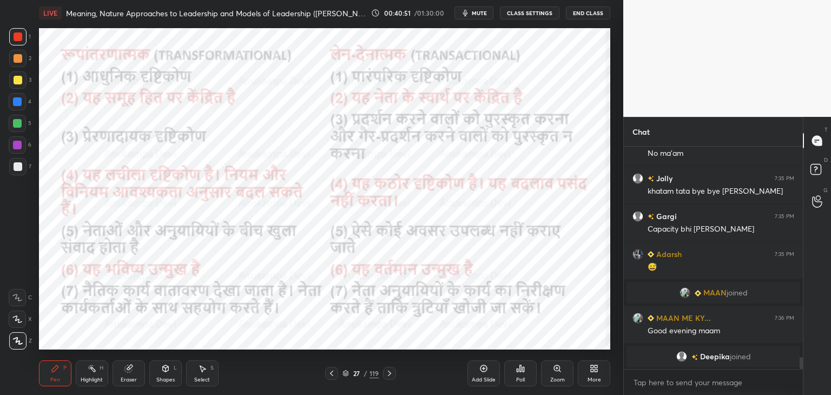
click at [390, 375] on icon at bounding box center [389, 373] width 9 height 9
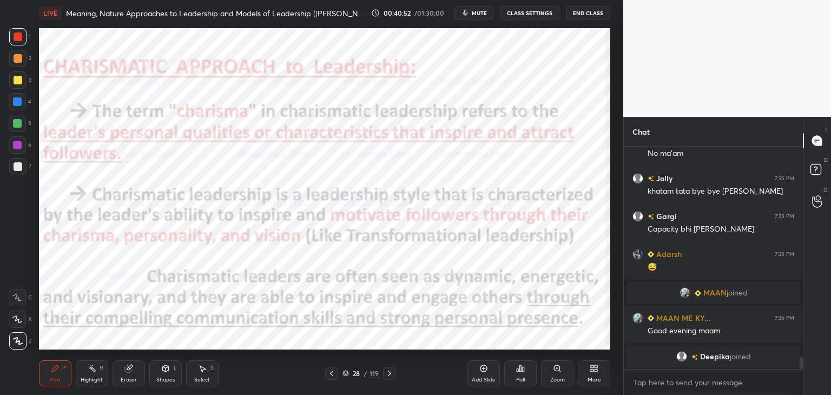
click at [331, 374] on icon at bounding box center [331, 373] width 9 height 9
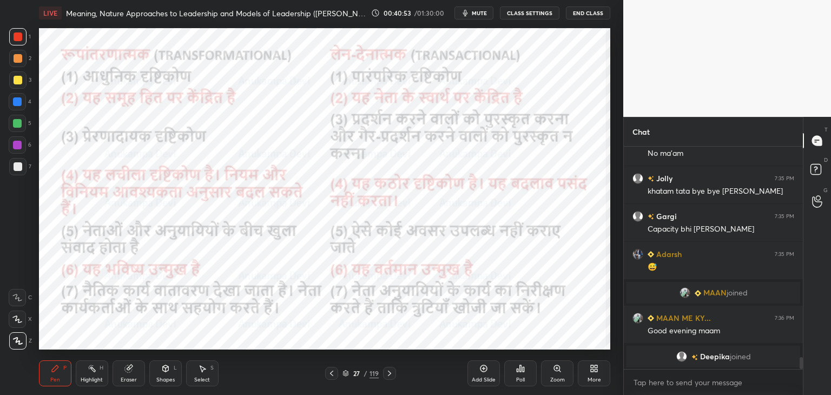
click at [345, 376] on icon at bounding box center [345, 376] width 5 height 2
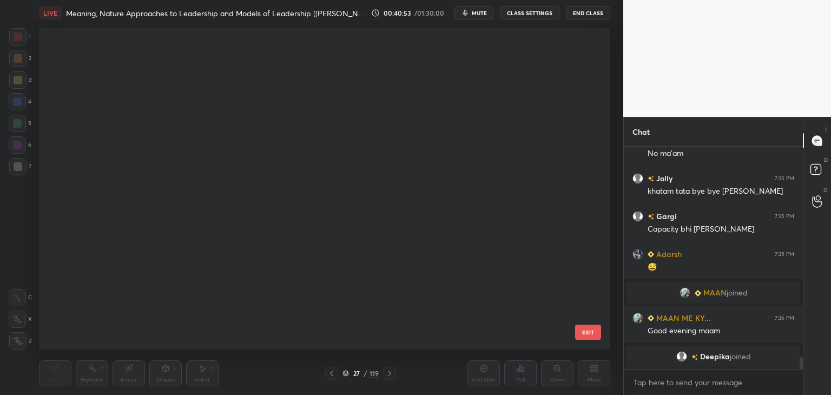
scroll to position [318, 567]
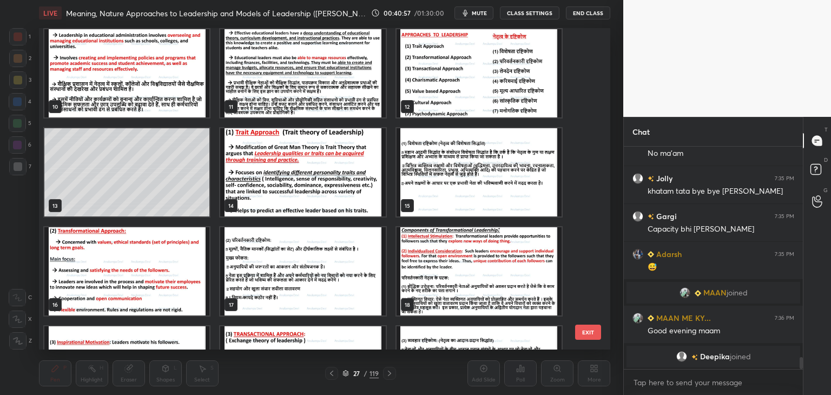
click at [507, 102] on img "grid" at bounding box center [479, 73] width 165 height 88
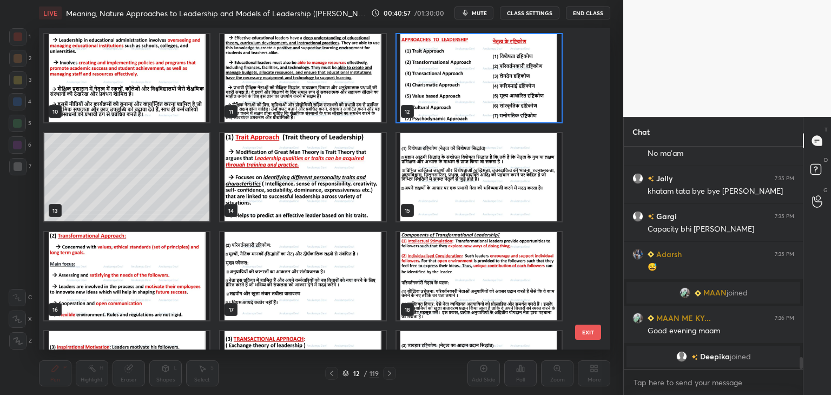
click at [507, 101] on div "4 5 6 7 8 9 10 11 12 13 14 15 16 17 18 19 20 21" at bounding box center [315, 189] width 553 height 322
click at [504, 90] on img "grid" at bounding box center [479, 78] width 165 height 88
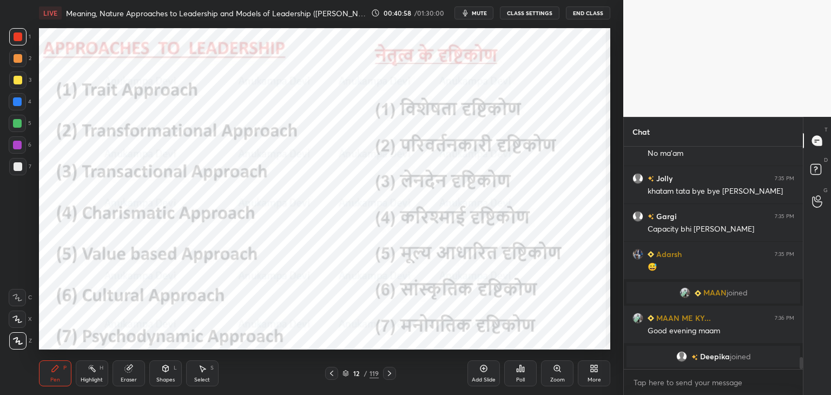
drag, startPoint x: 504, startPoint y: 90, endPoint x: 503, endPoint y: 63, distance: 27.1
click at [503, 90] on img "grid" at bounding box center [479, 78] width 165 height 88
click at [483, 14] on span "mute" at bounding box center [479, 13] width 15 height 8
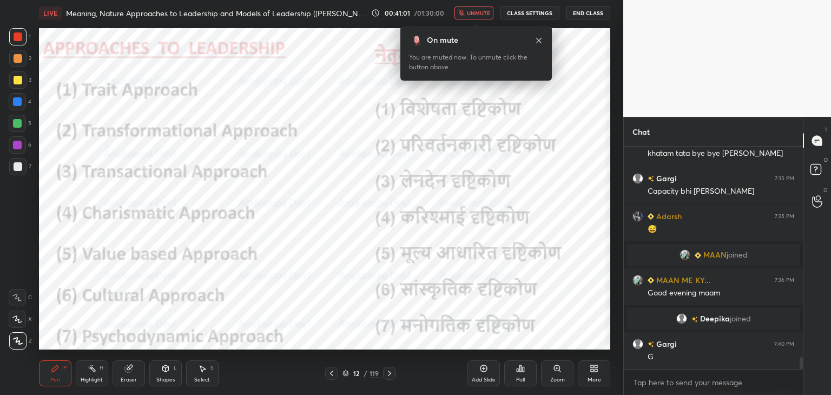
scroll to position [3938, 0]
click at [483, 14] on span "unmute" at bounding box center [478, 13] width 23 height 8
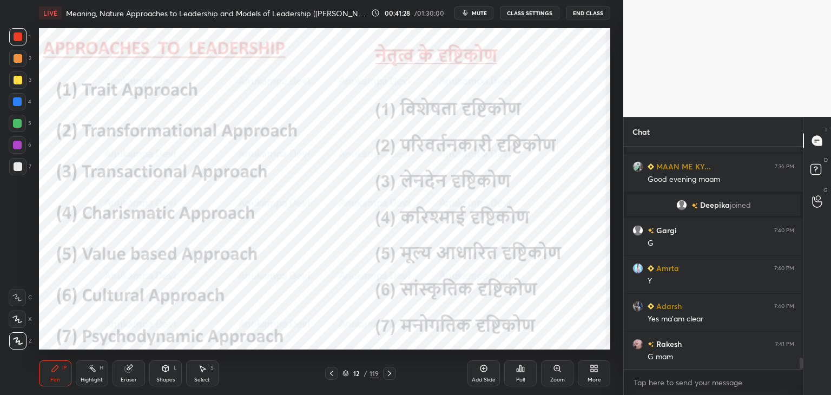
scroll to position [4089, 0]
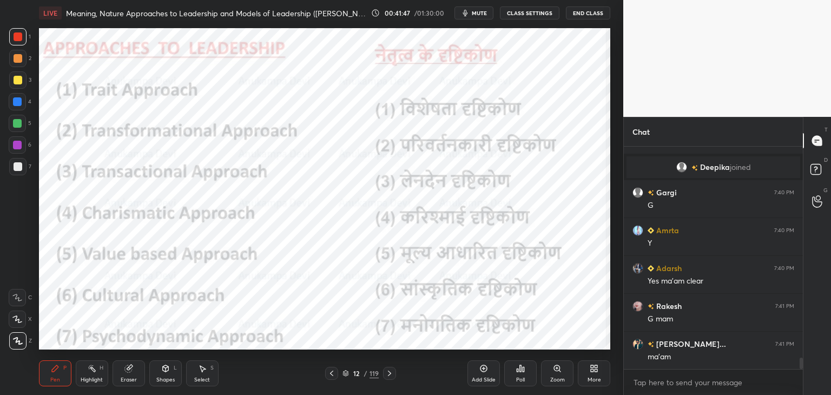
click at [392, 373] on icon at bounding box center [389, 373] width 9 height 9
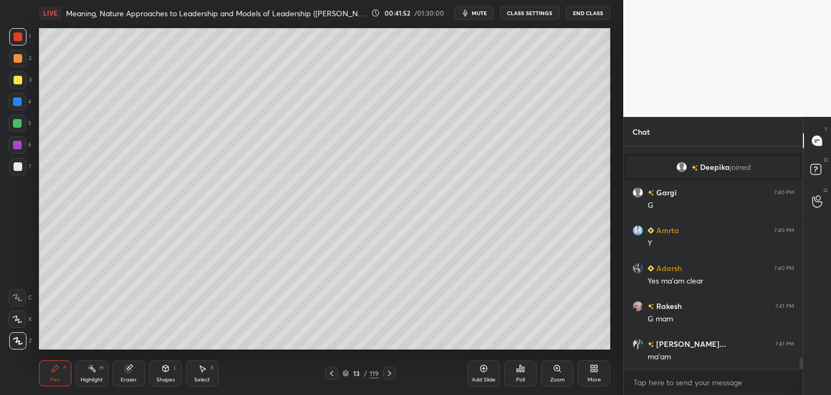
click at [331, 375] on icon at bounding box center [331, 373] width 9 height 9
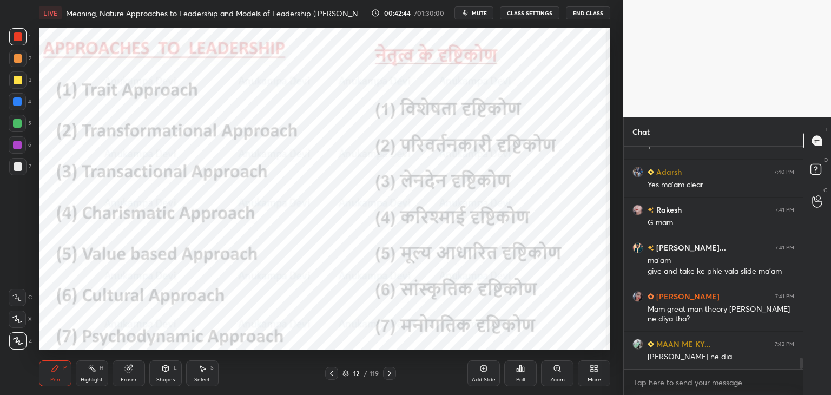
scroll to position [4223, 0]
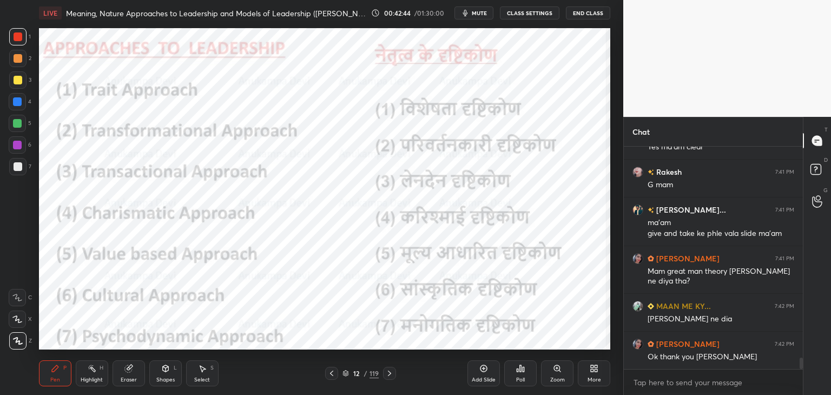
click at [391, 377] on icon at bounding box center [389, 373] width 9 height 9
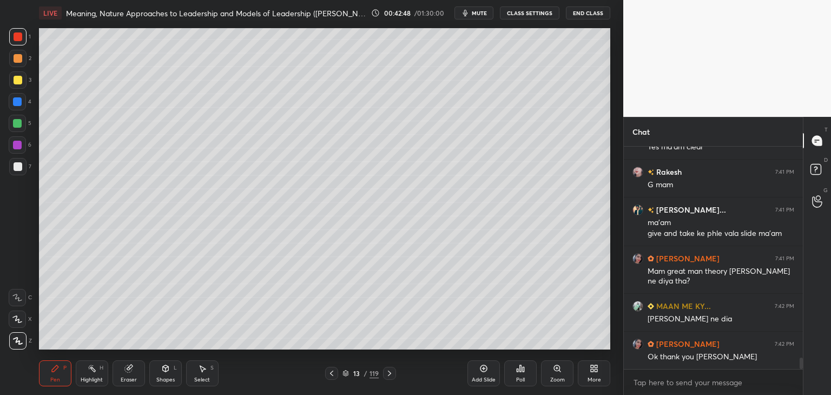
click at [332, 377] on icon at bounding box center [331, 373] width 9 height 9
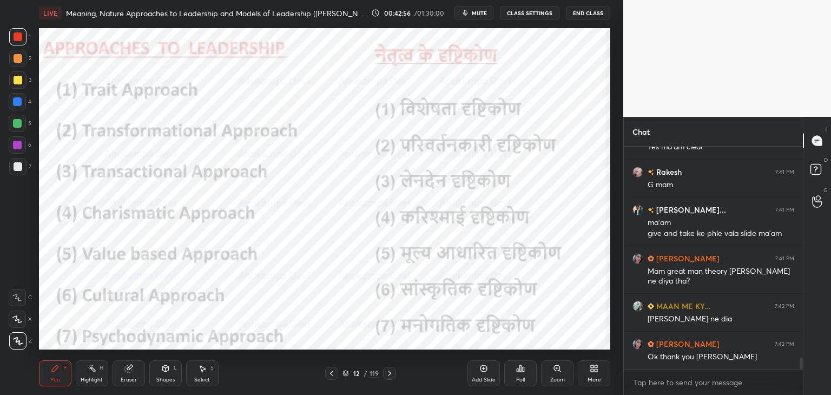
click at [347, 371] on icon at bounding box center [346, 373] width 6 height 6
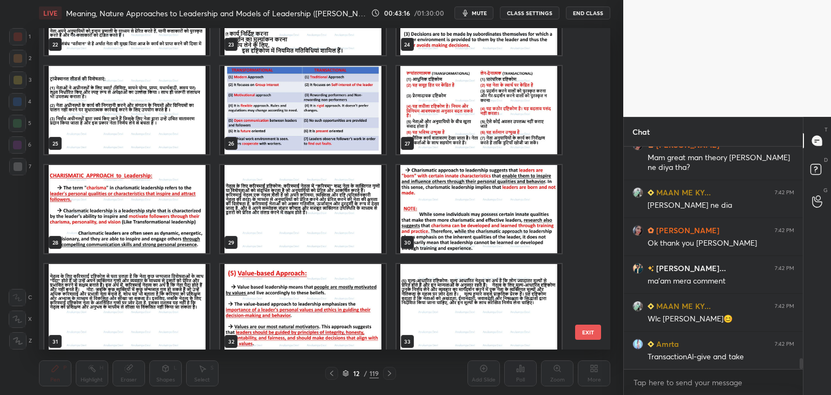
scroll to position [778, 0]
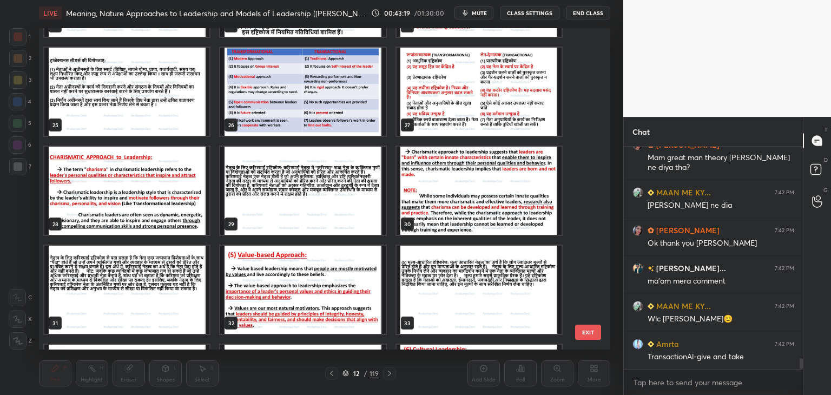
click at [144, 195] on img "grid" at bounding box center [126, 191] width 165 height 88
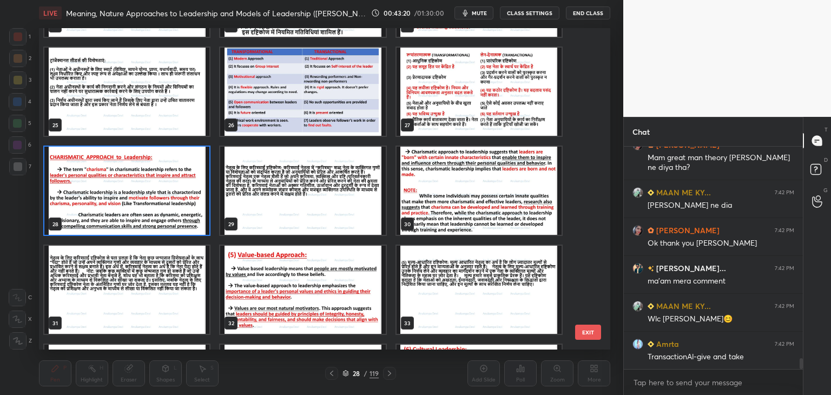
click at [143, 196] on img "grid" at bounding box center [126, 191] width 165 height 88
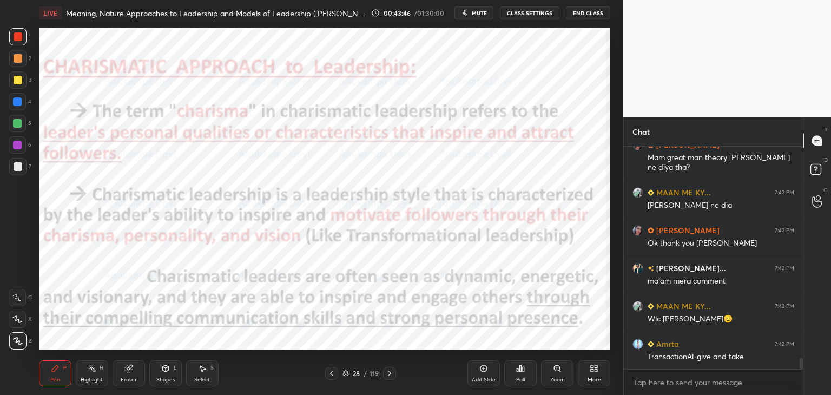
scroll to position [4375, 0]
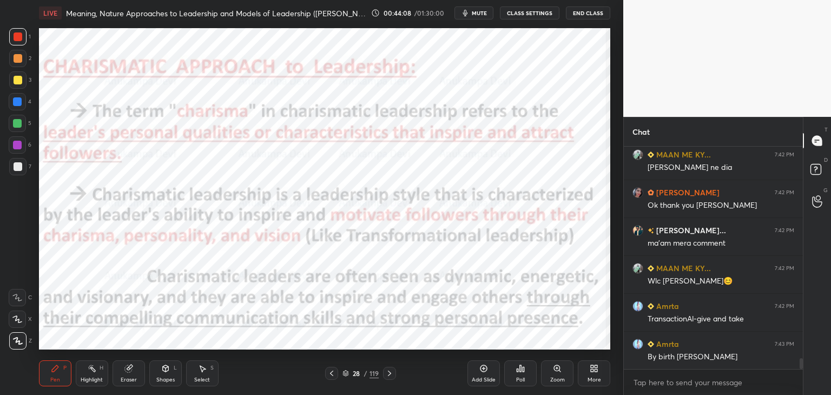
click at [390, 374] on icon at bounding box center [389, 373] width 3 height 5
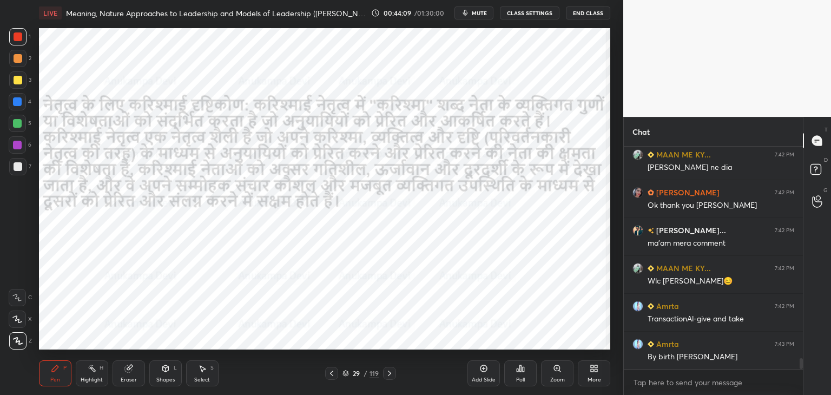
click at [391, 374] on icon at bounding box center [389, 373] width 9 height 9
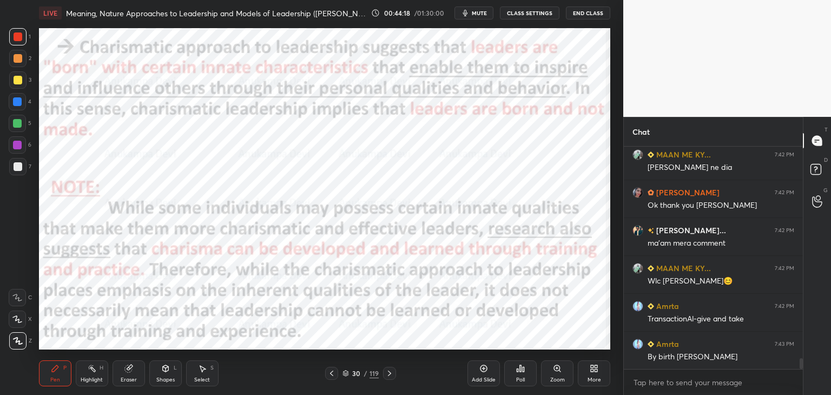
scroll to position [4423, 0]
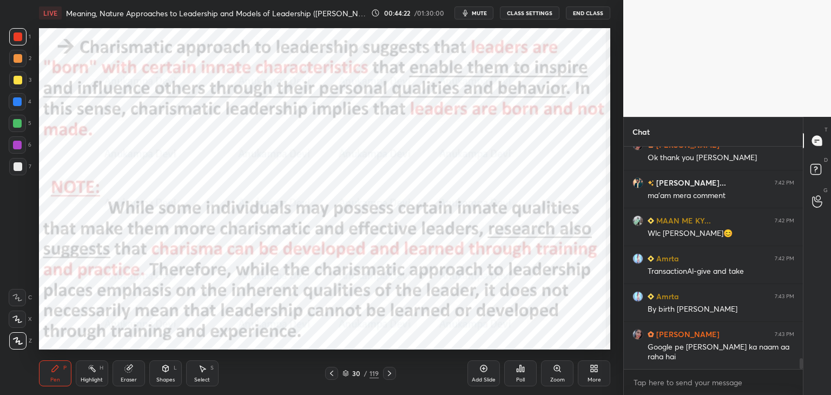
click at [389, 374] on icon at bounding box center [389, 373] width 9 height 9
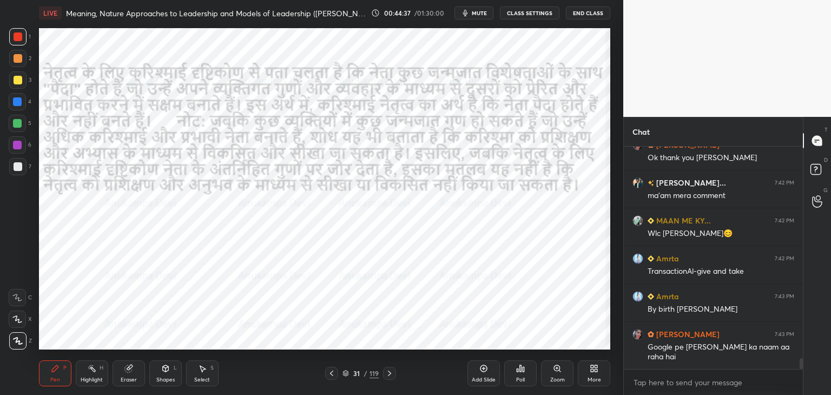
drag, startPoint x: 801, startPoint y: 364, endPoint x: 799, endPoint y: 390, distance: 25.5
click at [800, 389] on div "MAAN ME KY... 7:42 PM [PERSON_NAME] ne dia [PERSON_NAME] 7:42 PM Ok thank you […" at bounding box center [713, 271] width 179 height 248
click at [345, 376] on icon at bounding box center [345, 376] width 5 height 2
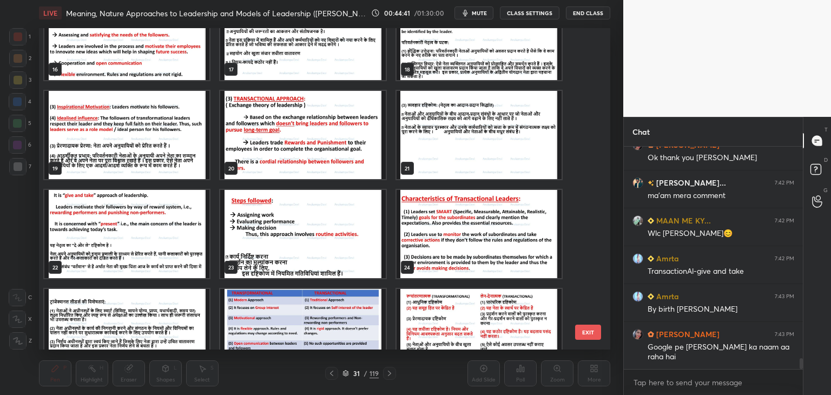
scroll to position [543, 0]
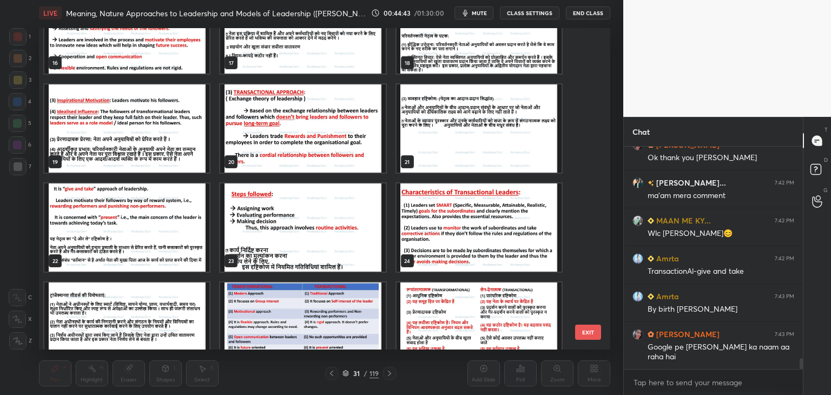
click at [168, 213] on img "grid" at bounding box center [126, 228] width 165 height 88
click at [168, 212] on img "grid" at bounding box center [126, 228] width 165 height 88
click at [168, 213] on img "grid" at bounding box center [126, 228] width 165 height 88
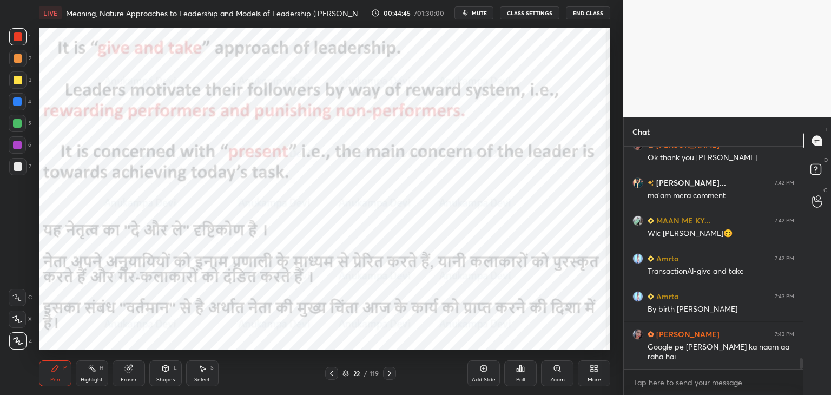
click at [332, 374] on icon at bounding box center [331, 373] width 9 height 9
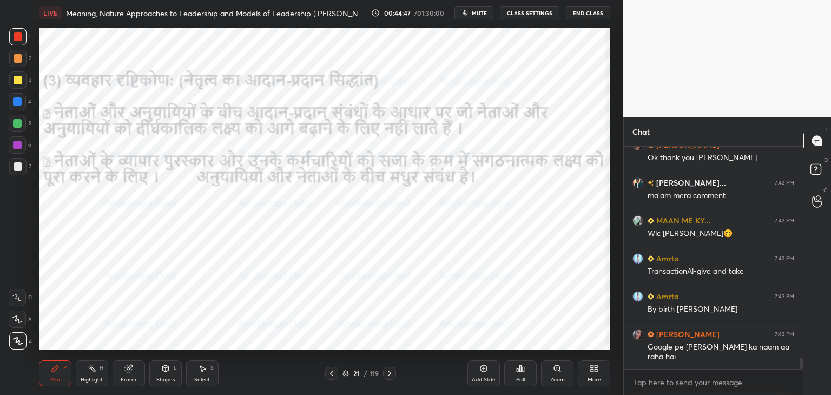
drag, startPoint x: 333, startPoint y: 375, endPoint x: 338, endPoint y: 350, distance: 25.5
click at [333, 374] on icon at bounding box center [331, 373] width 9 height 9
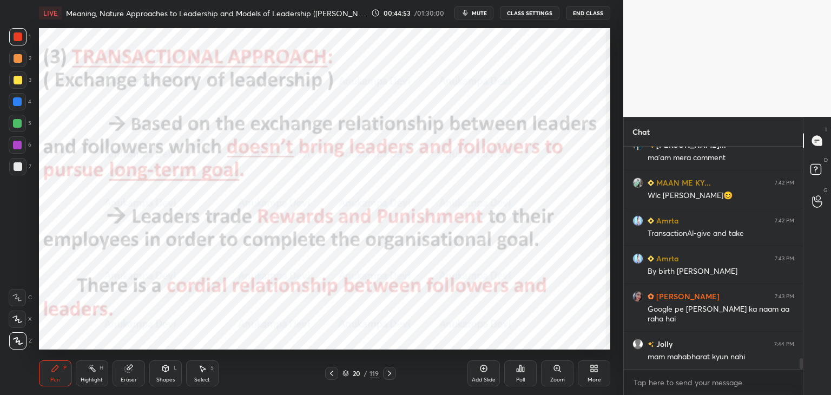
scroll to position [4498, 0]
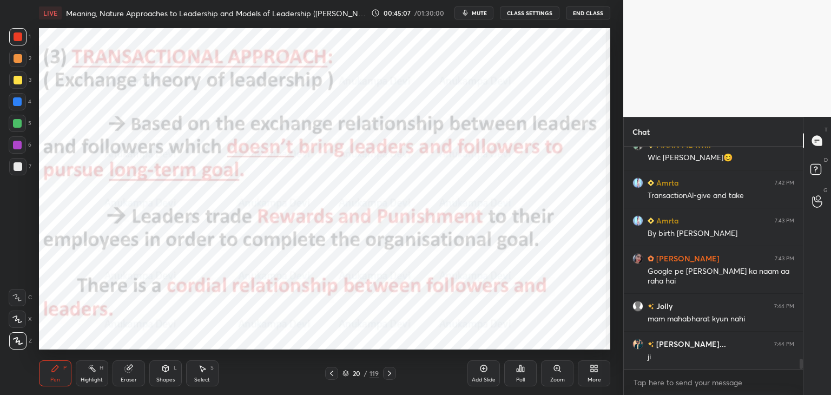
click at [349, 376] on icon at bounding box center [346, 373] width 6 height 6
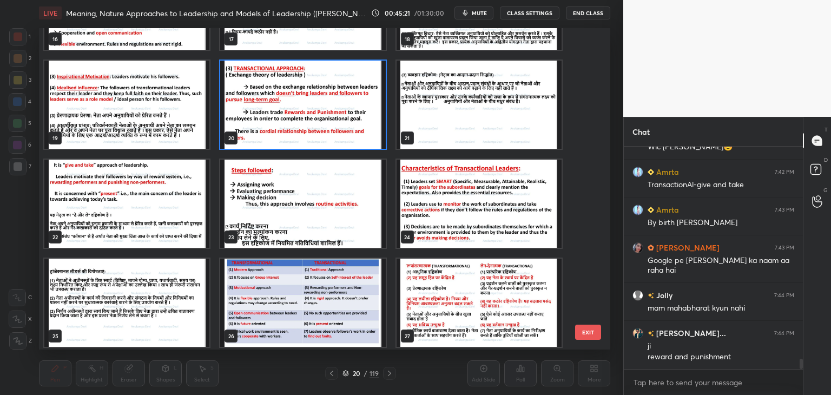
scroll to position [555, 0]
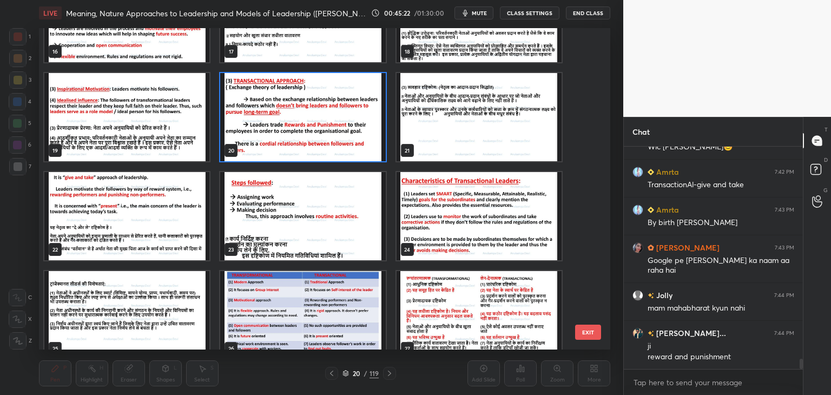
click at [359, 127] on img "grid" at bounding box center [302, 117] width 165 height 88
click at [358, 126] on img "grid" at bounding box center [302, 117] width 165 height 88
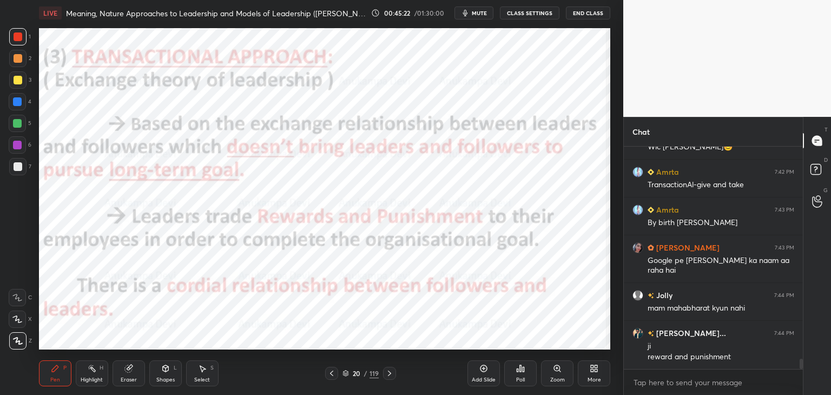
click at [358, 126] on img "grid" at bounding box center [302, 117] width 165 height 88
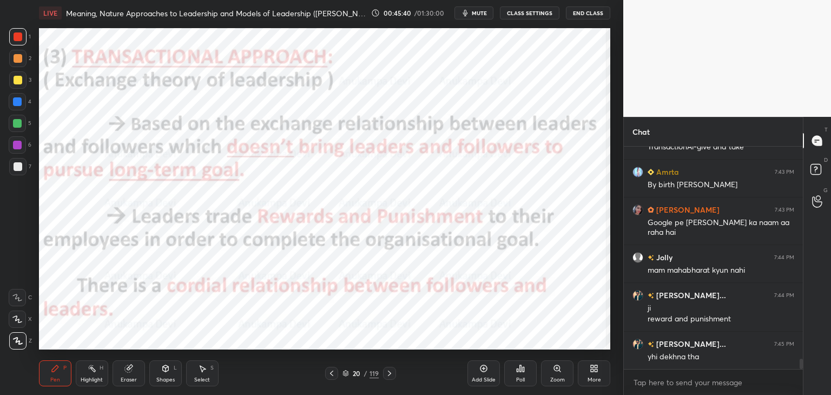
drag, startPoint x: 345, startPoint y: 375, endPoint x: 367, endPoint y: 352, distance: 31.4
click at [348, 373] on icon at bounding box center [346, 373] width 6 height 6
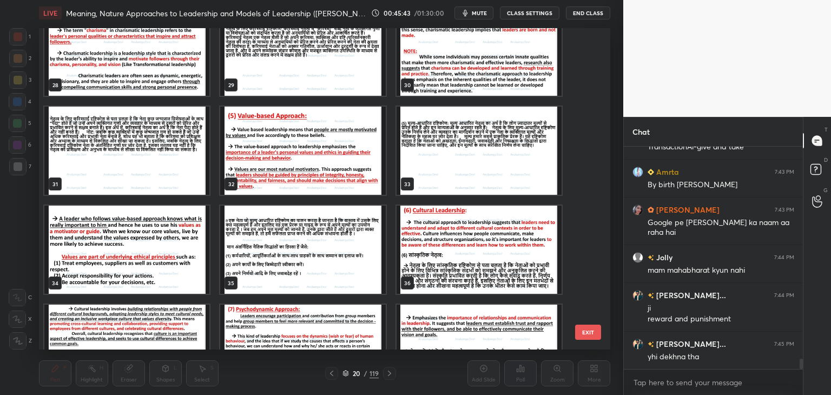
scroll to position [942, 0]
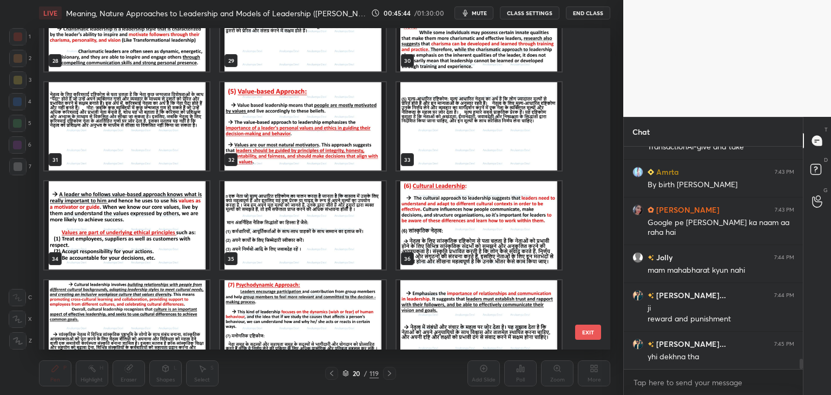
click at [292, 134] on img "grid" at bounding box center [302, 126] width 165 height 88
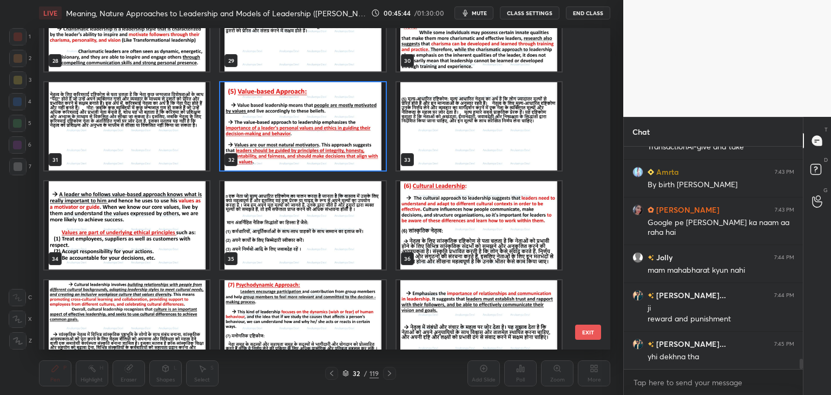
click at [292, 134] on img "grid" at bounding box center [302, 126] width 165 height 88
click at [291, 135] on img "grid" at bounding box center [302, 126] width 165 height 88
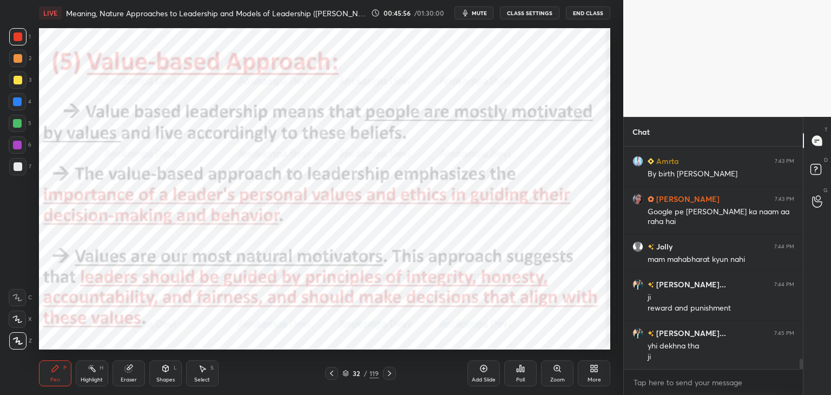
scroll to position [4569, 0]
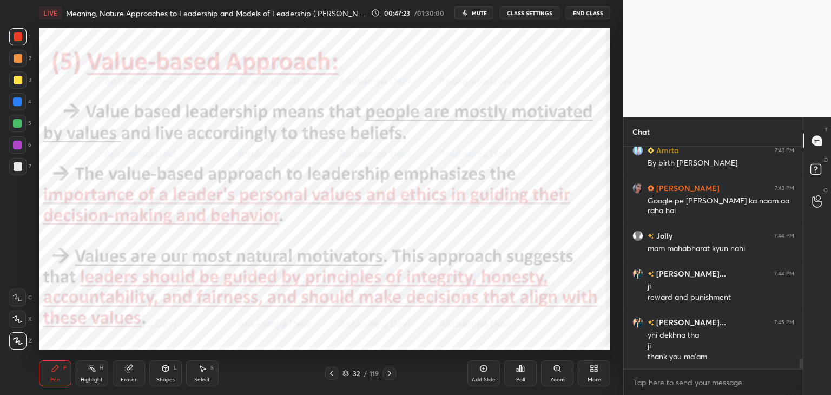
click at [389, 376] on icon at bounding box center [389, 373] width 9 height 9
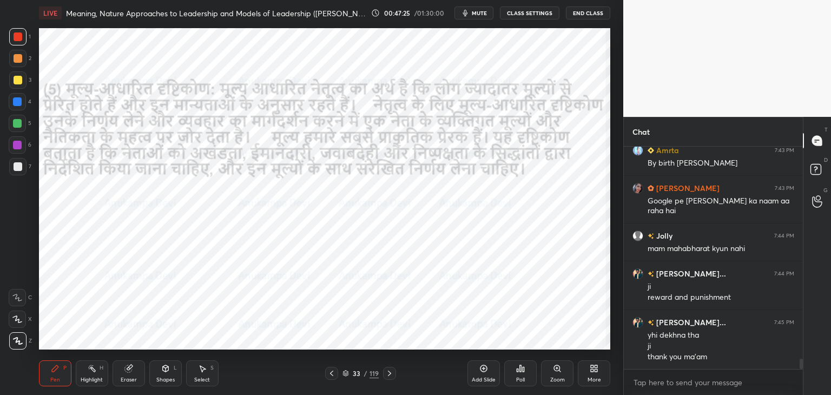
click at [390, 375] on icon at bounding box center [389, 373] width 9 height 9
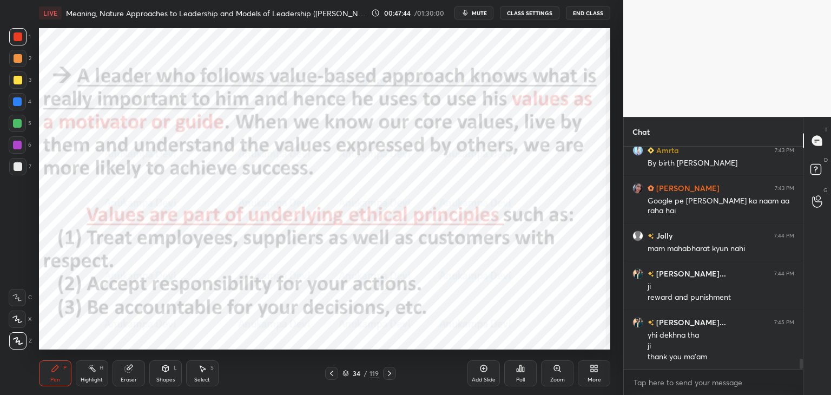
click at [482, 14] on span "mute" at bounding box center [479, 13] width 15 height 8
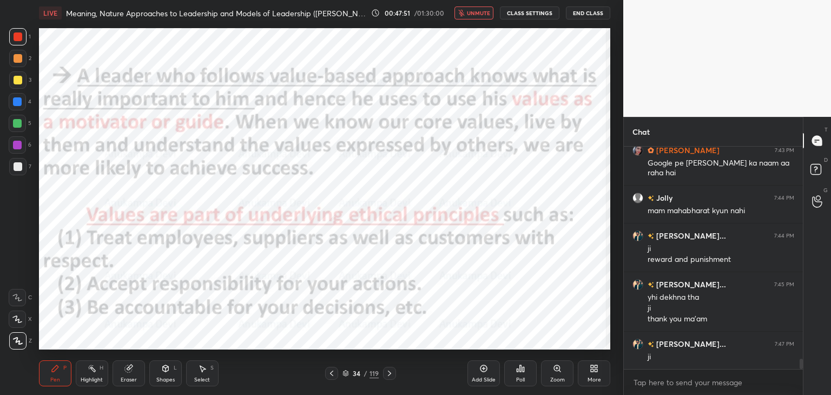
scroll to position [4645, 0]
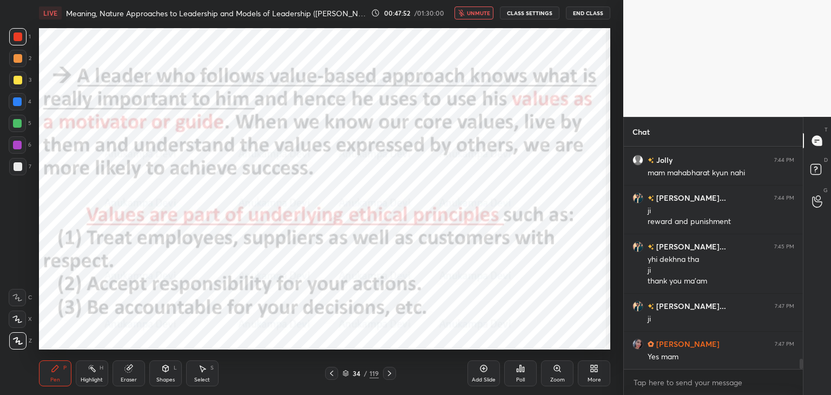
click at [482, 16] on span "unmute" at bounding box center [478, 13] width 23 height 8
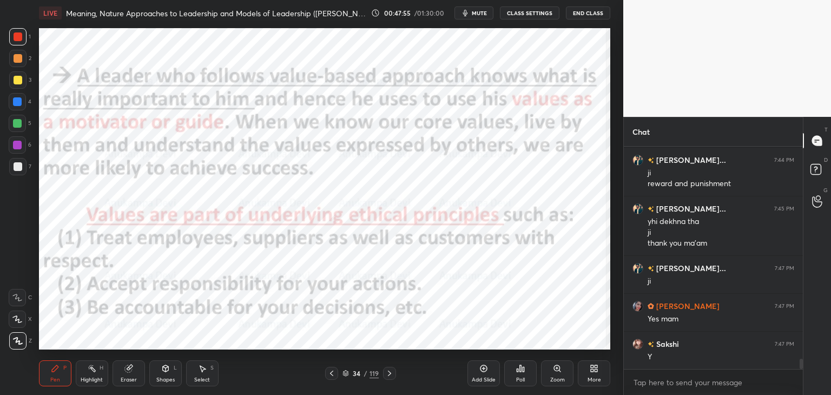
click at [390, 372] on icon at bounding box center [389, 373] width 9 height 9
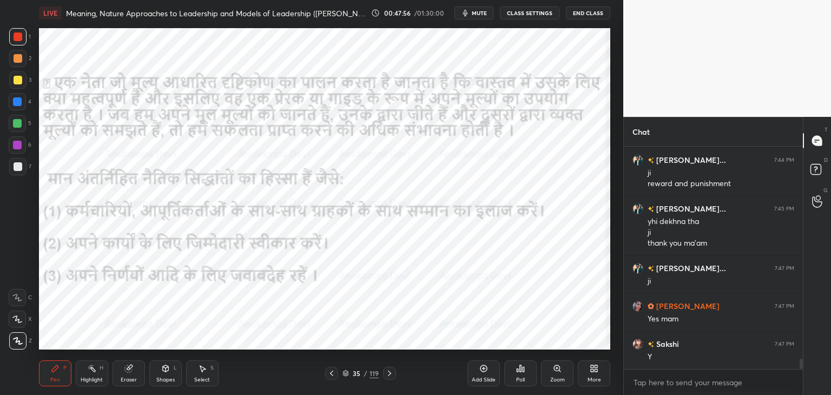
click at [333, 373] on icon at bounding box center [331, 373] width 9 height 9
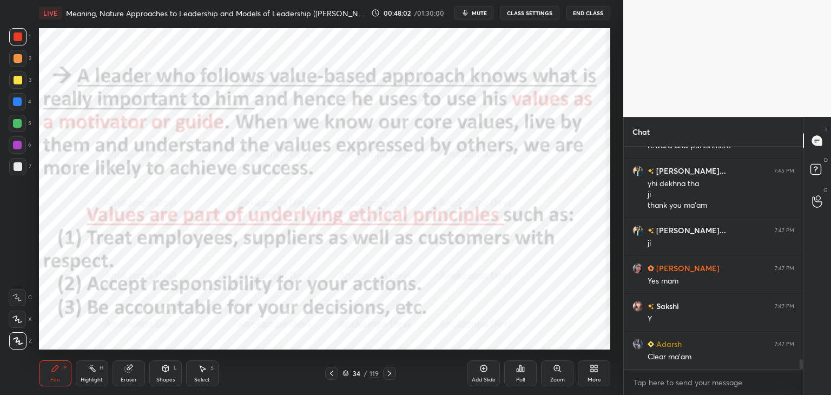
scroll to position [4758, 0]
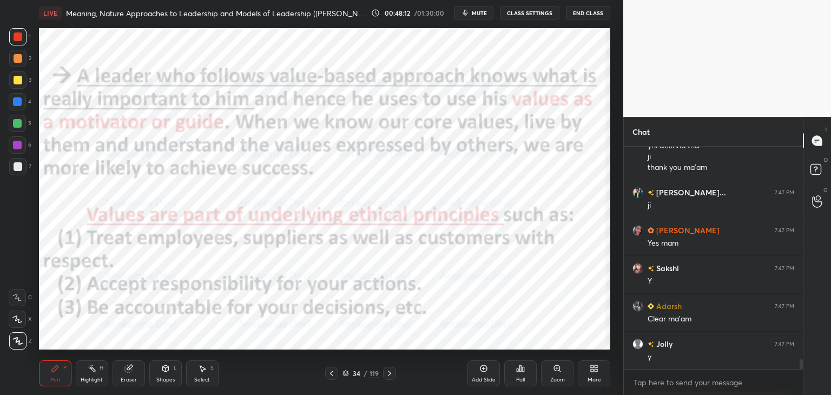
click at [391, 375] on icon at bounding box center [389, 373] width 9 height 9
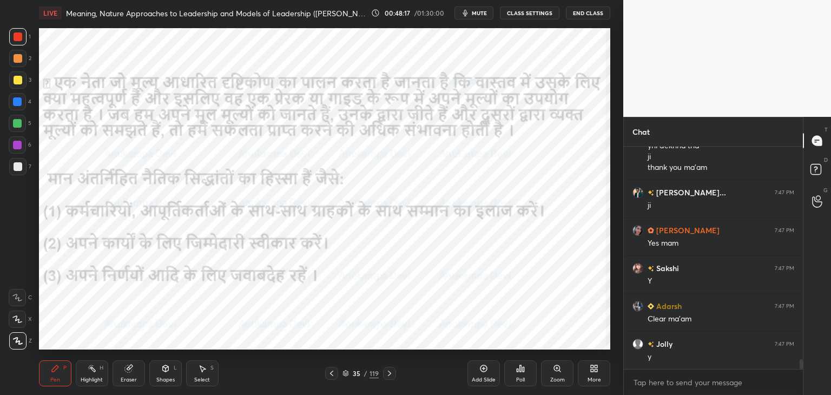
click at [346, 373] on icon at bounding box center [346, 373] width 6 height 6
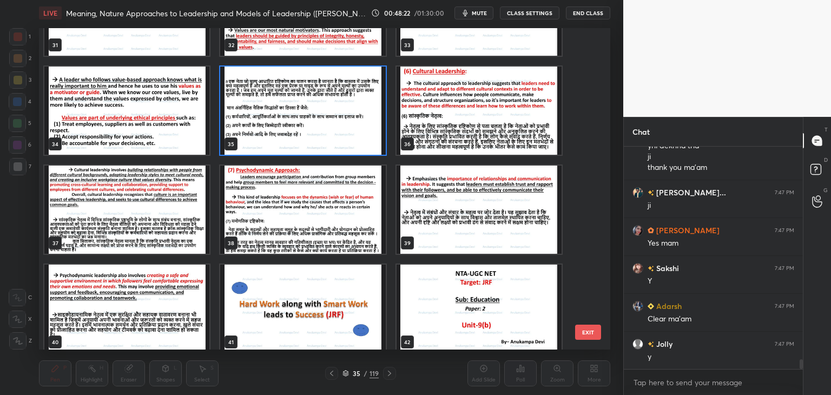
scroll to position [1063, 0]
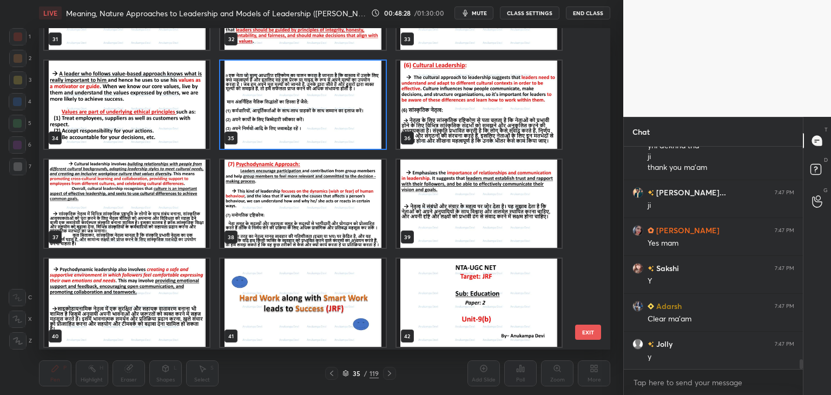
click at [448, 103] on img "grid" at bounding box center [479, 105] width 165 height 88
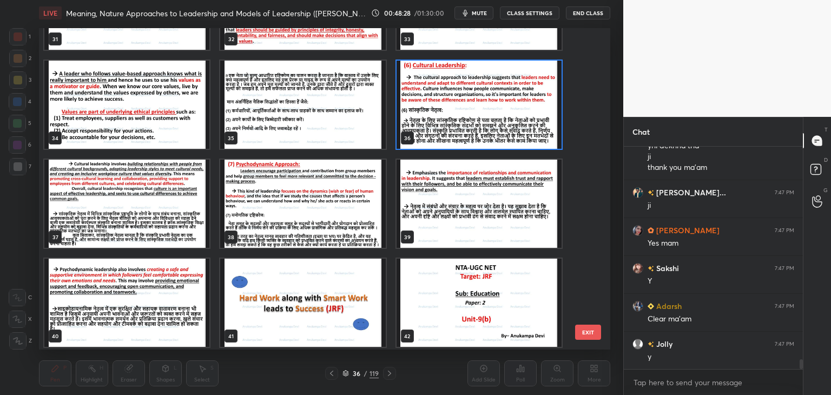
click at [447, 102] on img "grid" at bounding box center [479, 105] width 165 height 88
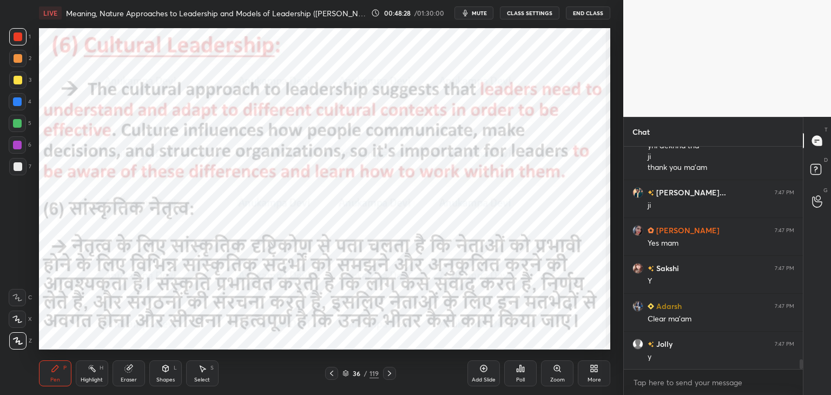
click at [447, 103] on img "grid" at bounding box center [479, 105] width 165 height 88
click at [18, 125] on div at bounding box center [17, 123] width 9 height 9
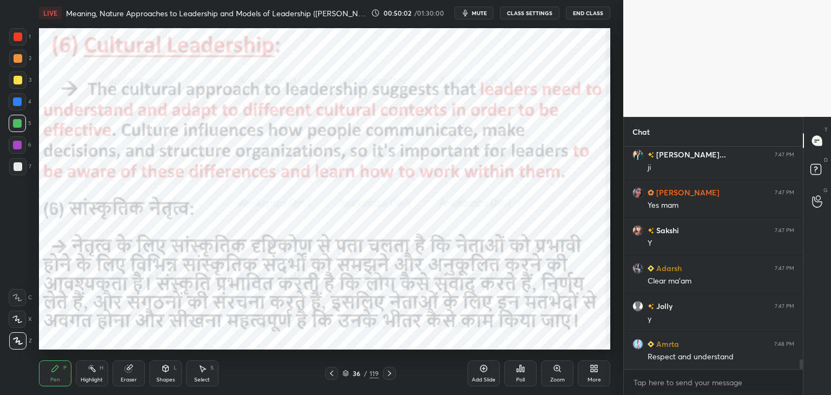
scroll to position [4834, 0]
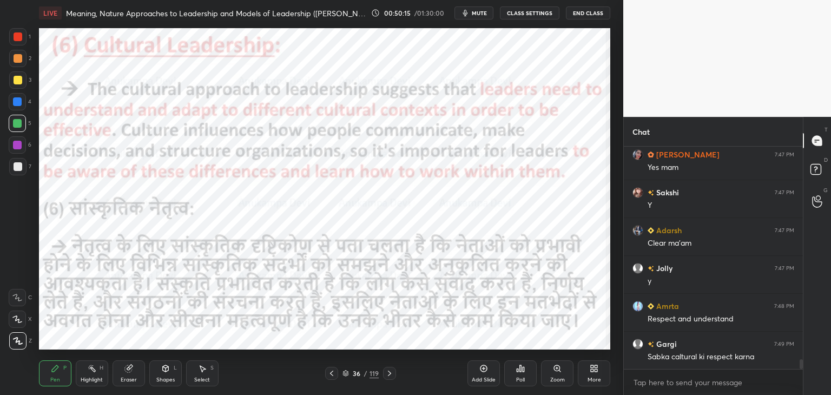
click at [390, 375] on icon at bounding box center [389, 373] width 9 height 9
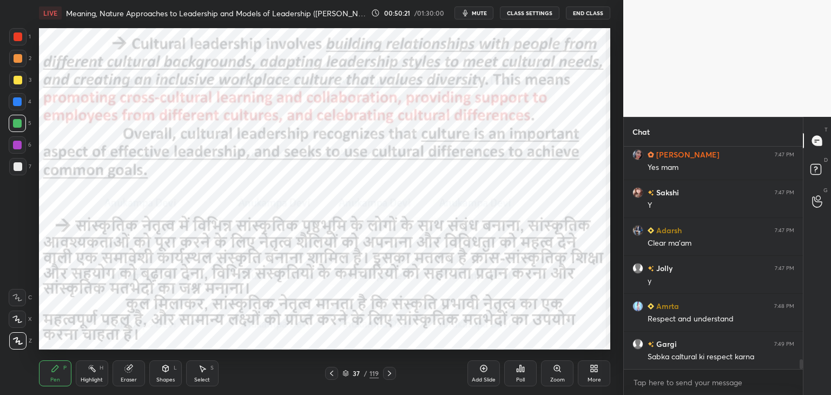
scroll to position [4860, 0]
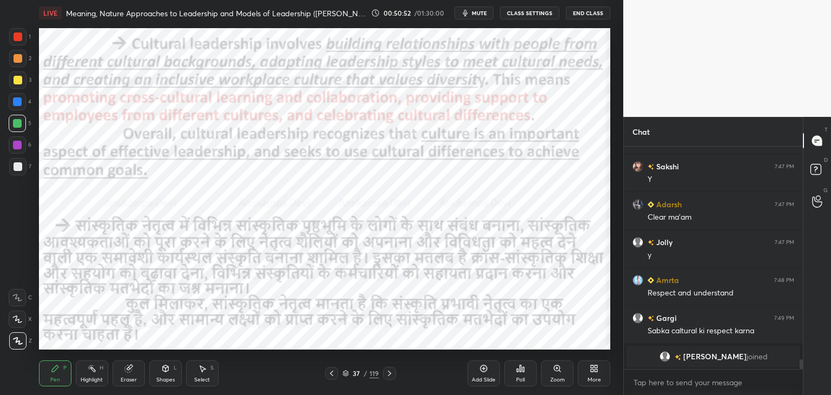
click at [391, 371] on icon at bounding box center [389, 373] width 9 height 9
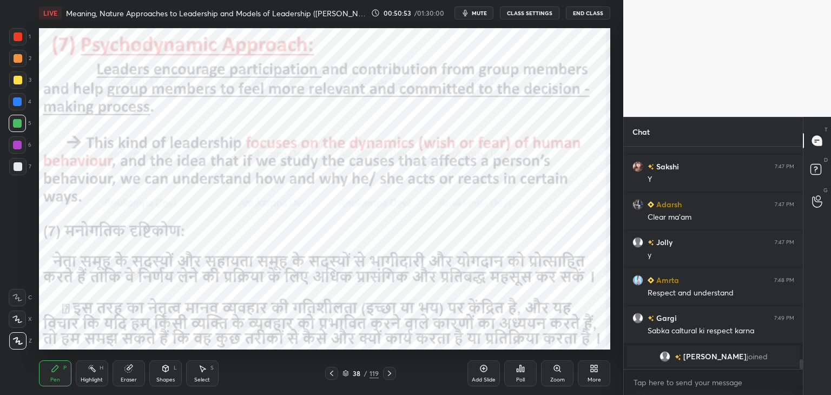
scroll to position [4656, 0]
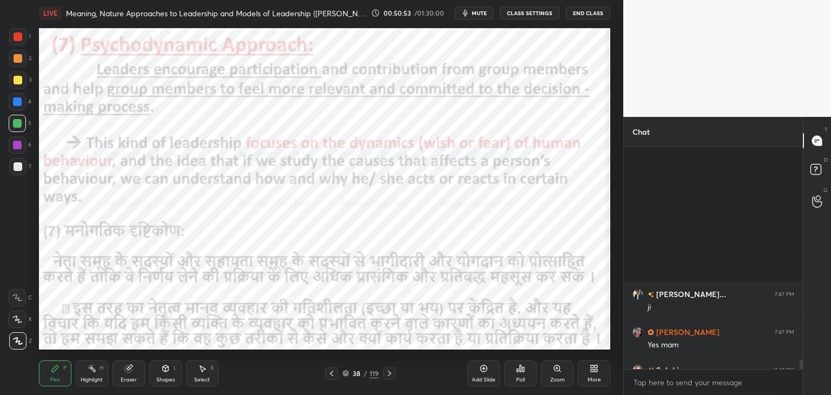
click at [15, 104] on div at bounding box center [17, 101] width 9 height 9
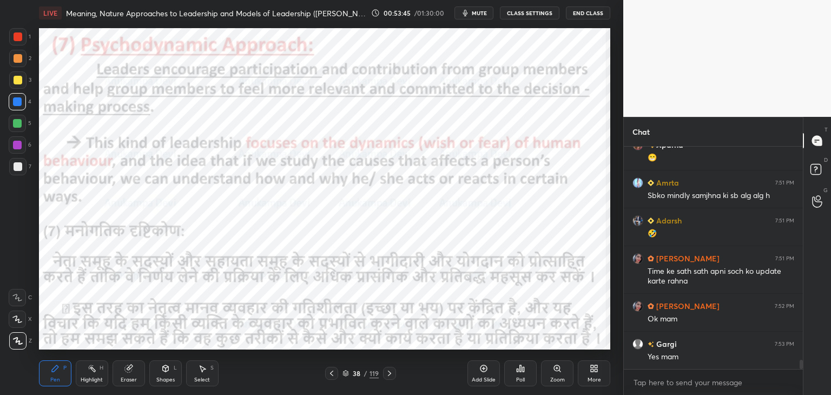
scroll to position [5310, 0]
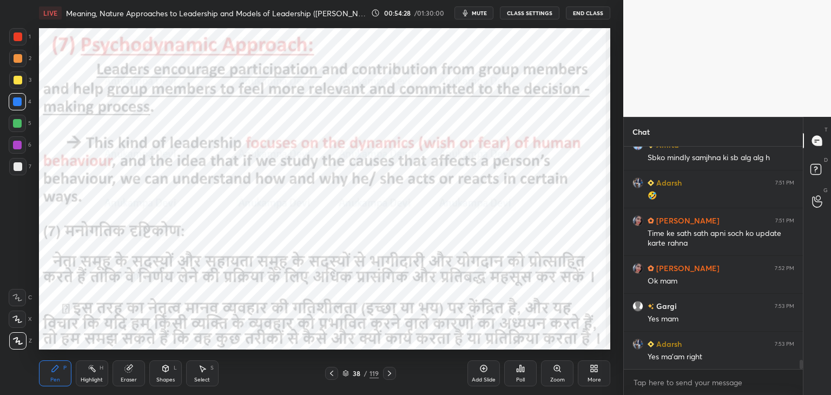
click at [390, 377] on icon at bounding box center [389, 373] width 9 height 9
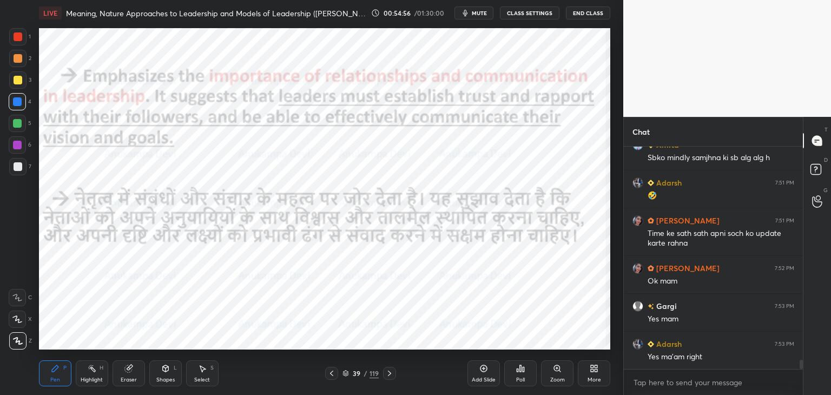
click at [390, 375] on icon at bounding box center [389, 373] width 9 height 9
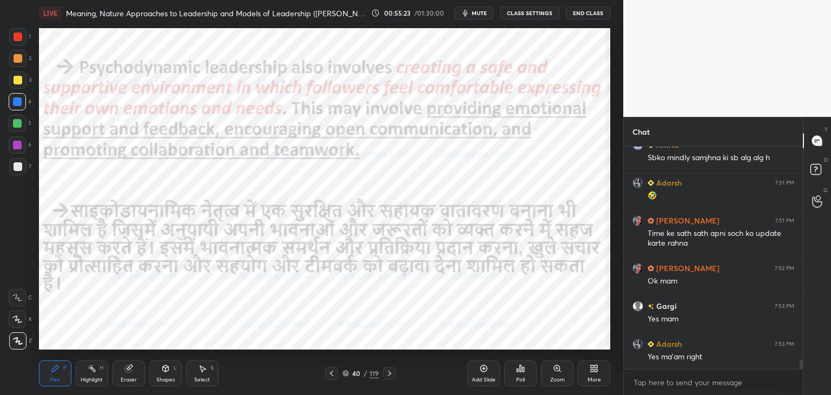
scroll to position [5348, 0]
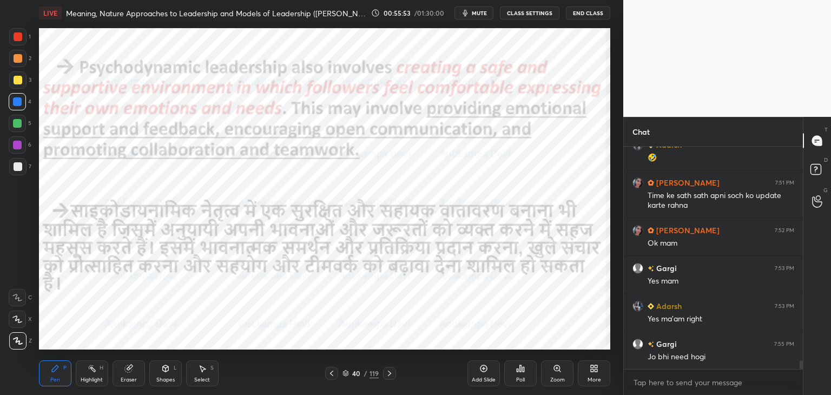
click at [346, 375] on icon at bounding box center [346, 373] width 6 height 6
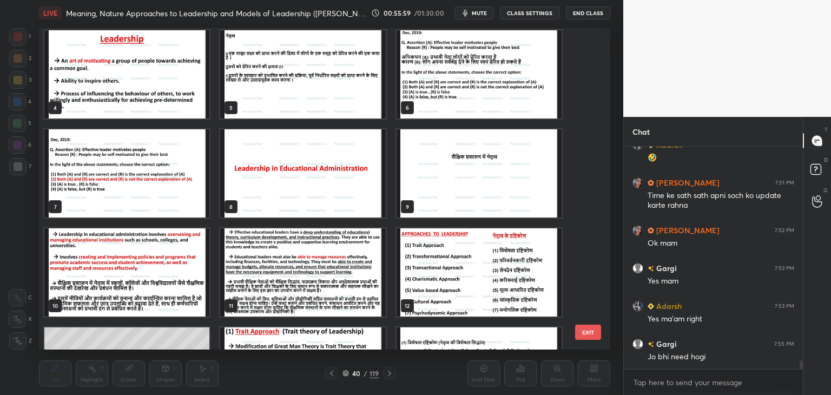
scroll to position [0, 0]
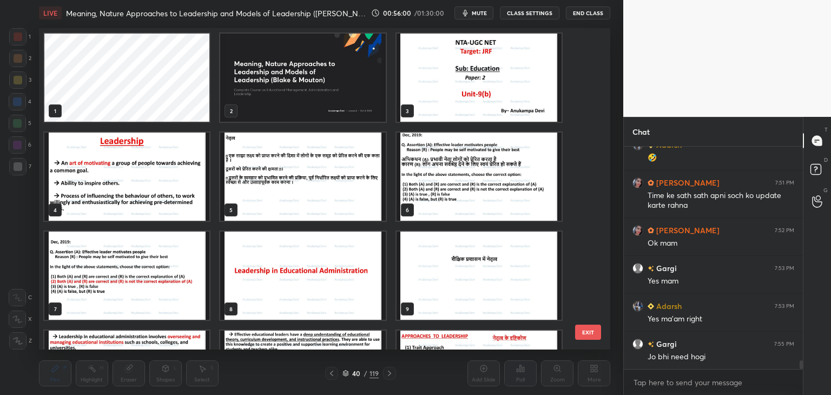
click at [336, 104] on img "grid" at bounding box center [302, 78] width 165 height 88
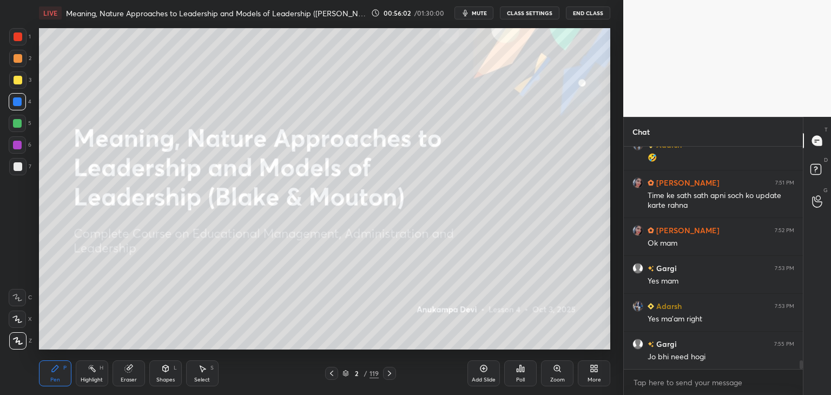
click at [18, 126] on div at bounding box center [17, 123] width 9 height 9
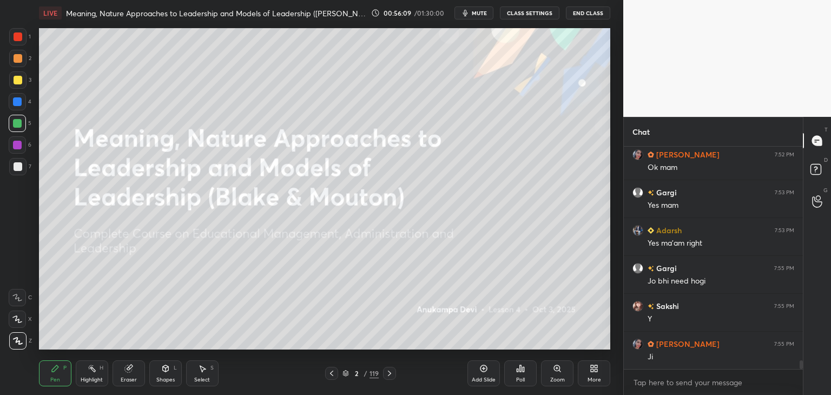
scroll to position [5462, 0]
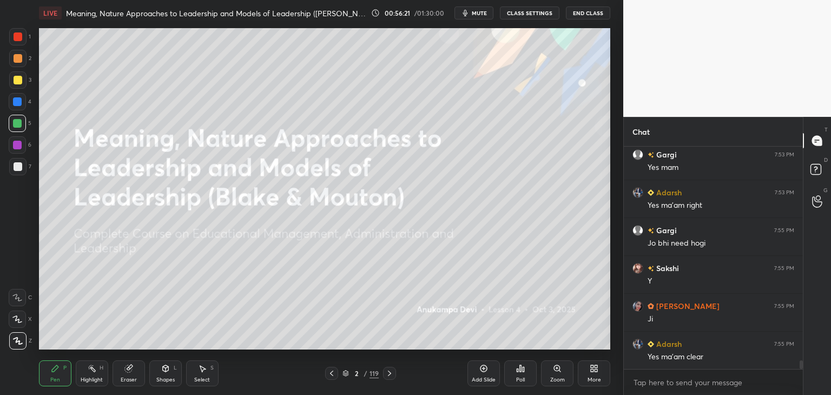
click at [345, 372] on icon at bounding box center [346, 373] width 6 height 6
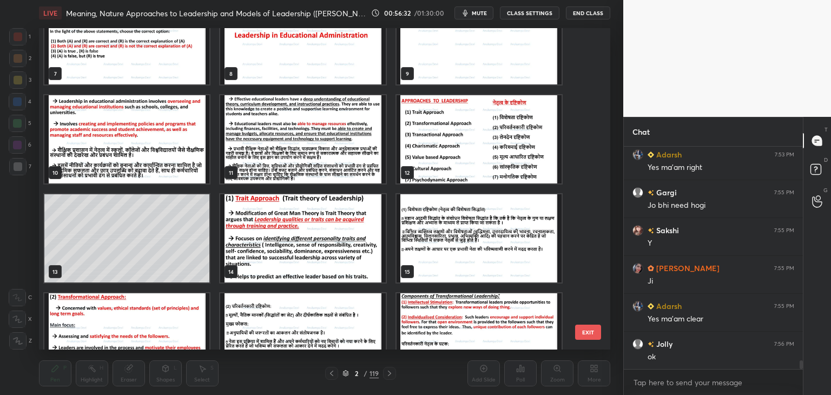
scroll to position [277, 0]
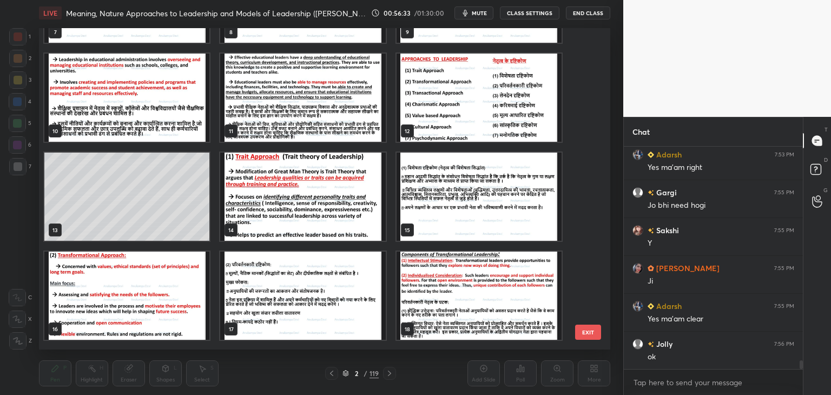
click at [499, 117] on img "grid" at bounding box center [479, 98] width 165 height 88
click at [499, 118] on img "grid" at bounding box center [479, 98] width 165 height 88
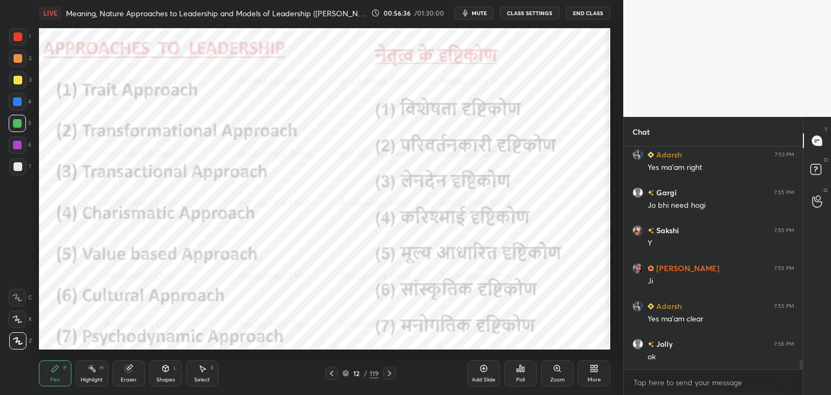
click at [19, 150] on div at bounding box center [17, 144] width 17 height 17
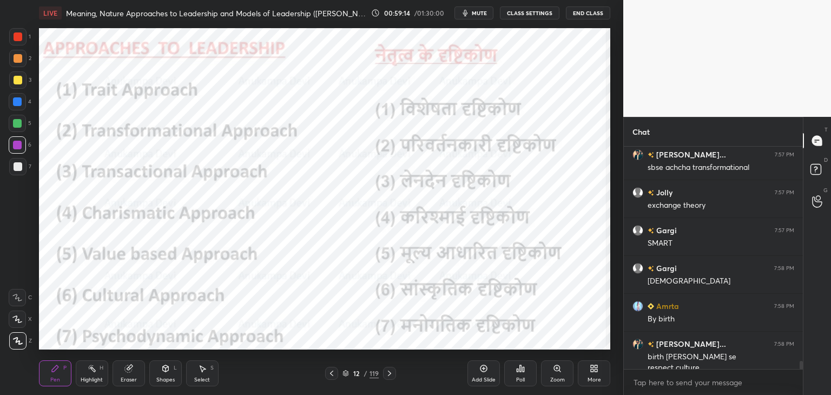
scroll to position [5776, 0]
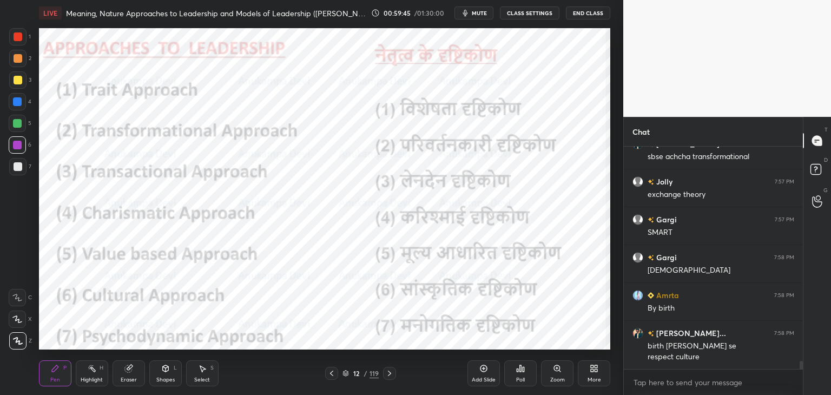
click at [484, 15] on span "mute" at bounding box center [479, 13] width 15 height 8
click at [345, 374] on icon at bounding box center [346, 373] width 6 height 6
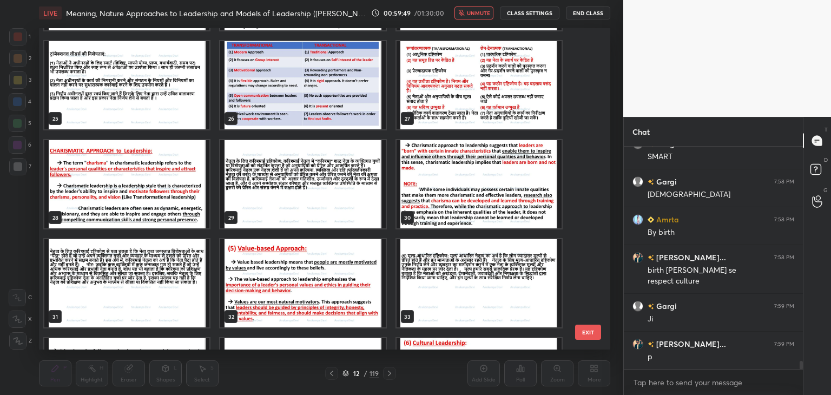
scroll to position [839, 0]
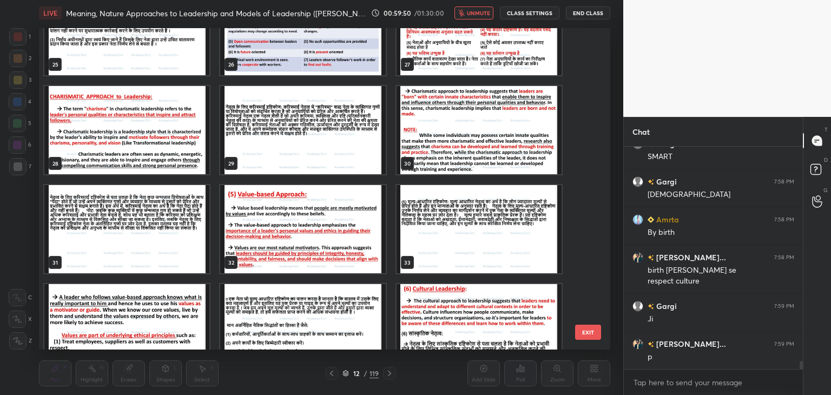
click at [485, 14] on span "unmute" at bounding box center [478, 13] width 23 height 8
drag, startPoint x: 482, startPoint y: 12, endPoint x: 494, endPoint y: 17, distance: 12.9
click at [483, 12] on span "mute" at bounding box center [479, 13] width 15 height 8
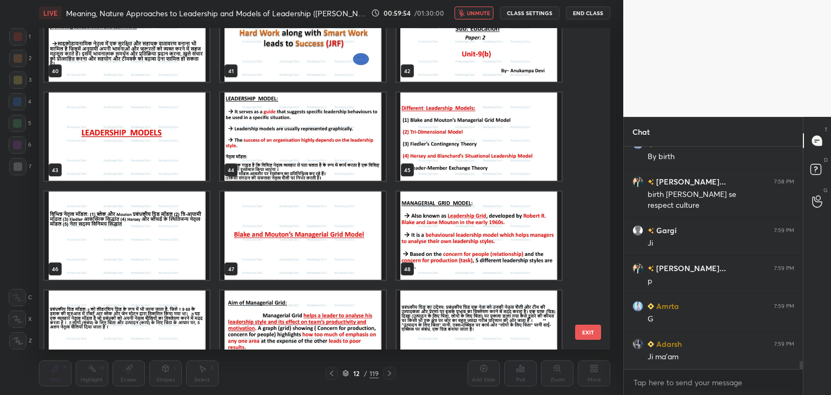
scroll to position [5965, 0]
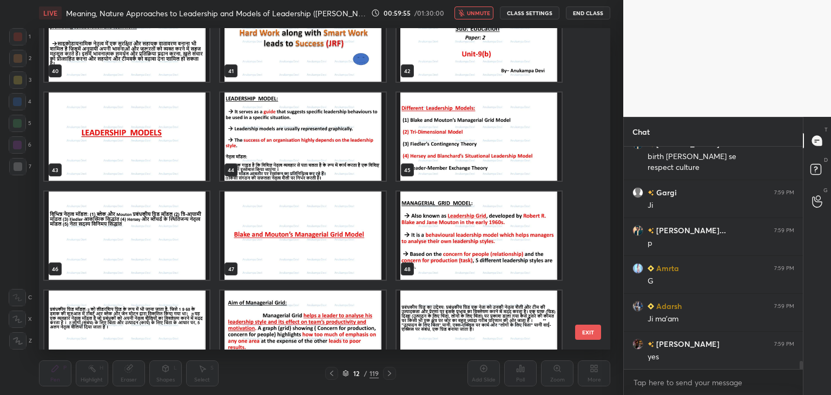
click at [505, 57] on img "grid" at bounding box center [479, 38] width 165 height 88
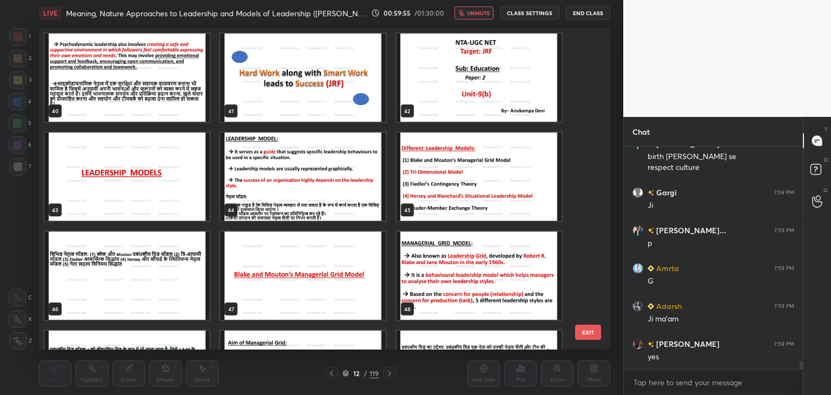
scroll to position [6003, 0]
click at [503, 57] on div "40 41 42 43 44 45 46 47 48 49 50 51 52 53 54" at bounding box center [315, 189] width 553 height 322
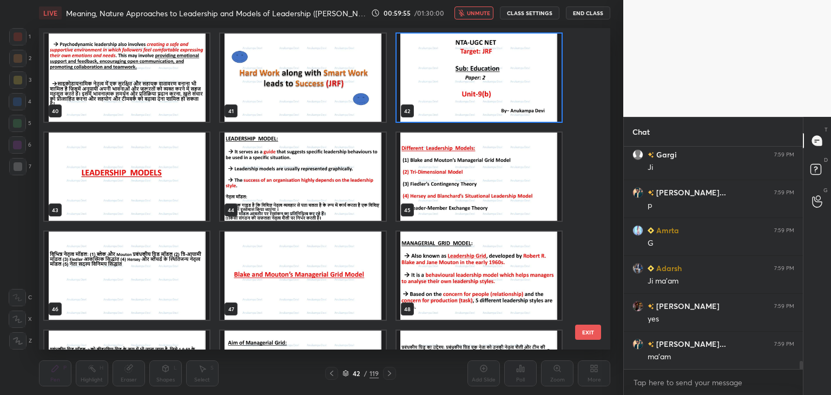
drag, startPoint x: 502, startPoint y: 57, endPoint x: 512, endPoint y: 55, distance: 10.6
click at [501, 57] on img "grid" at bounding box center [479, 78] width 165 height 88
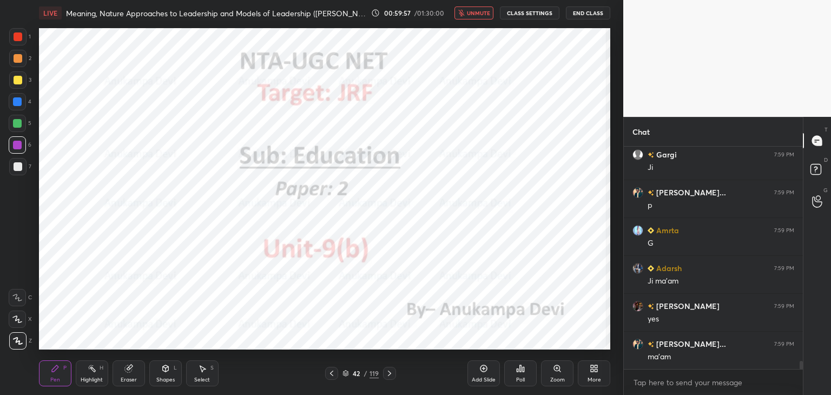
click at [477, 16] on span "unmute" at bounding box center [478, 13] width 23 height 8
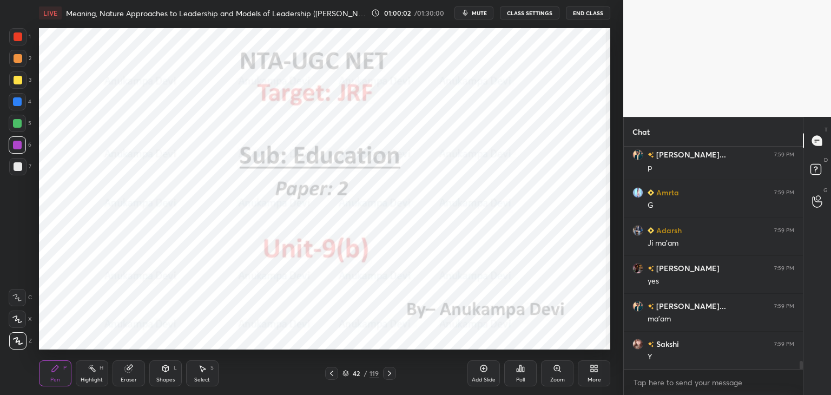
scroll to position [6079, 0]
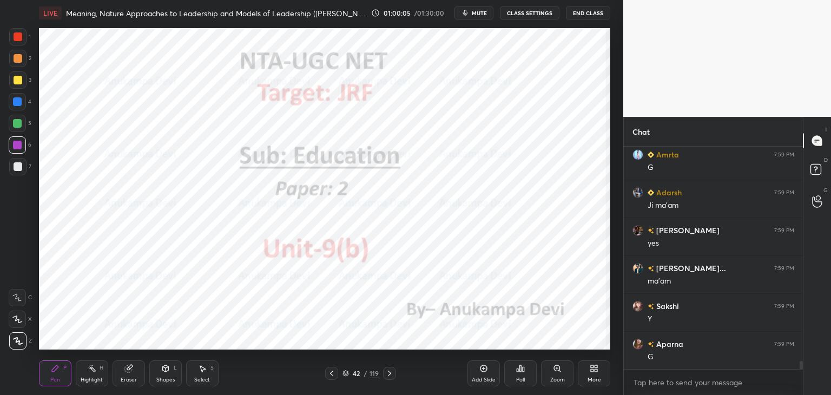
click at [390, 375] on icon at bounding box center [389, 373] width 9 height 9
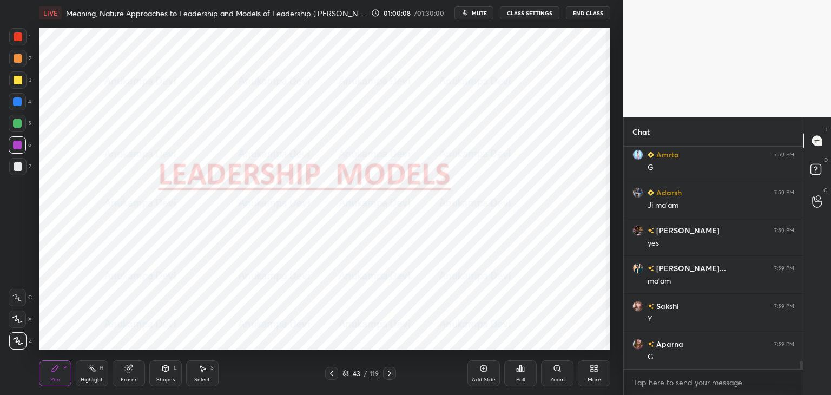
drag, startPoint x: 348, startPoint y: 375, endPoint x: 348, endPoint y: 365, distance: 9.8
click at [349, 374] on div "43 / 119" at bounding box center [361, 374] width 36 height 10
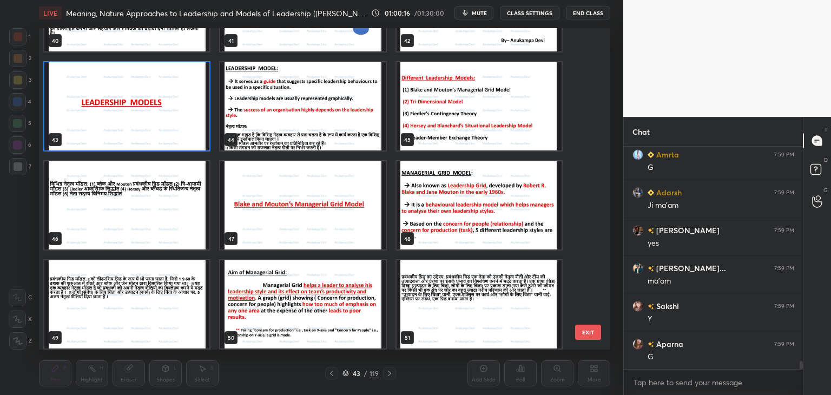
scroll to position [1401, 0]
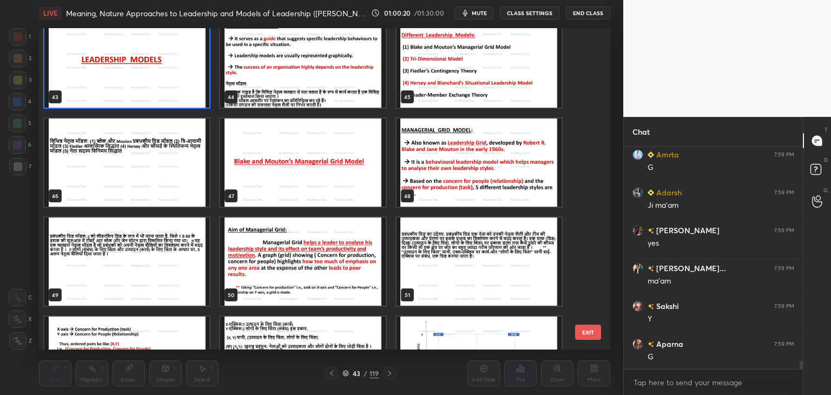
click at [186, 93] on img "grid" at bounding box center [126, 63] width 165 height 88
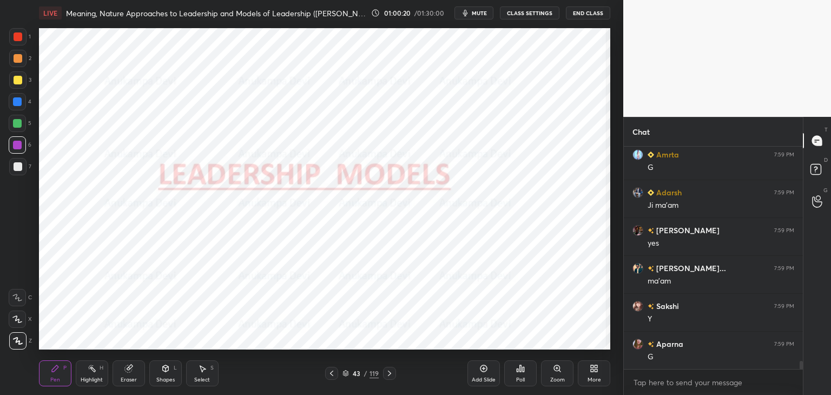
drag, startPoint x: 186, startPoint y: 94, endPoint x: 192, endPoint y: 81, distance: 13.6
click at [186, 94] on img "grid" at bounding box center [126, 63] width 165 height 88
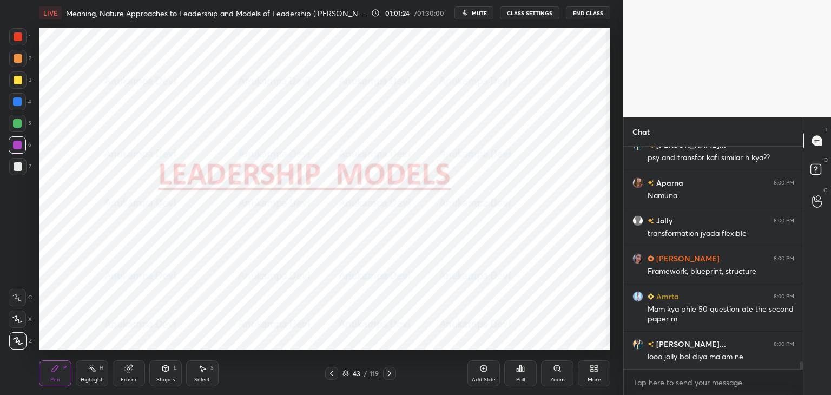
scroll to position [6392, 0]
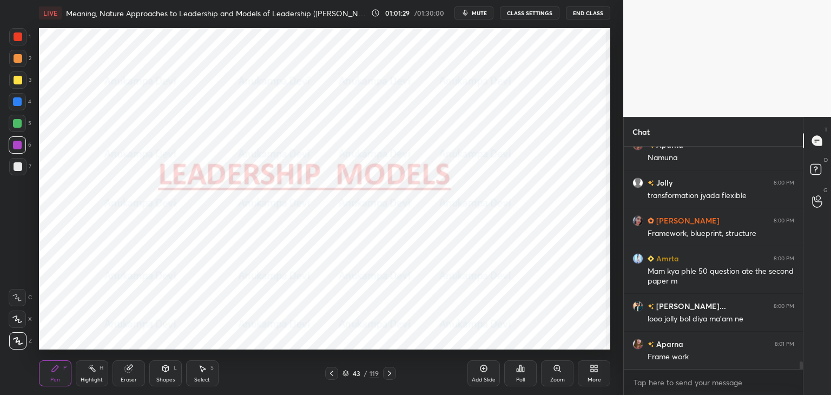
click at [130, 373] on div "Eraser" at bounding box center [129, 374] width 32 height 26
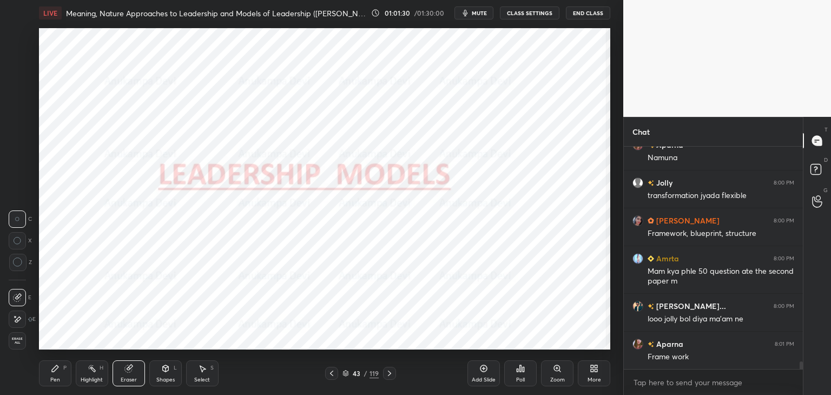
click at [16, 342] on span "Erase all" at bounding box center [17, 341] width 16 height 8
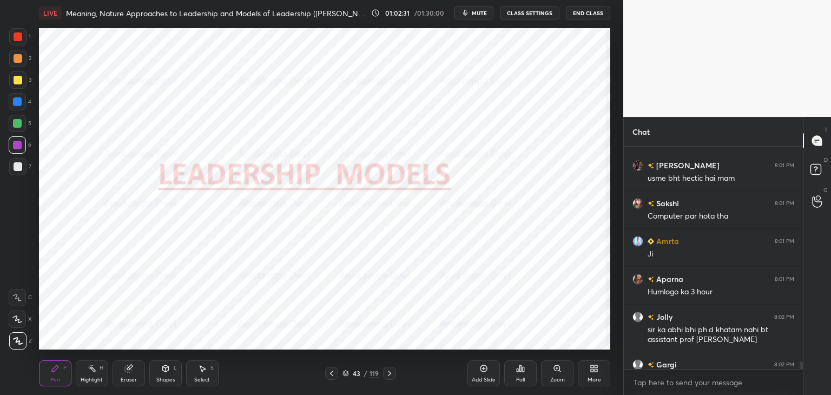
scroll to position [6856, 0]
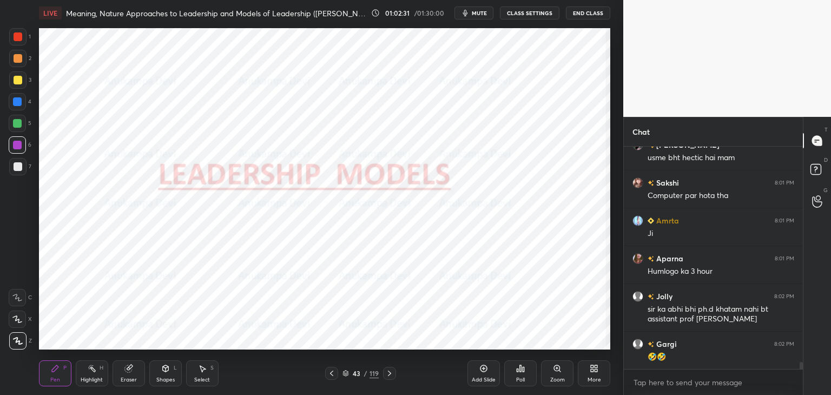
drag, startPoint x: 802, startPoint y: 366, endPoint x: 796, endPoint y: 385, distance: 20.2
click at [801, 381] on div "[PERSON_NAME] 8:01 PM College ke professors batate the [PERSON_NAME] 8:01 PM us…" at bounding box center [713, 271] width 179 height 248
drag, startPoint x: 22, startPoint y: 123, endPoint x: 26, endPoint y: 127, distance: 5.8
click at [22, 123] on div at bounding box center [17, 123] width 17 height 17
click at [19, 103] on div at bounding box center [17, 101] width 9 height 9
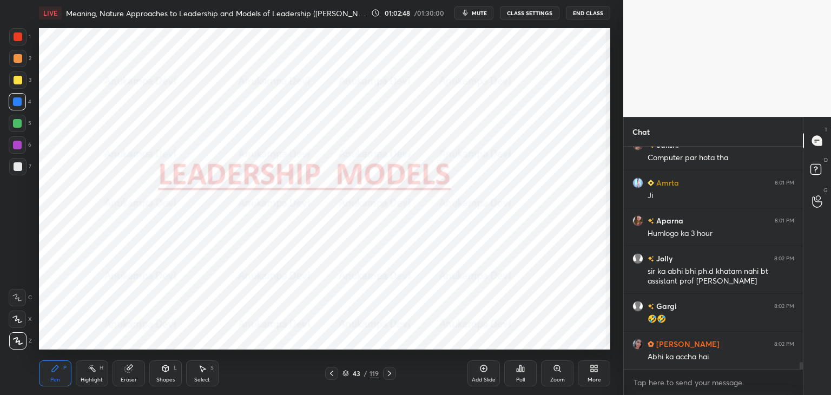
scroll to position [6932, 0]
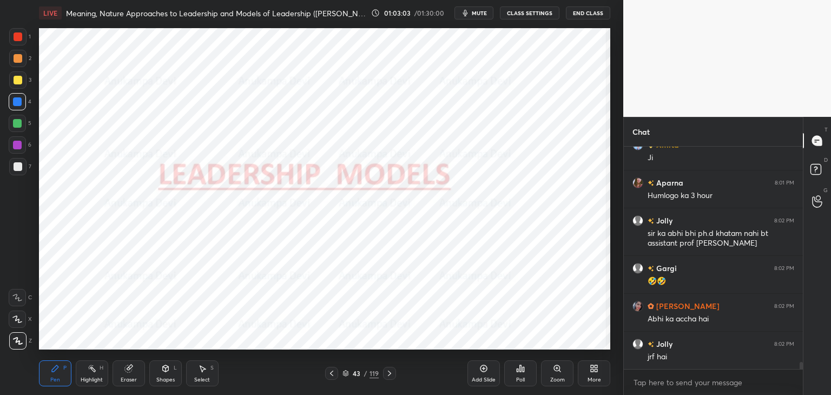
click at [389, 375] on icon at bounding box center [389, 373] width 3 height 5
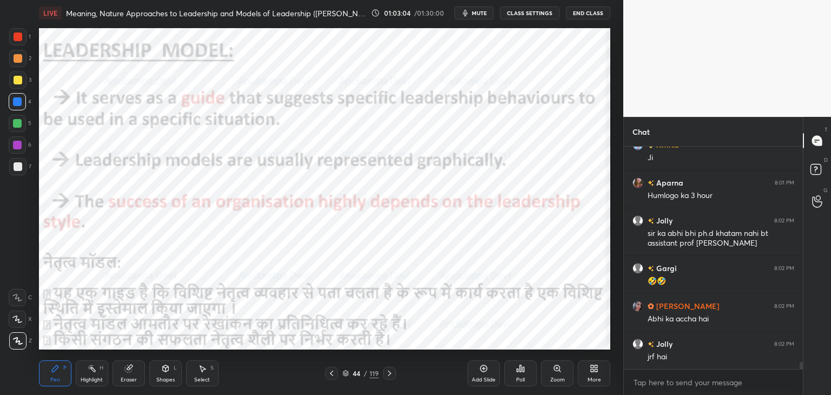
click at [332, 375] on icon at bounding box center [331, 373] width 9 height 9
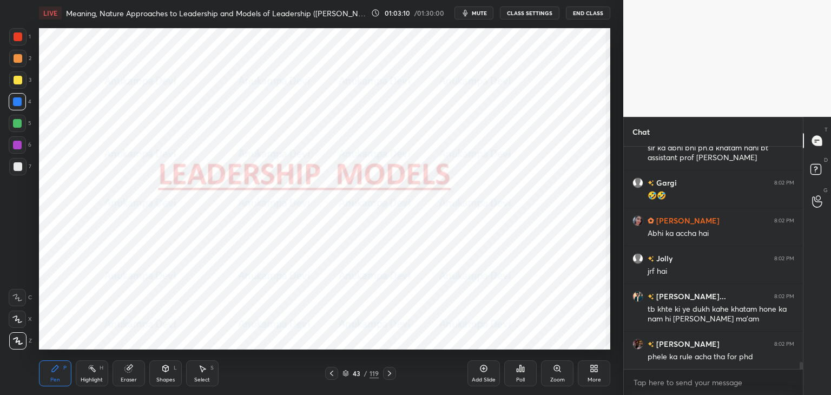
scroll to position [7056, 0]
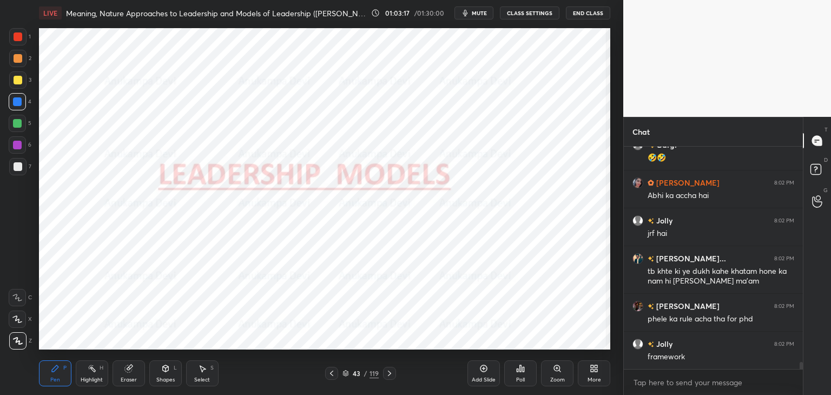
click at [389, 373] on icon at bounding box center [389, 373] width 9 height 9
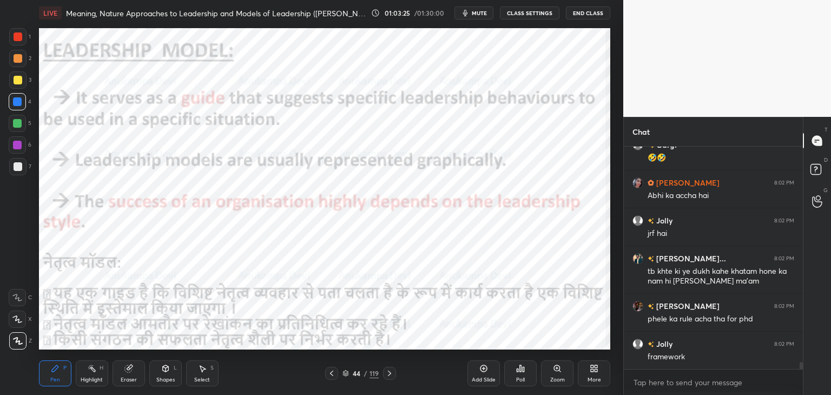
drag, startPoint x: 15, startPoint y: 148, endPoint x: 25, endPoint y: 133, distance: 18.0
click at [15, 147] on div at bounding box center [17, 145] width 9 height 9
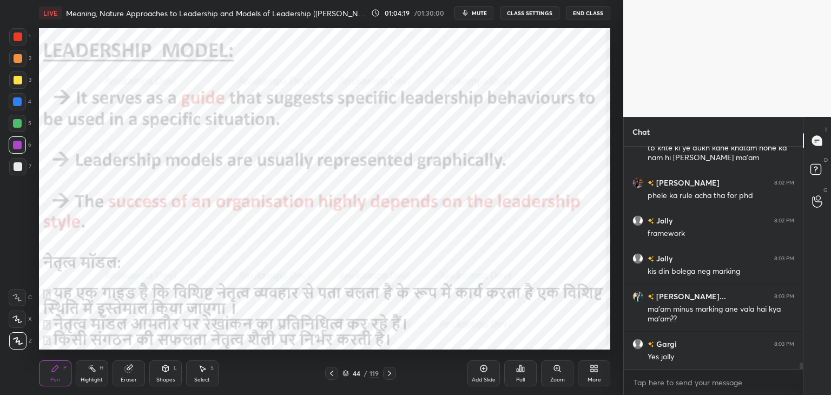
scroll to position [7217, 0]
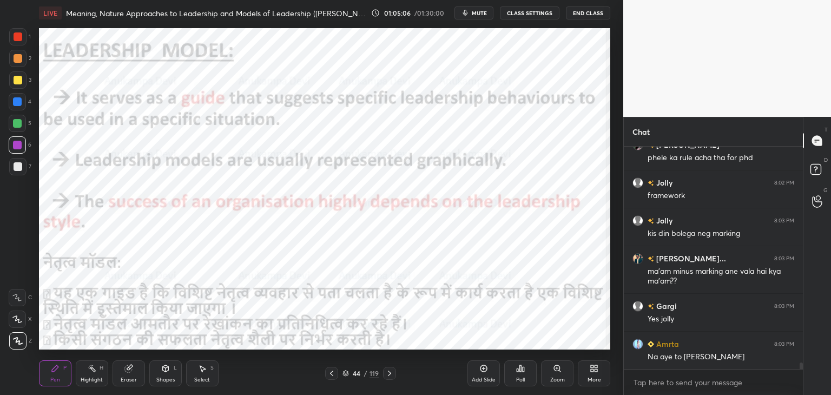
click at [391, 378] on div at bounding box center [389, 373] width 13 height 13
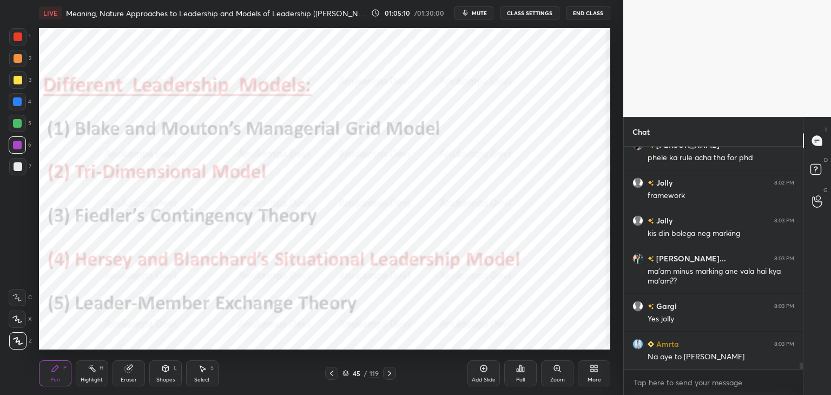
click at [17, 124] on div at bounding box center [17, 123] width 9 height 9
click at [19, 104] on div at bounding box center [17, 101] width 9 height 9
click at [20, 62] on div at bounding box center [18, 58] width 9 height 9
drag, startPoint x: 17, startPoint y: 40, endPoint x: 24, endPoint y: 38, distance: 7.1
click at [19, 40] on div at bounding box center [18, 36] width 9 height 9
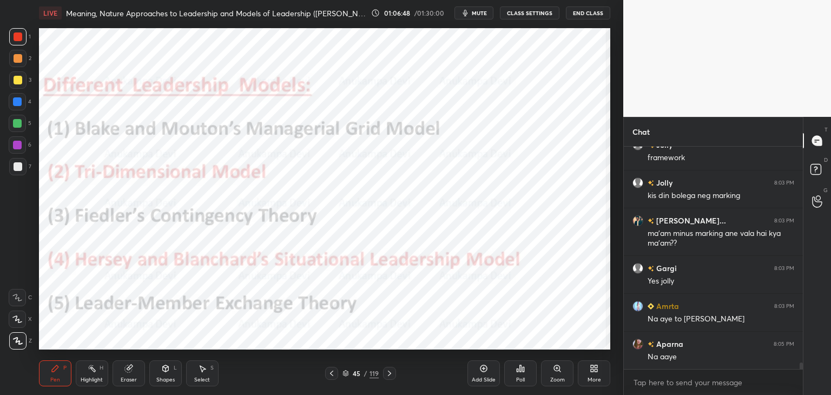
scroll to position [7293, 0]
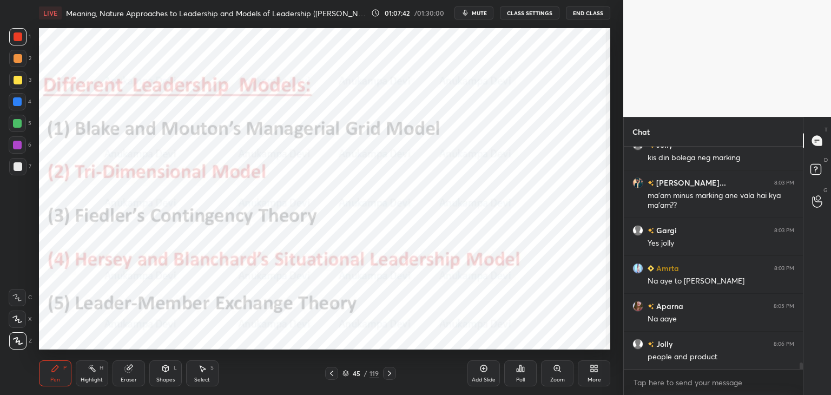
click at [391, 375] on icon at bounding box center [389, 373] width 9 height 9
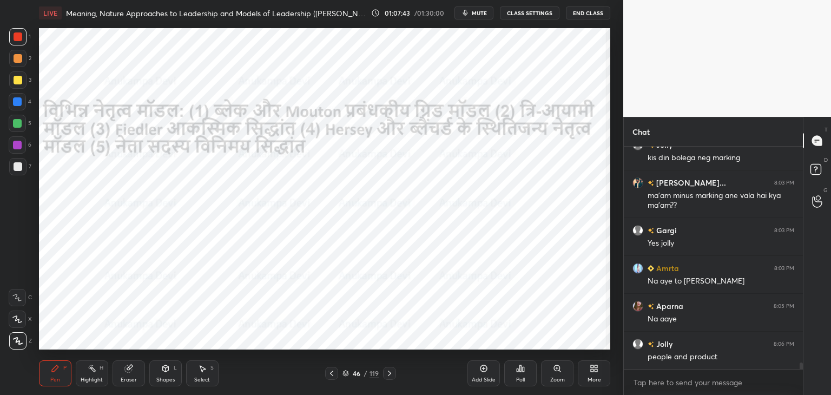
click at [389, 373] on icon at bounding box center [389, 373] width 9 height 9
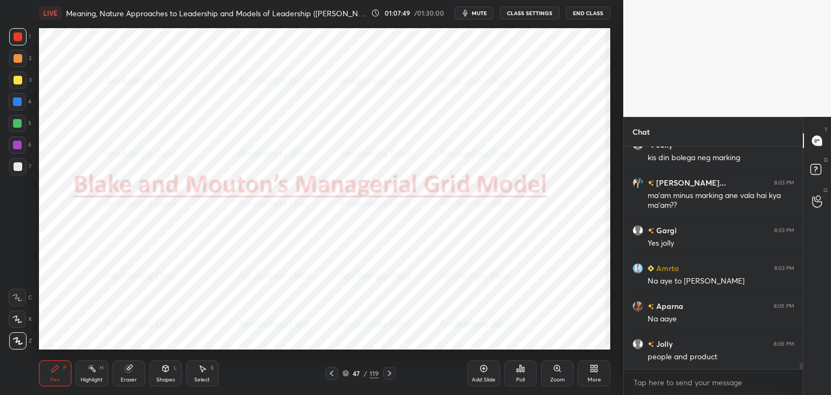
click at [390, 376] on icon at bounding box center [389, 373] width 9 height 9
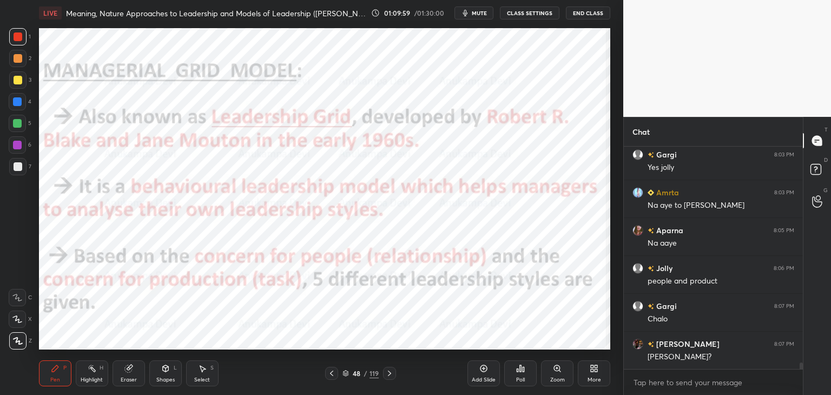
scroll to position [7406, 0]
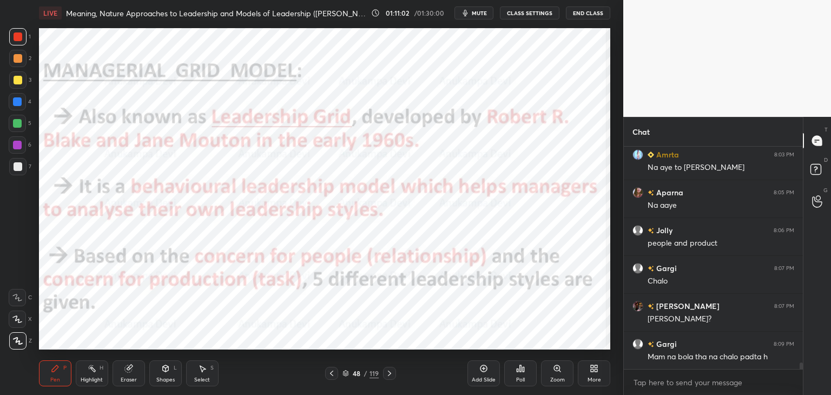
click at [388, 376] on icon at bounding box center [389, 373] width 9 height 9
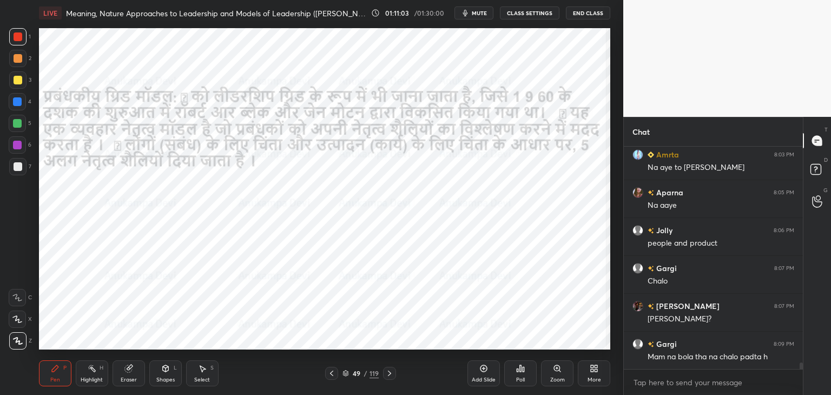
click at [329, 374] on icon at bounding box center [331, 373] width 9 height 9
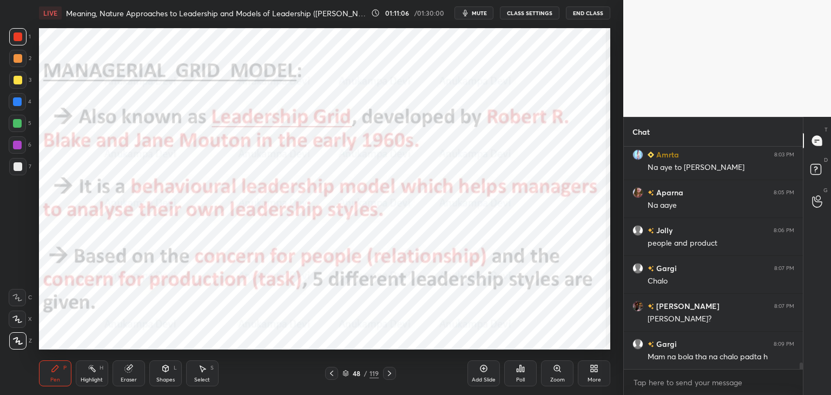
click at [389, 382] on div "Pen P Highlight H Eraser Shapes L Select S 48 / 119 Add Slide Poll Zoom More" at bounding box center [325, 373] width 572 height 43
click at [389, 375] on icon at bounding box center [389, 373] width 3 height 5
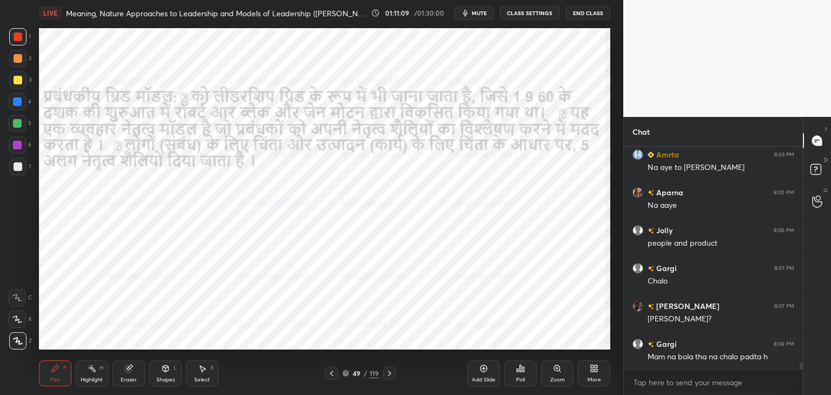
drag, startPoint x: 389, startPoint y: 372, endPoint x: 385, endPoint y: 356, distance: 16.7
click at [389, 372] on icon at bounding box center [389, 373] width 3 height 5
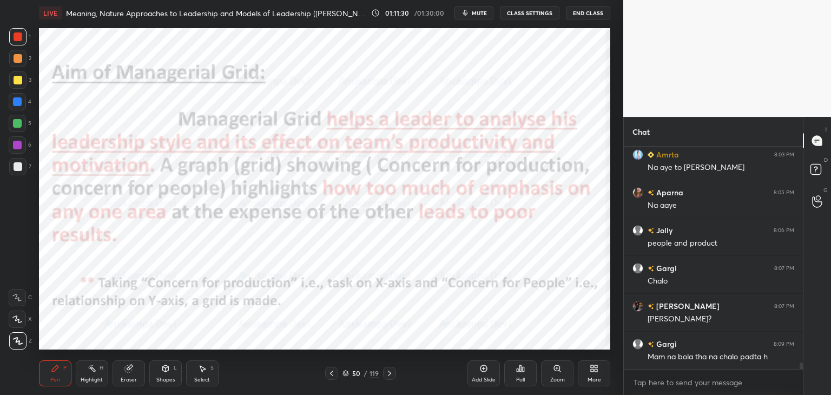
click at [390, 375] on icon at bounding box center [389, 373] width 9 height 9
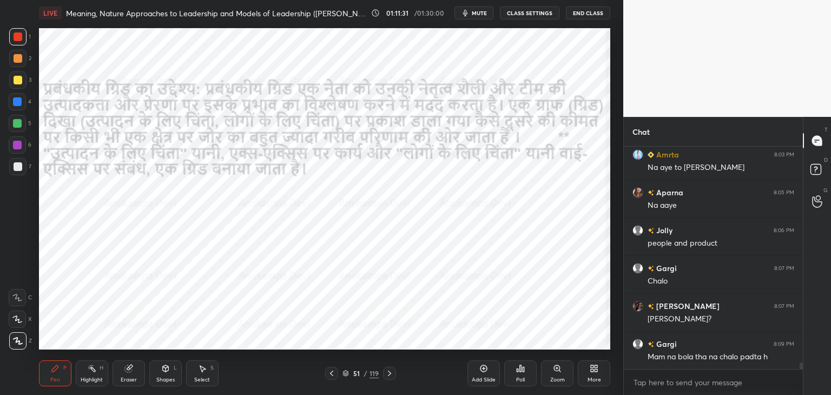
drag, startPoint x: 390, startPoint y: 376, endPoint x: 381, endPoint y: 354, distance: 23.3
click at [390, 375] on icon at bounding box center [389, 373] width 9 height 9
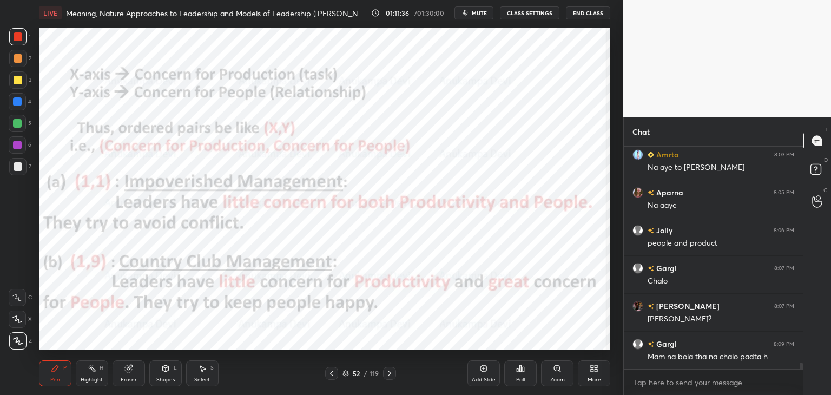
click at [483, 368] on icon at bounding box center [484, 368] width 9 height 9
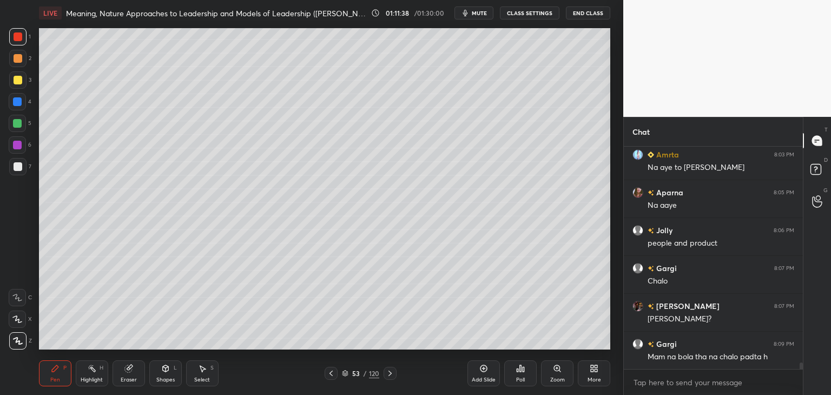
click at [132, 377] on div "Eraser" at bounding box center [129, 379] width 16 height 5
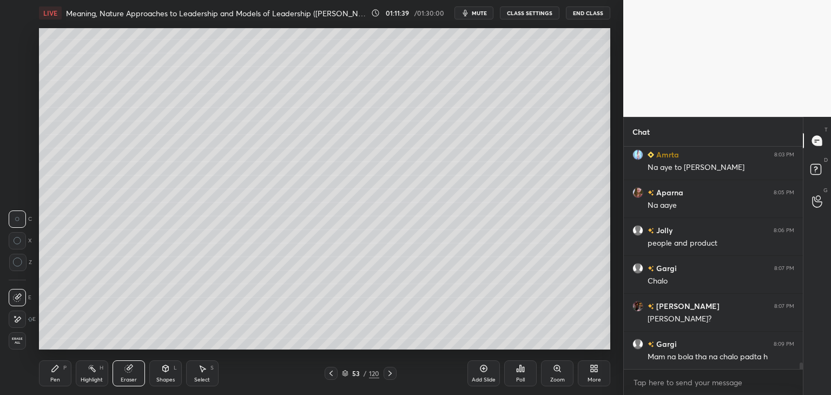
click at [165, 377] on div "Shapes" at bounding box center [165, 379] width 18 height 5
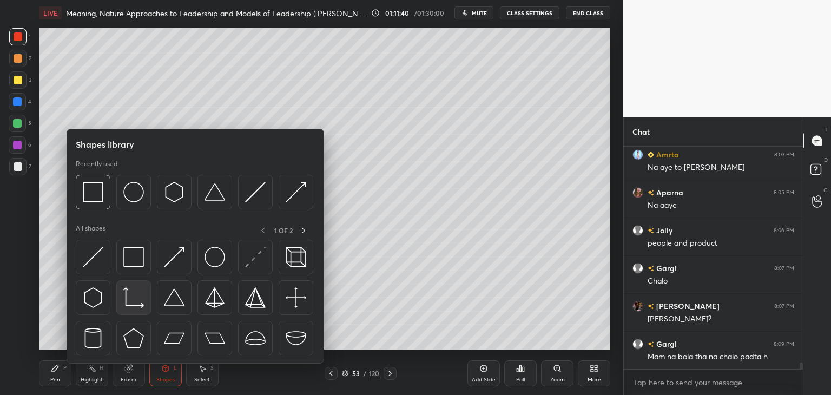
click at [134, 302] on img at bounding box center [133, 297] width 21 height 21
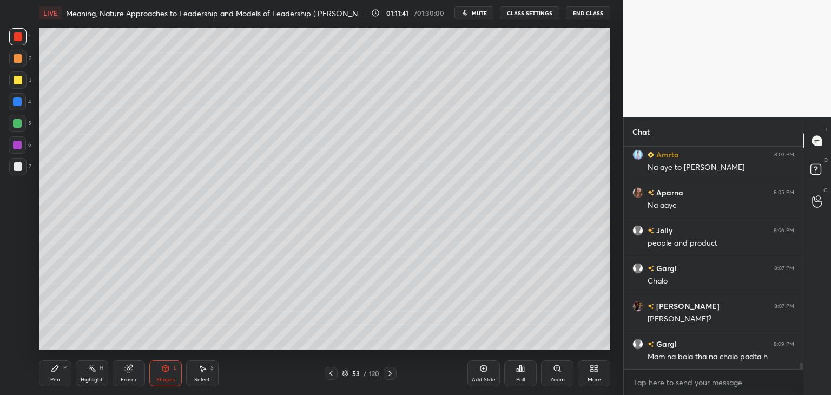
click at [22, 167] on div at bounding box center [18, 166] width 9 height 9
click at [55, 375] on div "Pen P" at bounding box center [55, 374] width 32 height 26
click at [329, 375] on icon at bounding box center [331, 373] width 9 height 9
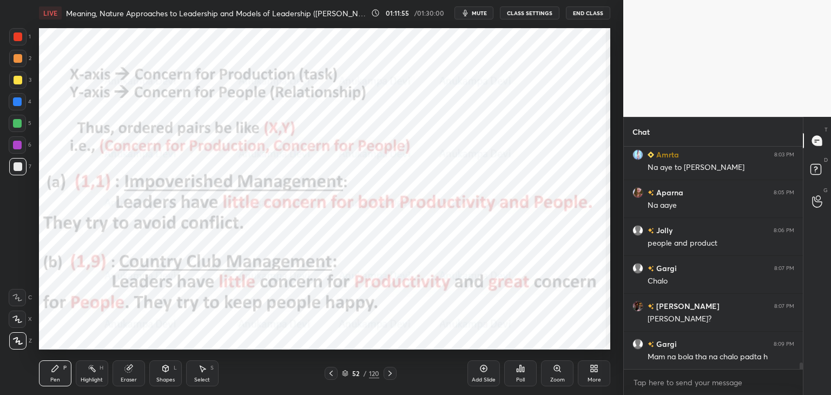
click at [16, 127] on div at bounding box center [17, 123] width 17 height 17
click at [390, 376] on icon at bounding box center [390, 373] width 9 height 9
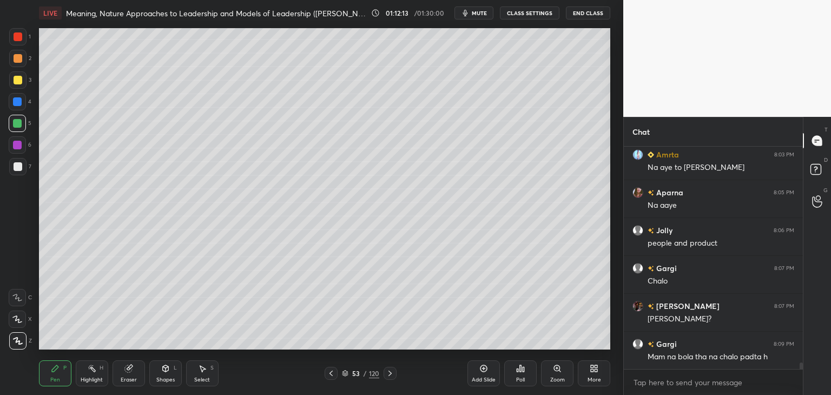
click at [19, 103] on div at bounding box center [17, 101] width 9 height 9
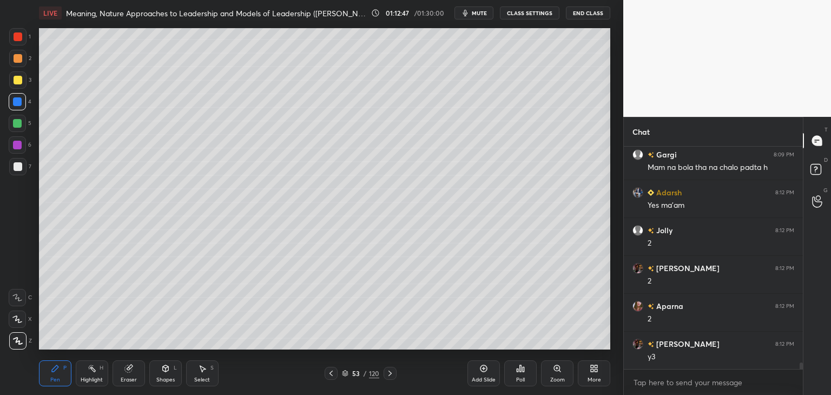
scroll to position [7634, 0]
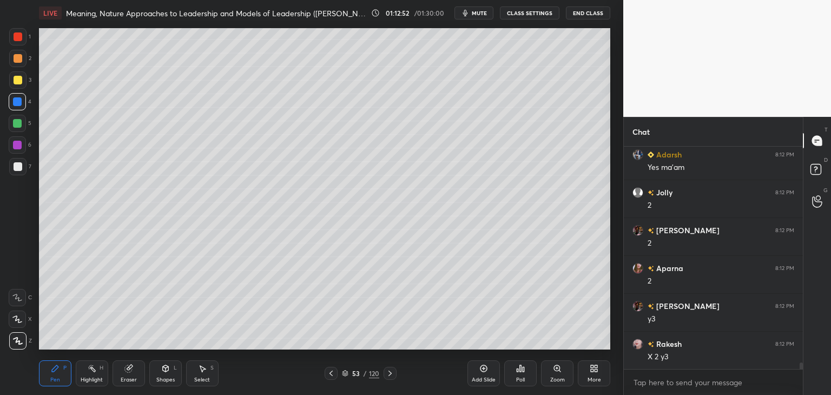
click at [132, 377] on div "Eraser" at bounding box center [129, 379] width 16 height 5
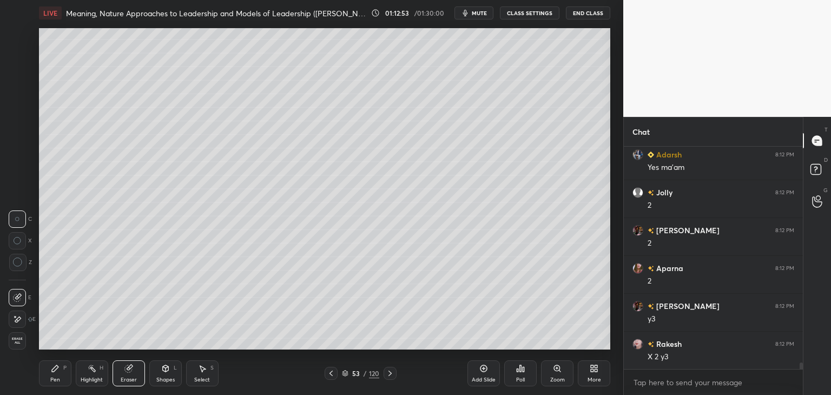
click at [18, 265] on icon at bounding box center [18, 263] width 10 height 10
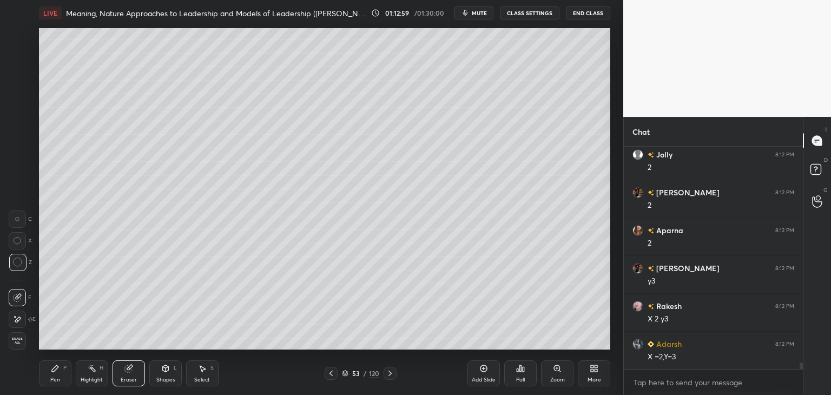
scroll to position [7709, 0]
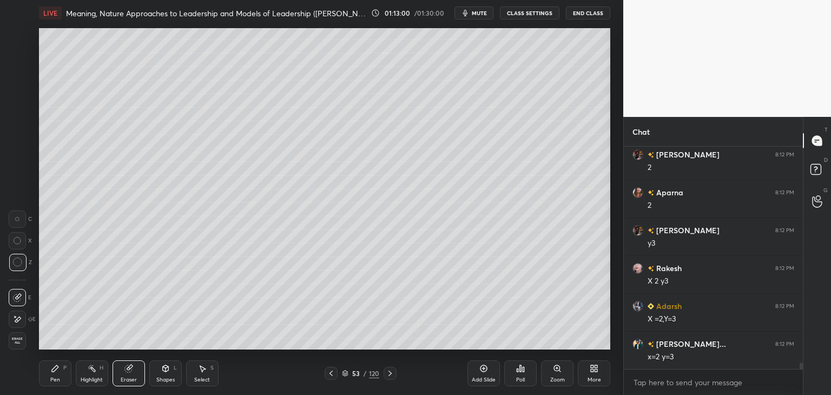
click at [55, 383] on div "Pen" at bounding box center [55, 379] width 10 height 5
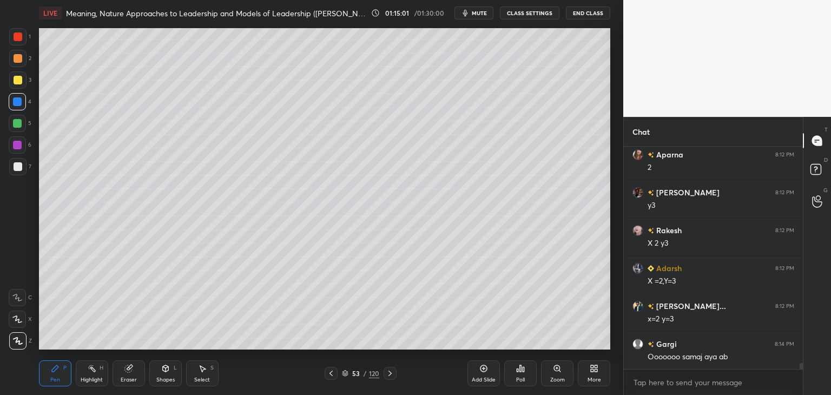
scroll to position [7785, 0]
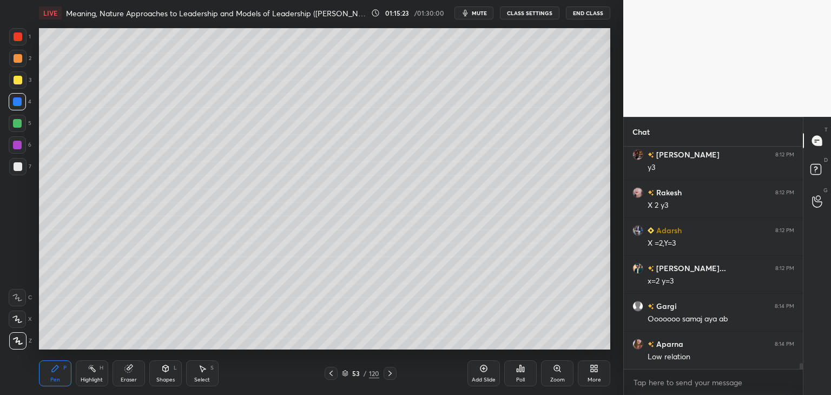
drag, startPoint x: 346, startPoint y: 374, endPoint x: 347, endPoint y: 364, distance: 9.8
click at [346, 373] on icon at bounding box center [345, 373] width 6 height 6
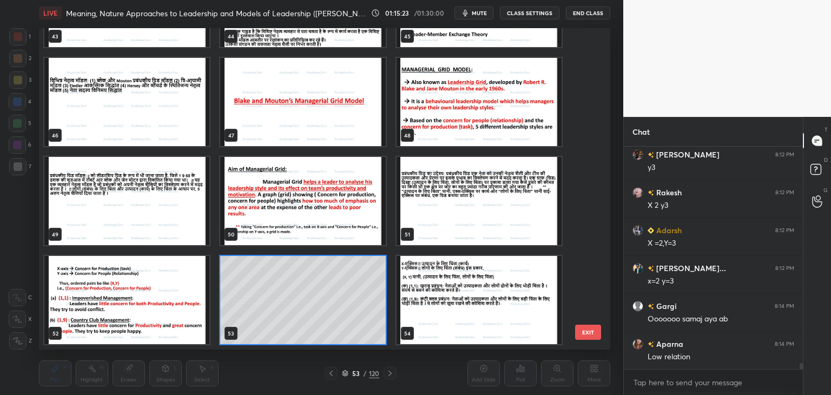
scroll to position [318, 567]
click at [480, 9] on span "mute" at bounding box center [479, 13] width 15 height 8
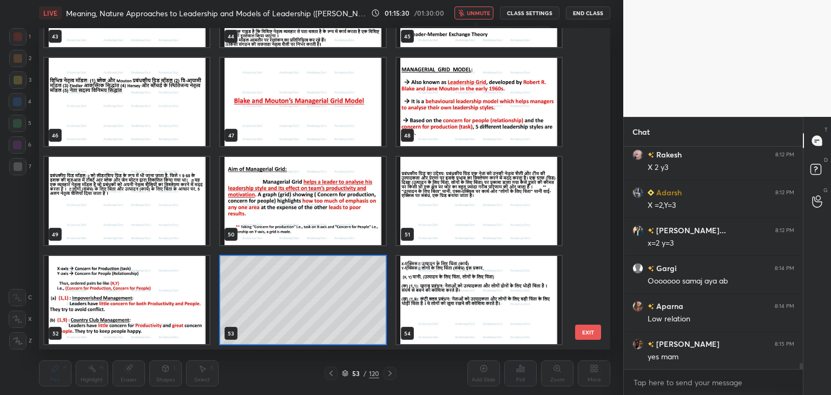
click at [476, 11] on span "unmute" at bounding box center [478, 13] width 23 height 8
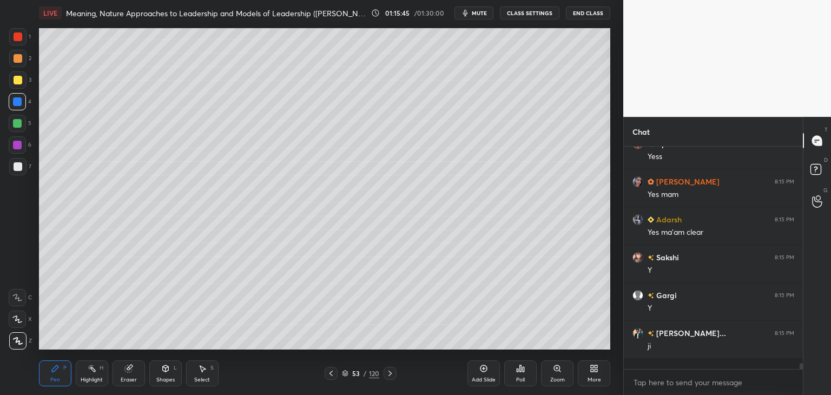
scroll to position [219, 176]
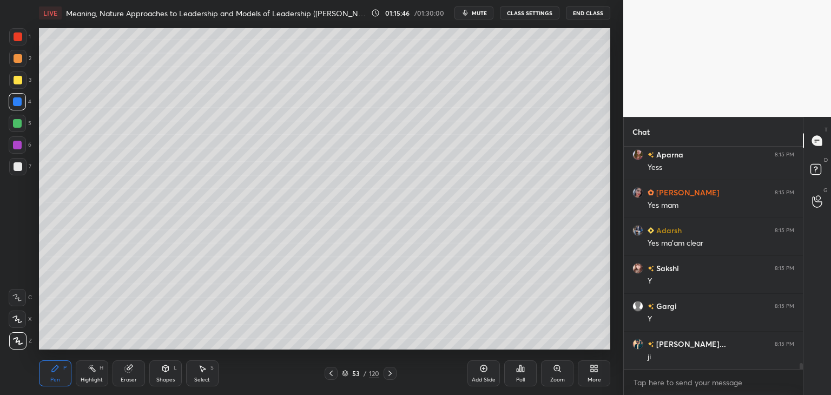
click at [331, 376] on icon at bounding box center [331, 373] width 9 height 9
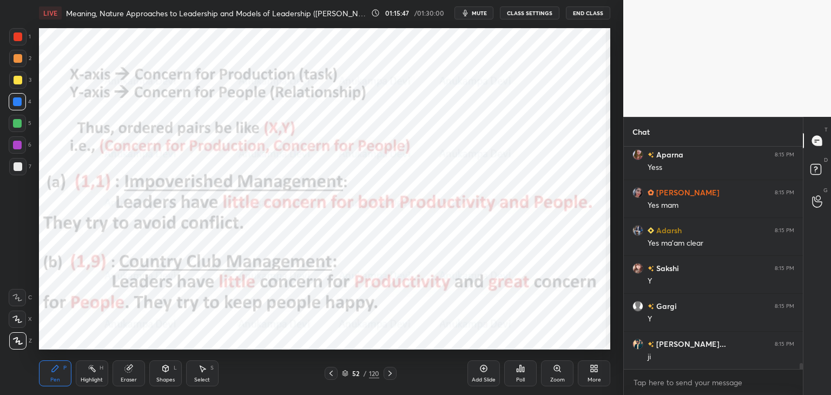
click at [18, 150] on div at bounding box center [17, 144] width 17 height 17
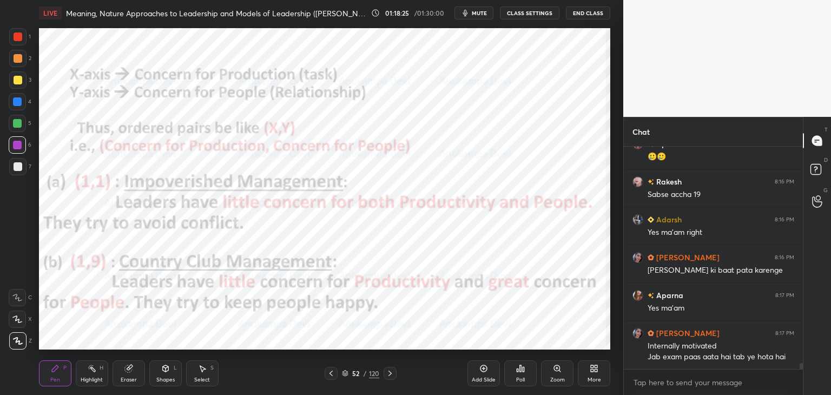
scroll to position [8337, 0]
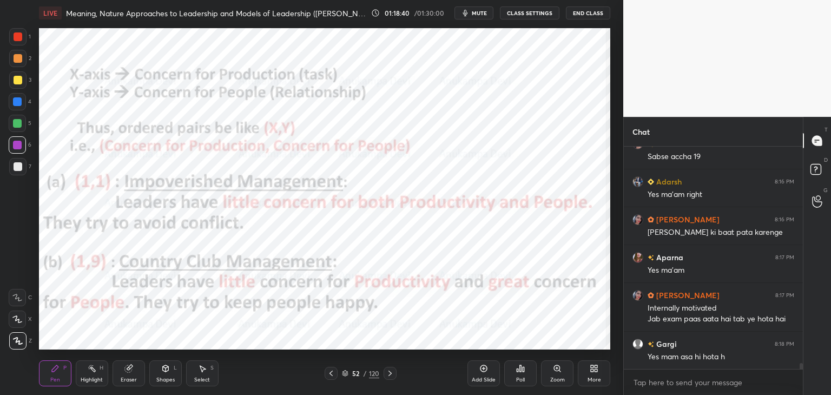
click at [15, 127] on div at bounding box center [17, 123] width 9 height 9
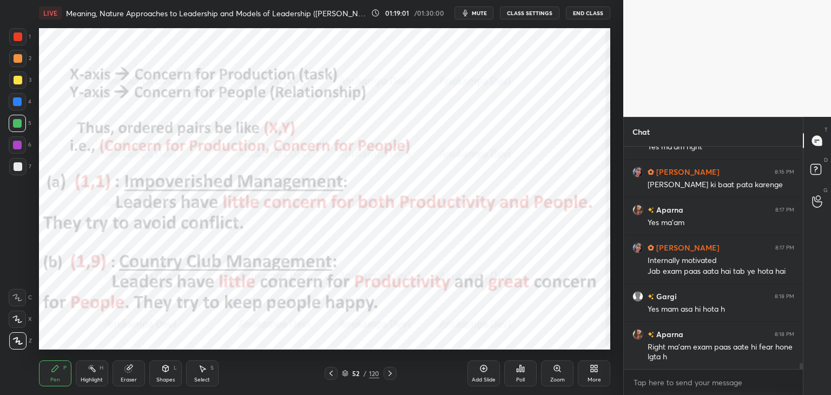
scroll to position [8396, 0]
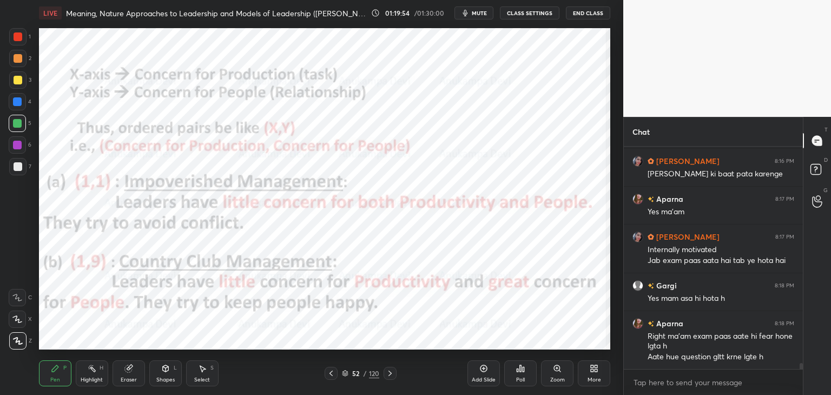
click at [392, 371] on div at bounding box center [390, 373] width 13 height 13
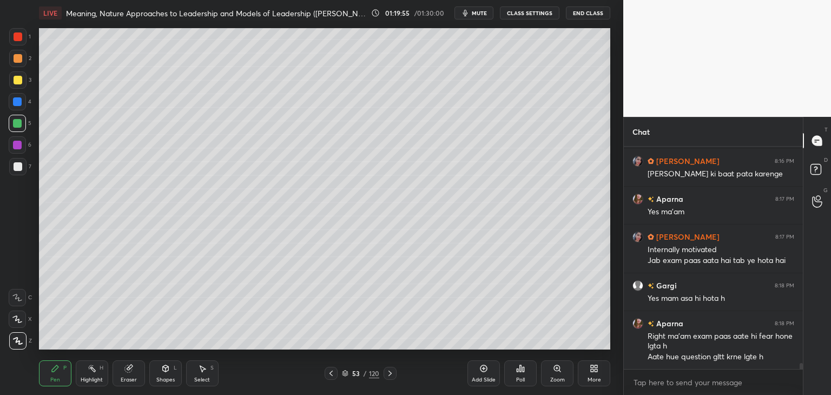
click at [390, 373] on icon at bounding box center [390, 373] width 9 height 9
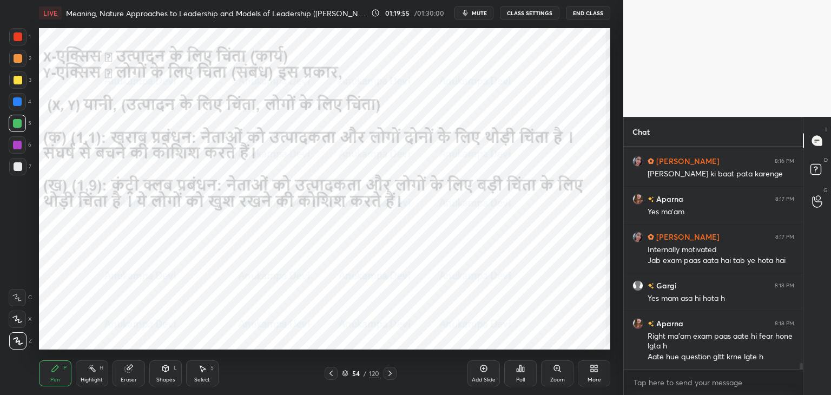
click at [390, 374] on icon at bounding box center [390, 373] width 9 height 9
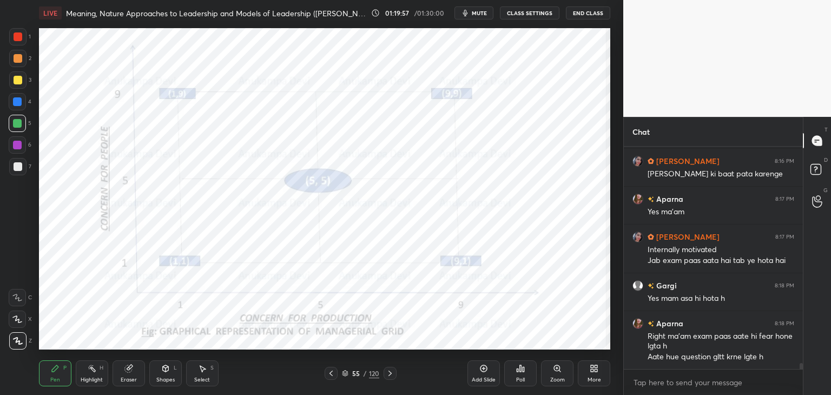
click at [391, 374] on icon at bounding box center [390, 373] width 9 height 9
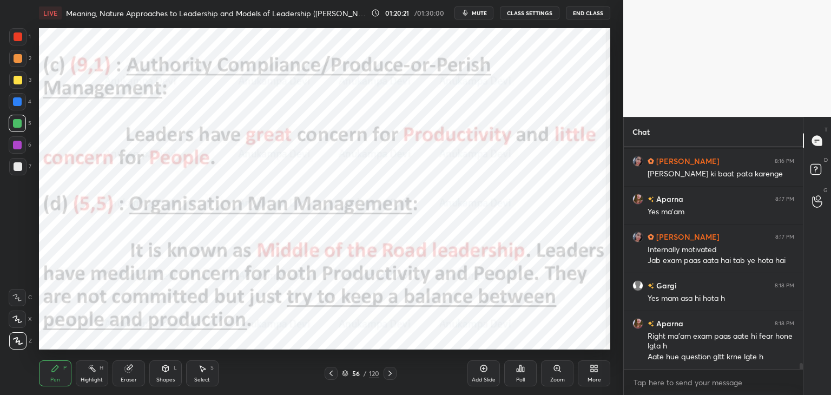
scroll to position [8434, 0]
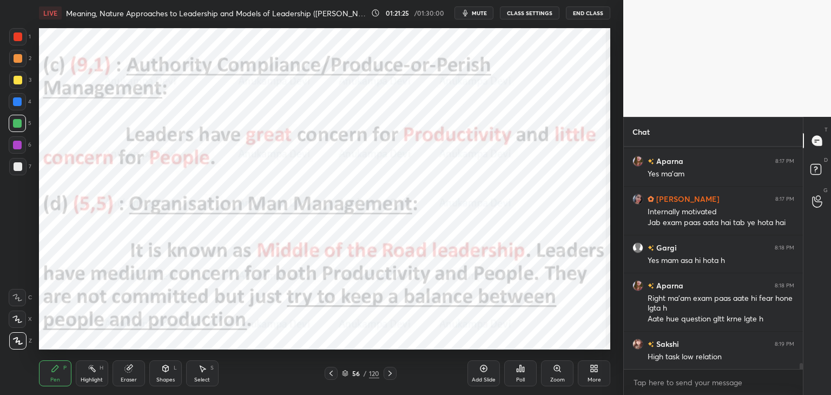
click at [390, 373] on icon at bounding box center [390, 373] width 3 height 5
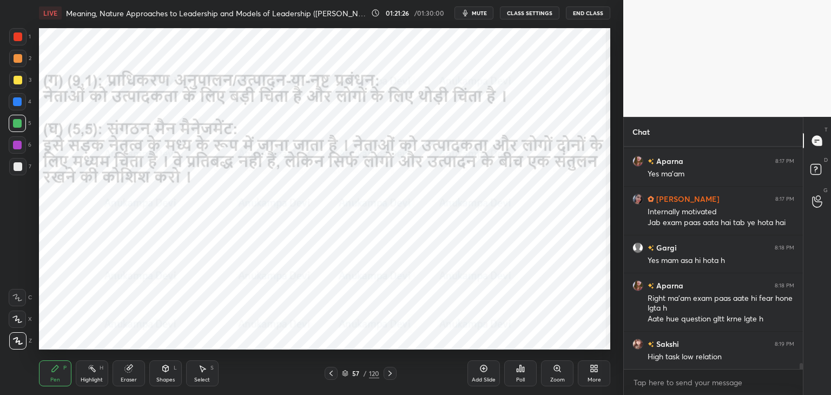
click at [390, 375] on icon at bounding box center [390, 373] width 9 height 9
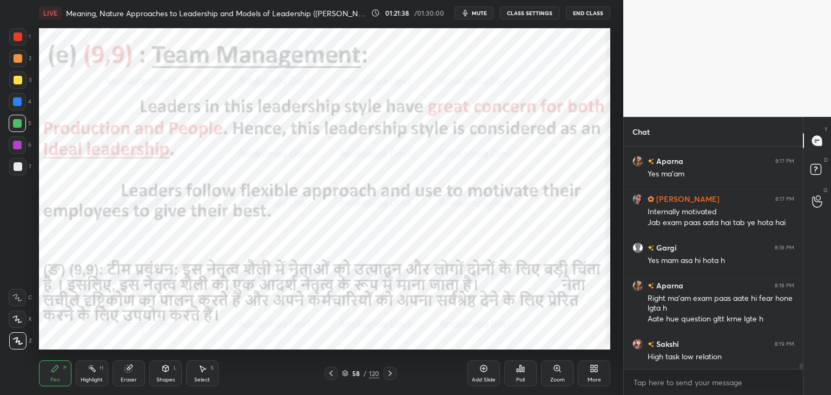
scroll to position [8472, 0]
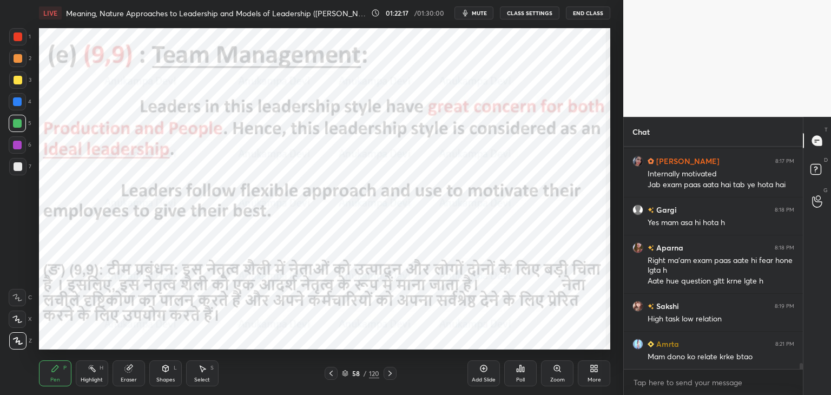
drag, startPoint x: 389, startPoint y: 377, endPoint x: 389, endPoint y: 370, distance: 7.0
click at [389, 376] on icon at bounding box center [390, 373] width 9 height 9
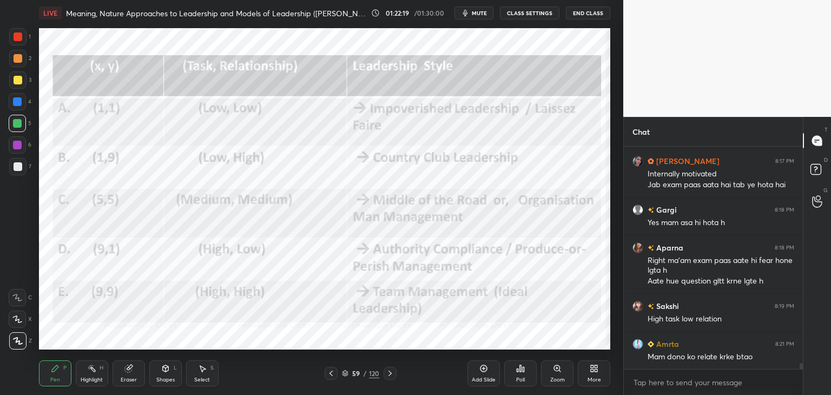
drag, startPoint x: 16, startPoint y: 104, endPoint x: 29, endPoint y: 108, distance: 13.4
click at [17, 104] on div at bounding box center [17, 101] width 9 height 9
click at [346, 376] on icon at bounding box center [345, 373] width 6 height 6
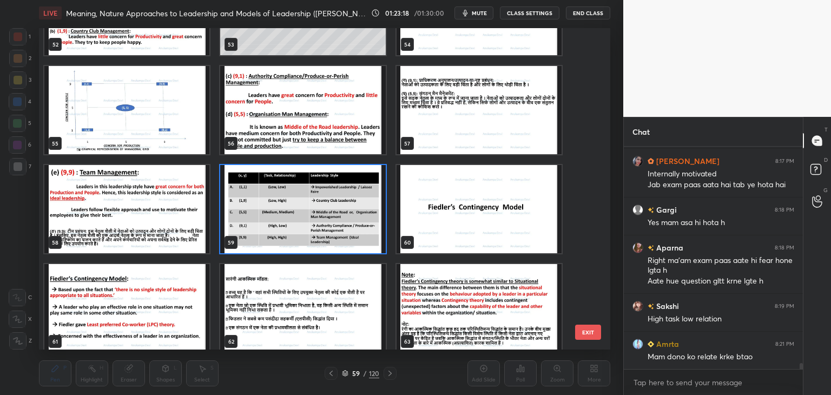
scroll to position [1763, 0]
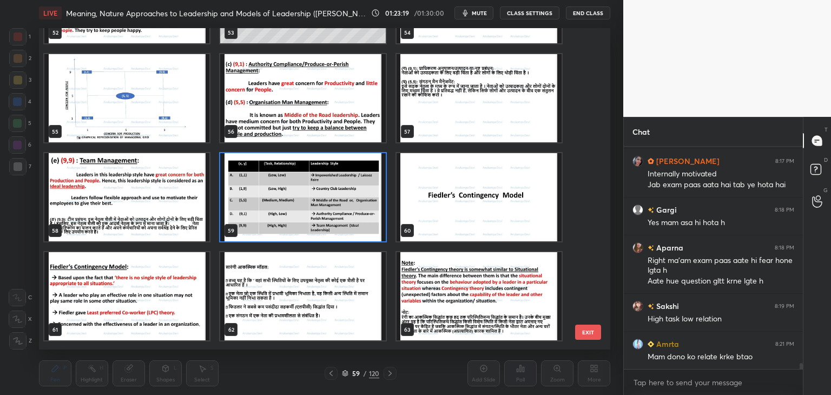
click at [311, 208] on img "grid" at bounding box center [302, 197] width 165 height 88
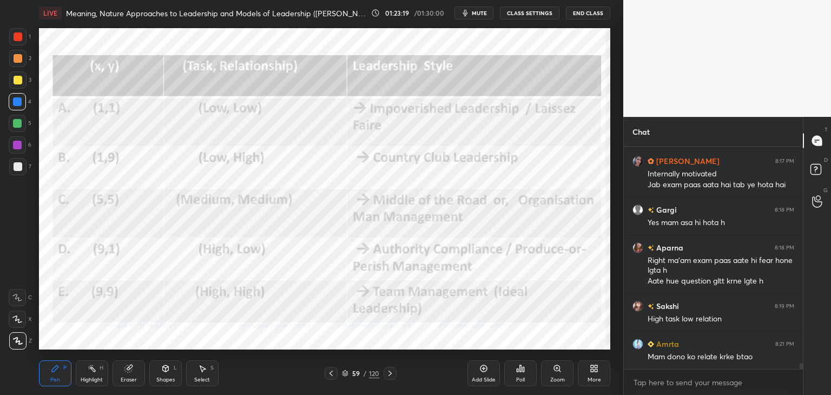
click at [311, 208] on img "grid" at bounding box center [302, 197] width 165 height 88
click at [310, 208] on img "grid" at bounding box center [302, 197] width 165 height 88
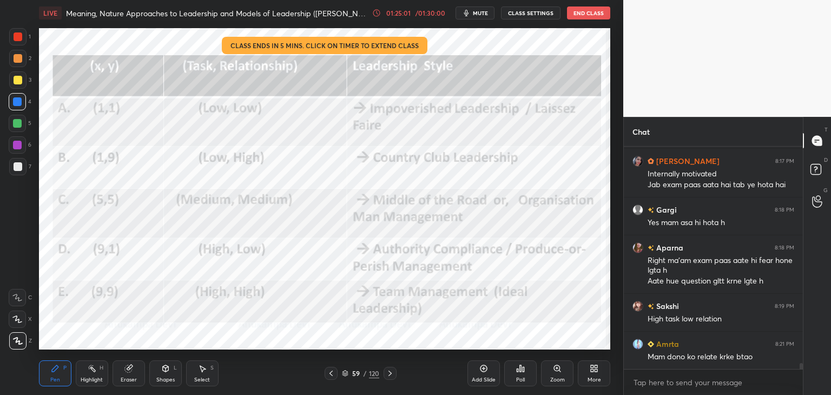
click at [393, 374] on icon at bounding box center [390, 373] width 9 height 9
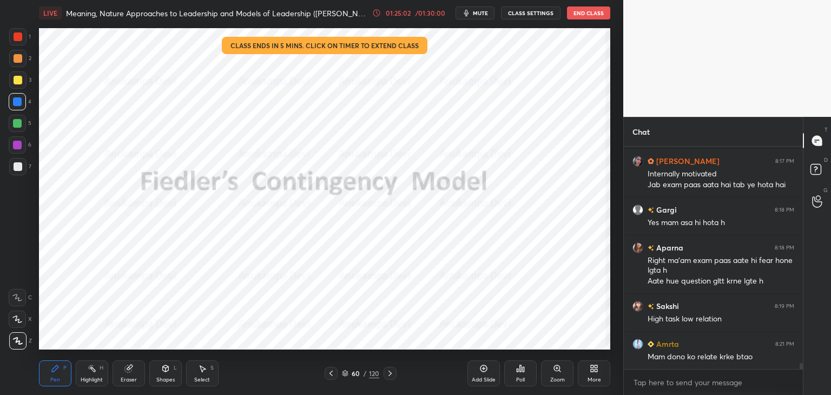
click at [332, 375] on icon at bounding box center [331, 373] width 9 height 9
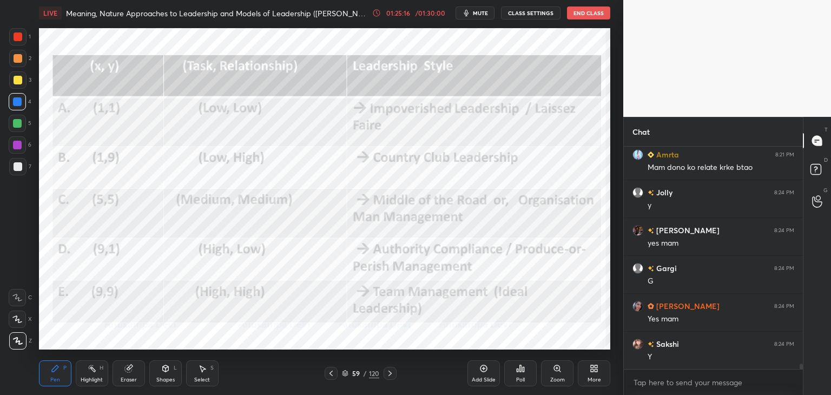
scroll to position [8699, 0]
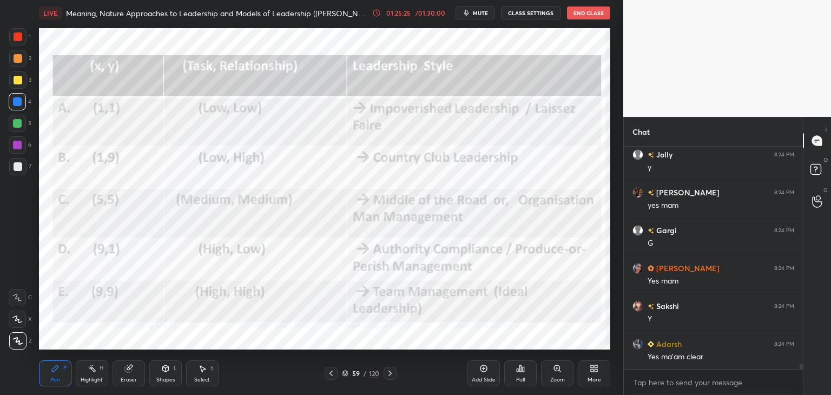
drag, startPoint x: 485, startPoint y: 368, endPoint x: 461, endPoint y: 354, distance: 27.7
click at [484, 368] on icon at bounding box center [484, 368] width 9 height 9
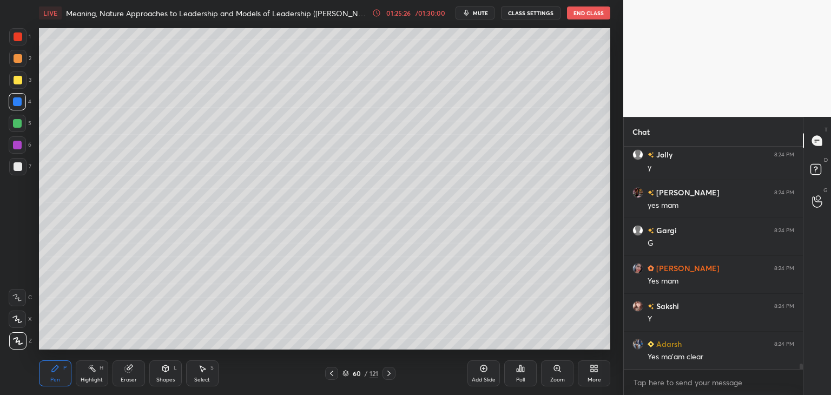
drag, startPoint x: 17, startPoint y: 81, endPoint x: 31, endPoint y: 82, distance: 13.6
click at [17, 81] on div at bounding box center [18, 80] width 9 height 9
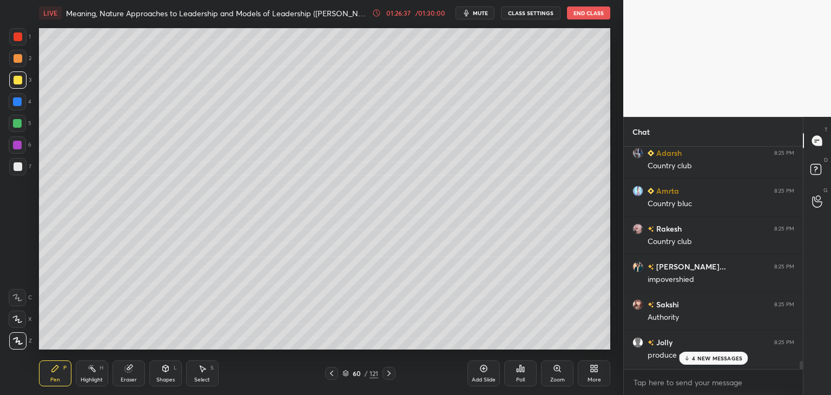
scroll to position [9960, 0]
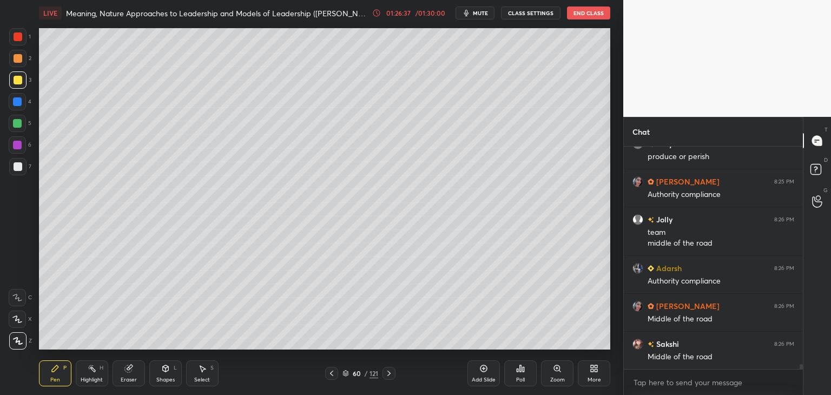
drag, startPoint x: 801, startPoint y: 369, endPoint x: 802, endPoint y: 381, distance: 12.5
click at [805, 382] on div "Chat [PERSON_NAME] 8:25 PM Authority Jolly 8:25 PM produce or [PERSON_NAME] 8:2…" at bounding box center [728, 256] width 208 height 278
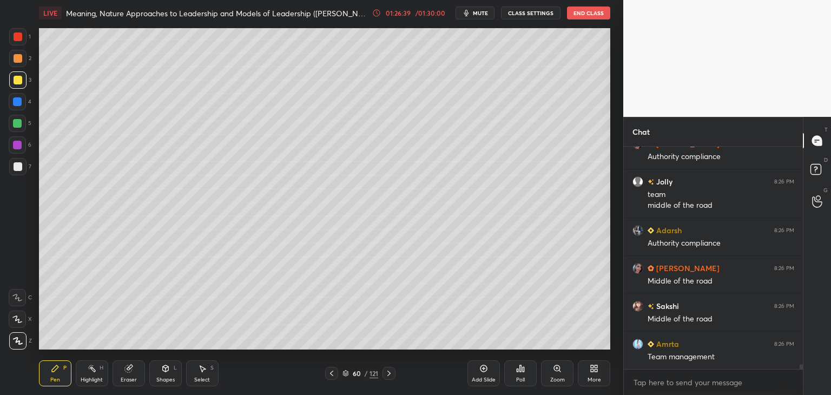
scroll to position [10036, 0]
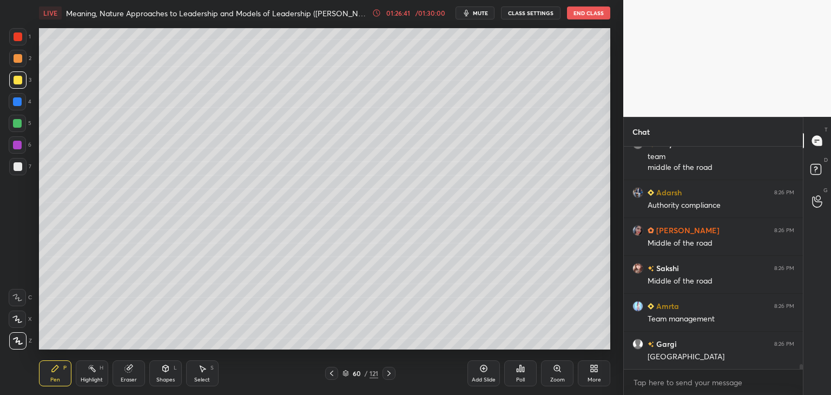
click at [333, 375] on icon at bounding box center [331, 373] width 9 height 9
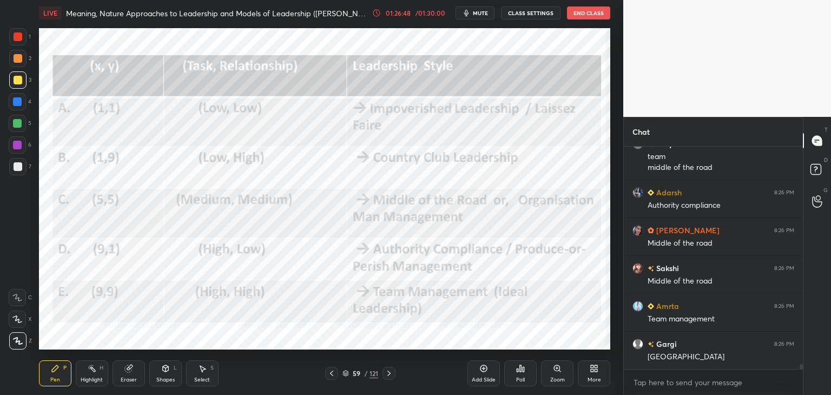
scroll to position [10074, 0]
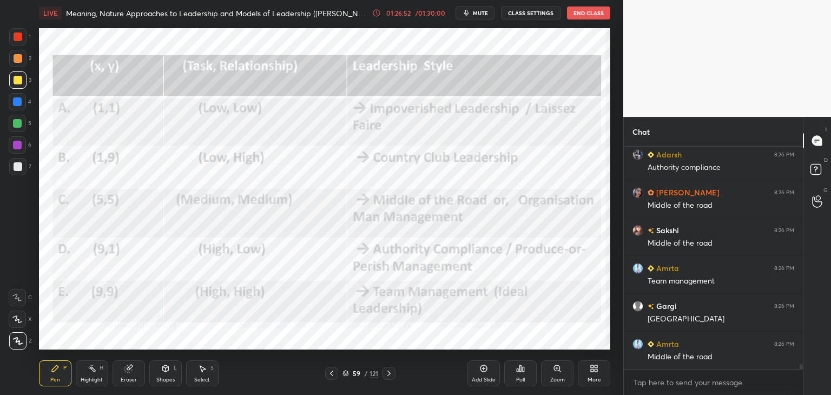
drag, startPoint x: 19, startPoint y: 125, endPoint x: 18, endPoint y: 117, distance: 7.1
click at [19, 124] on div at bounding box center [17, 123] width 9 height 9
drag, startPoint x: 345, startPoint y: 375, endPoint x: 346, endPoint y: 359, distance: 15.7
click at [345, 375] on icon at bounding box center [345, 375] width 5 height 2
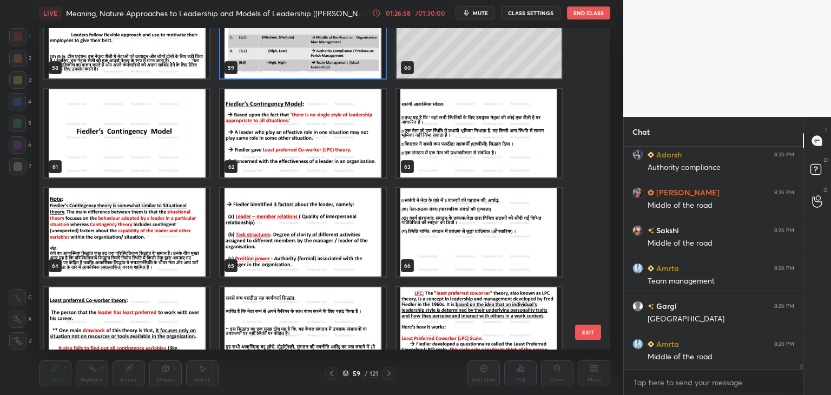
scroll to position [10122, 0]
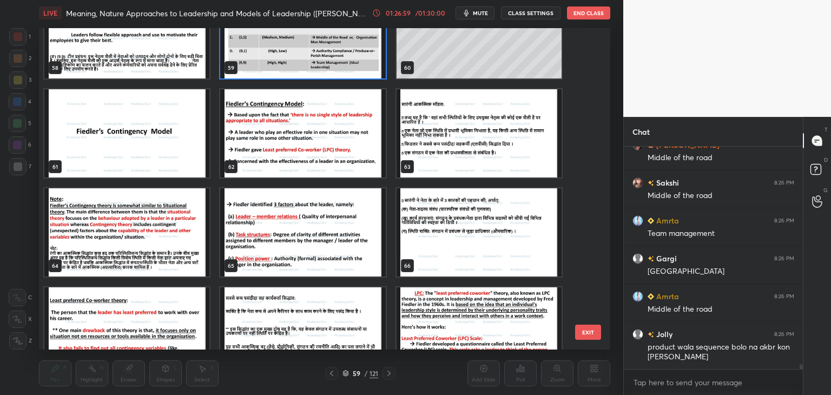
click at [167, 144] on img "grid" at bounding box center [126, 133] width 165 height 88
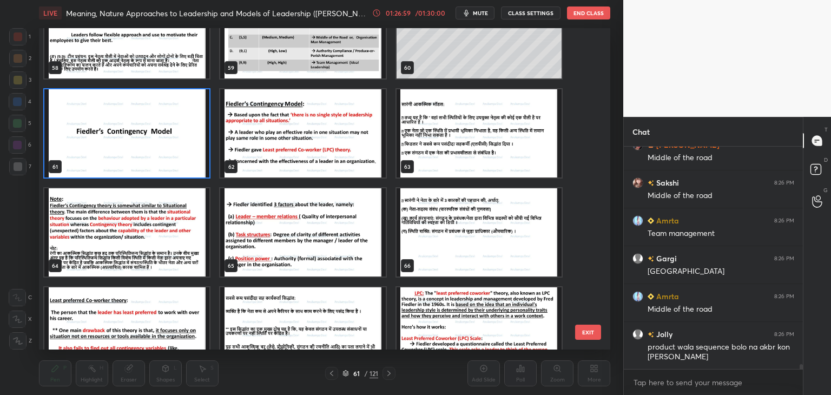
click at [167, 144] on img "grid" at bounding box center [126, 133] width 165 height 88
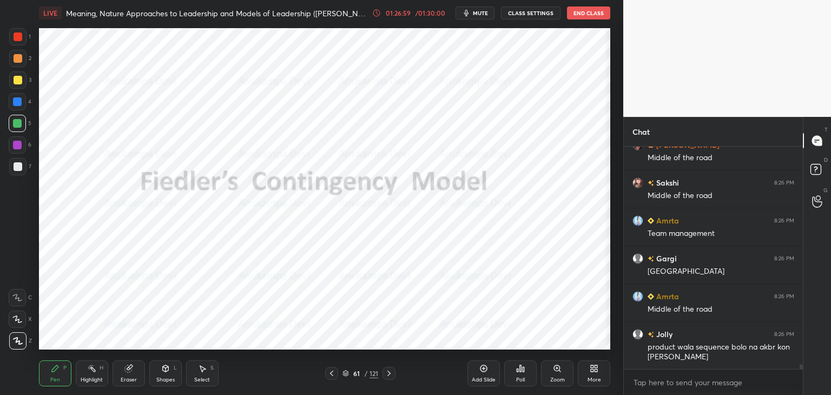
scroll to position [10159, 0]
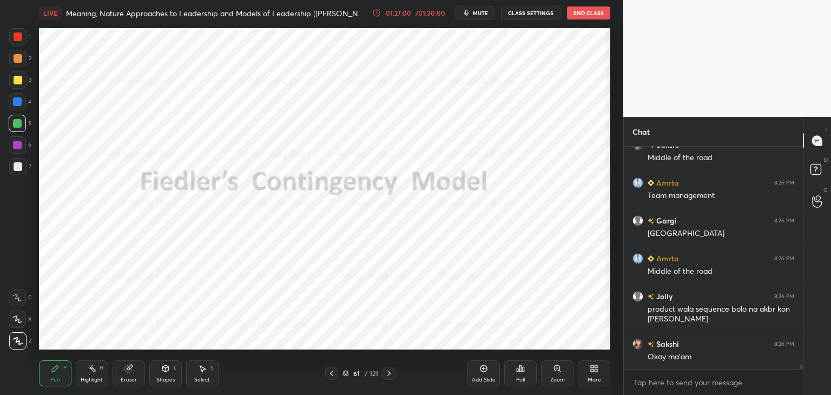
click at [346, 375] on icon at bounding box center [345, 375] width 5 height 2
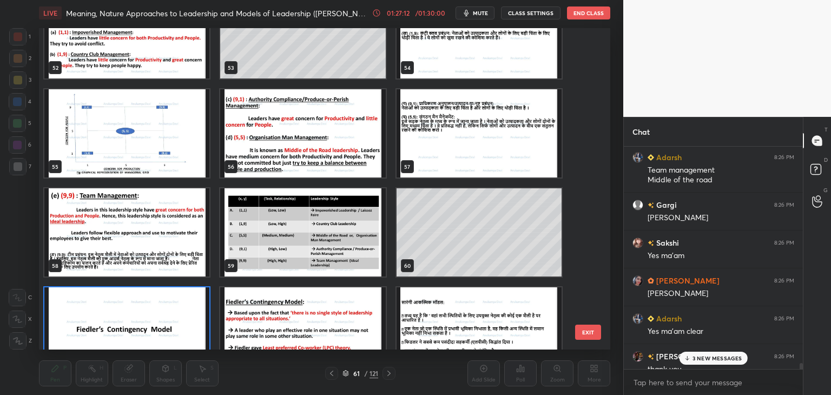
scroll to position [10510, 0]
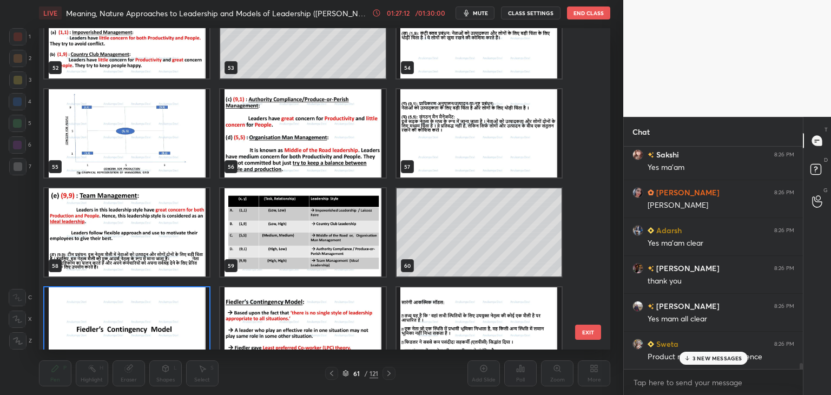
drag, startPoint x: 801, startPoint y: 368, endPoint x: 801, endPoint y: 387, distance: 18.4
click at [801, 387] on div "[PERSON_NAME] 8:26 PM ji mam [PERSON_NAME] 8:26 PM Team management Middle of th…" at bounding box center [713, 271] width 179 height 248
click at [481, 11] on span "mute" at bounding box center [480, 13] width 15 height 8
click at [480, 13] on span "unmute" at bounding box center [479, 13] width 23 height 8
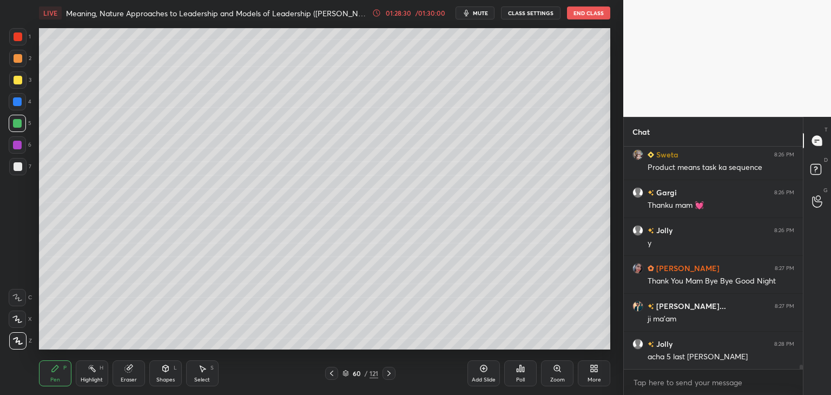
scroll to position [10711, 0]
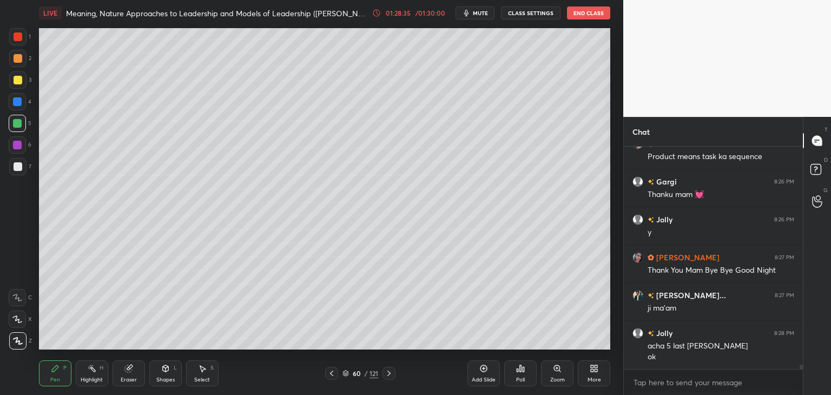
drag, startPoint x: 347, startPoint y: 375, endPoint x: 348, endPoint y: 360, distance: 14.7
click at [347, 373] on icon at bounding box center [346, 373] width 6 height 6
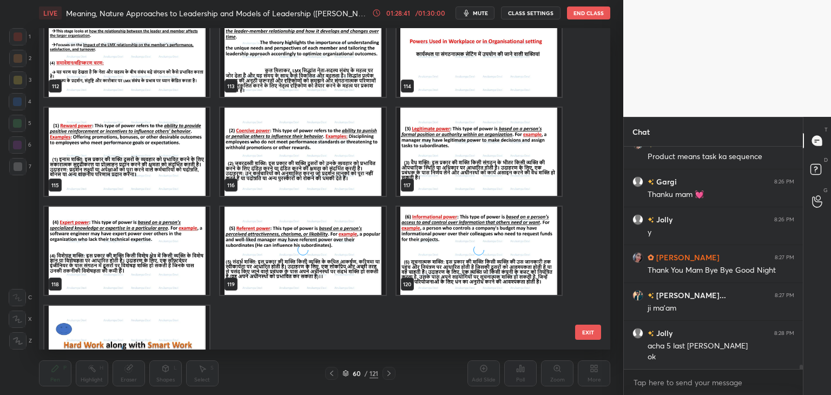
scroll to position [3739, 0]
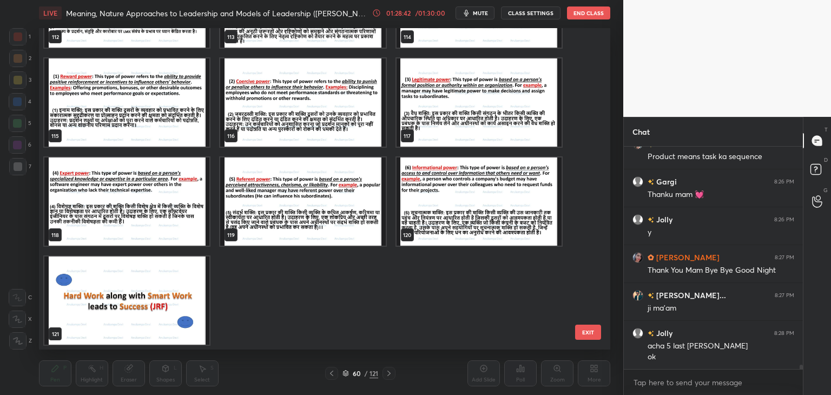
click at [136, 298] on img "grid" at bounding box center [126, 301] width 165 height 88
click at [135, 299] on img "grid" at bounding box center [126, 301] width 165 height 88
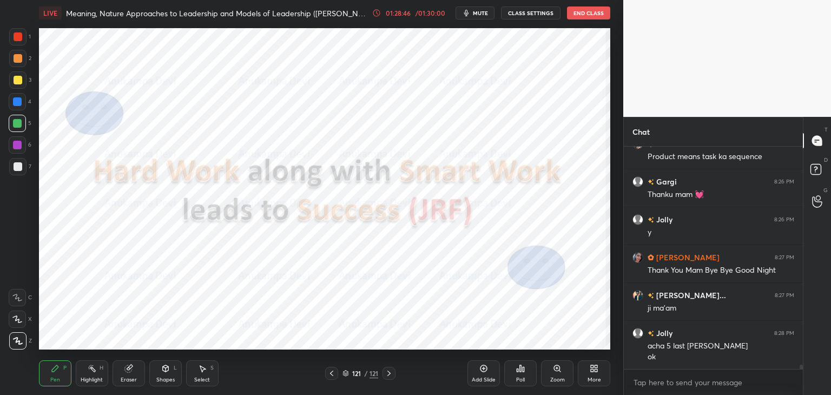
click at [18, 146] on div at bounding box center [17, 145] width 9 height 9
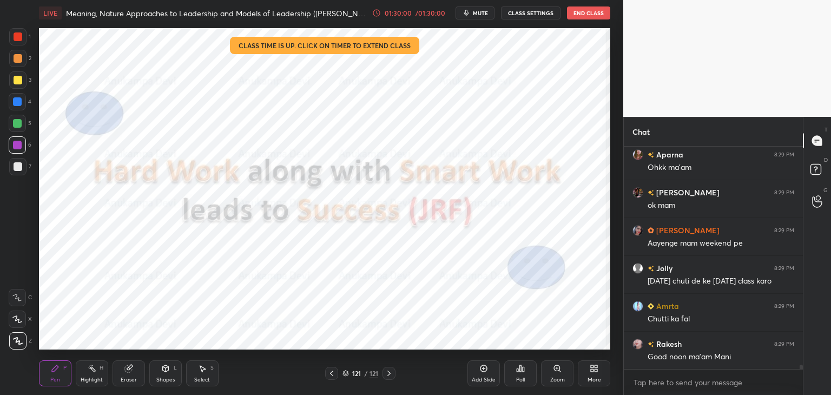
scroll to position [11301, 0]
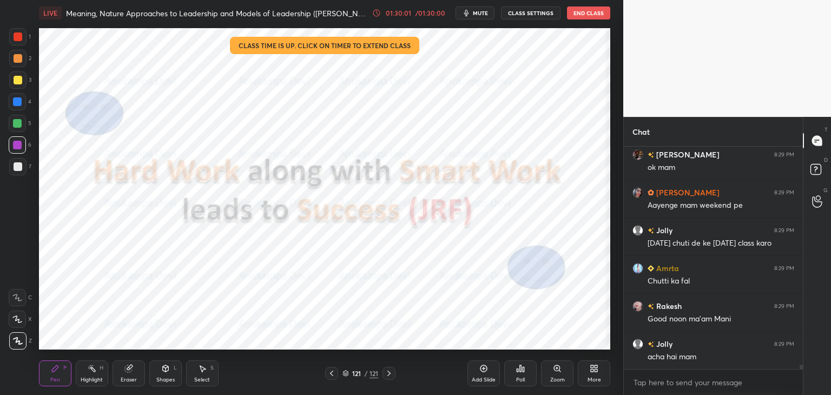
click at [17, 126] on div at bounding box center [17, 123] width 9 height 9
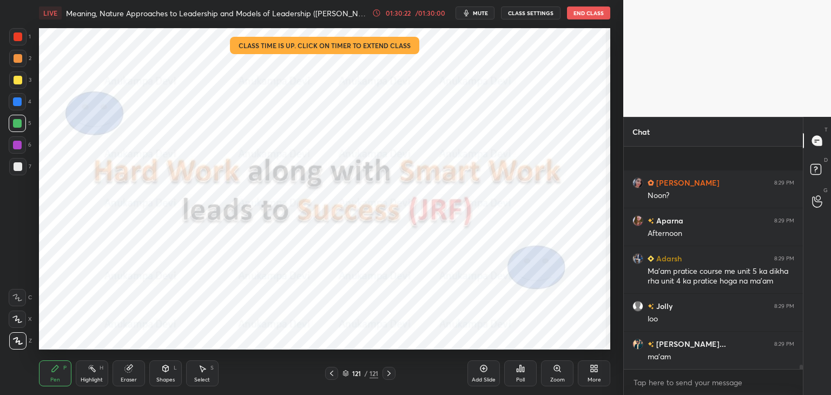
scroll to position [11737, 0]
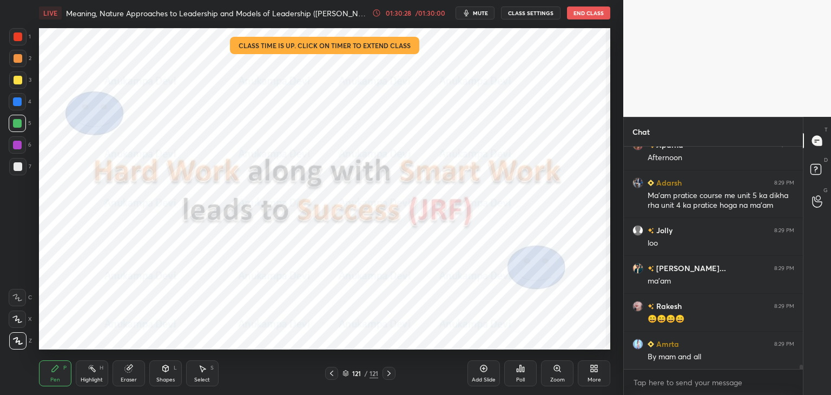
click at [801, 361] on div at bounding box center [800, 258] width 6 height 222
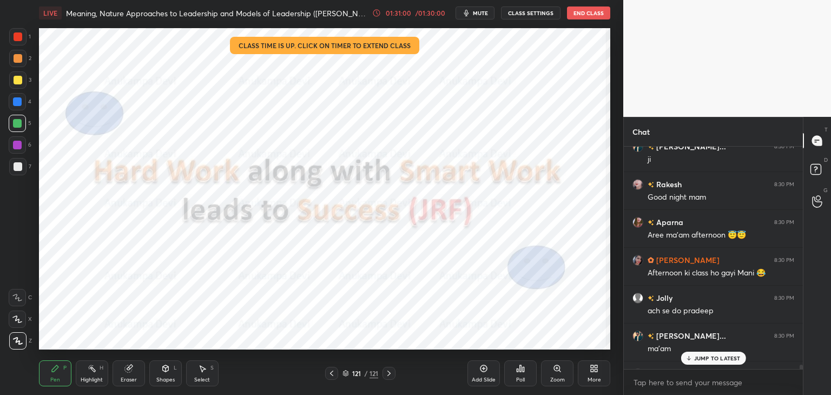
scroll to position [12116, 0]
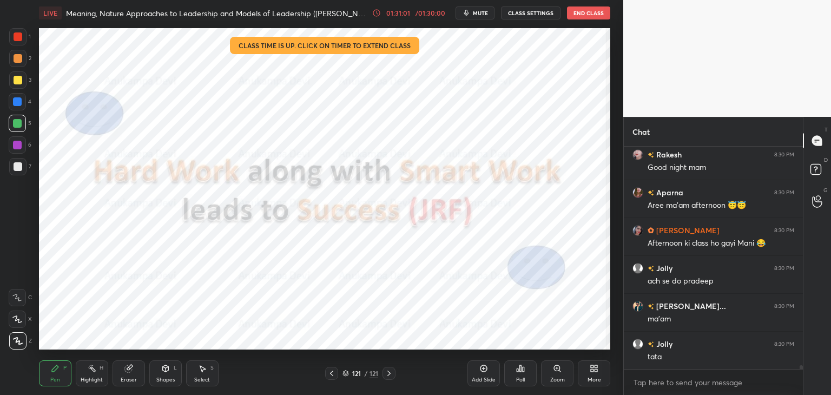
drag, startPoint x: 801, startPoint y: 365, endPoint x: 802, endPoint y: 376, distance: 10.3
click at [804, 376] on div "Chat [PERSON_NAME]... 8:30 PM ji Rakesh 8:30 PM Good night mam Aparna 8:30 PM A…" at bounding box center [728, 256] width 208 height 278
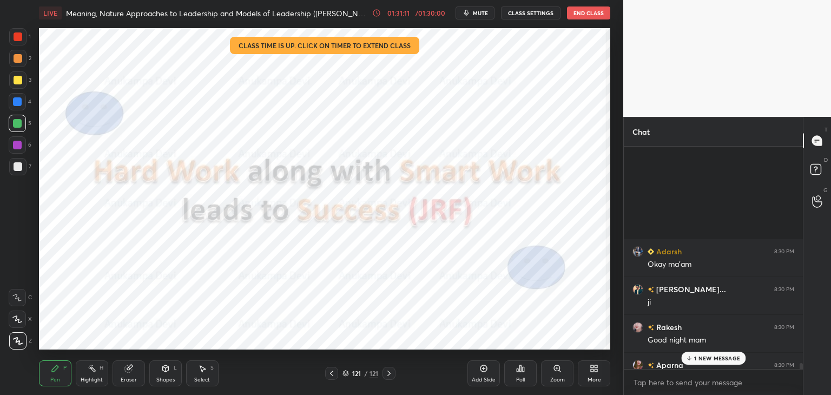
scroll to position [12192, 0]
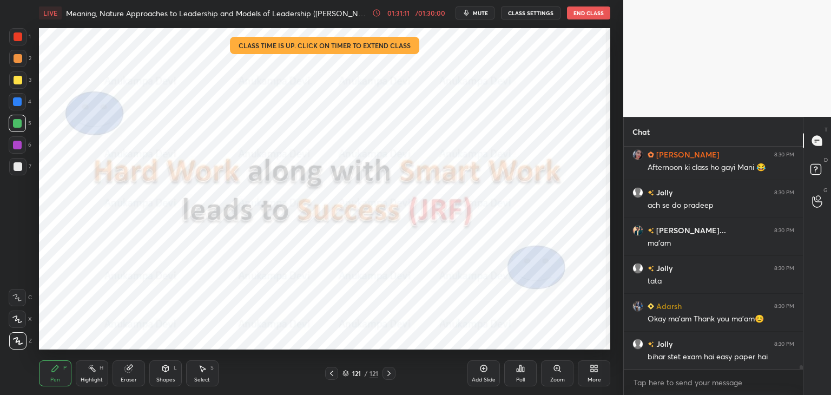
drag, startPoint x: 802, startPoint y: 366, endPoint x: 801, endPoint y: 394, distance: 27.6
click at [802, 392] on div "Aparna 8:30 PM Aree ma'am afternoon 😇😇 [PERSON_NAME] 8:30 PM Afternoon ki class…" at bounding box center [713, 271] width 179 height 248
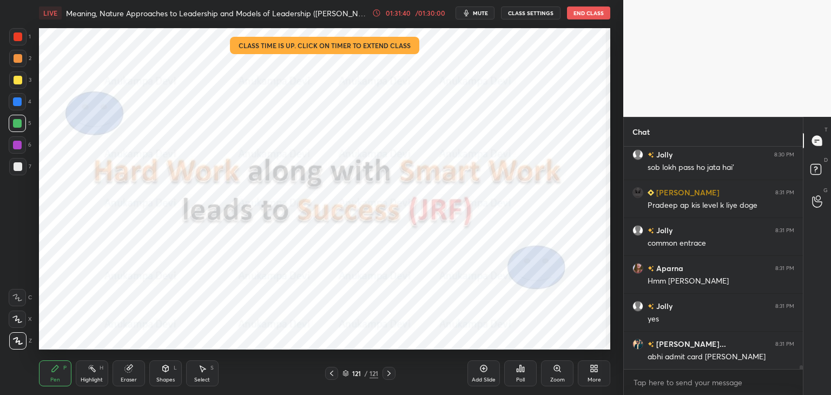
scroll to position [12570, 0]
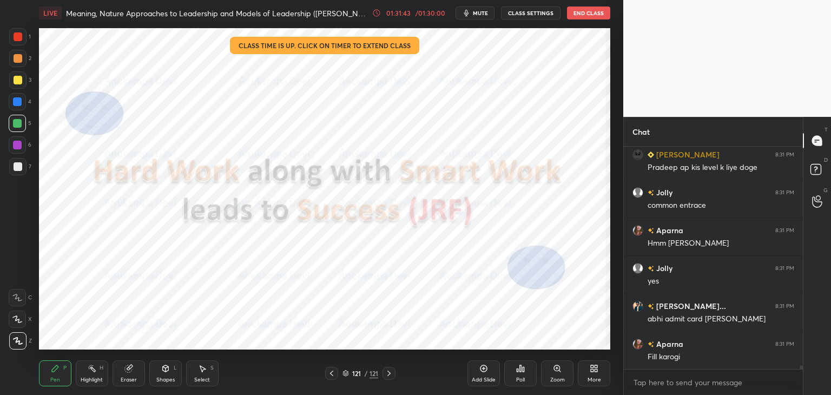
click at [586, 12] on button "End Class" at bounding box center [588, 12] width 43 height 13
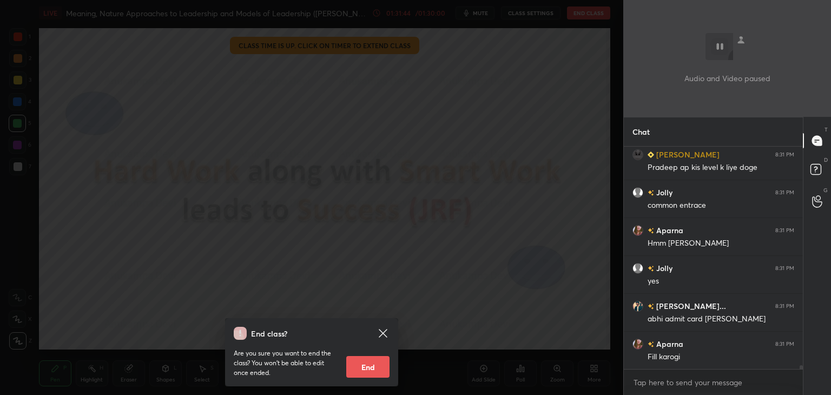
click at [368, 371] on button "End" at bounding box center [367, 367] width 43 height 22
type textarea "x"
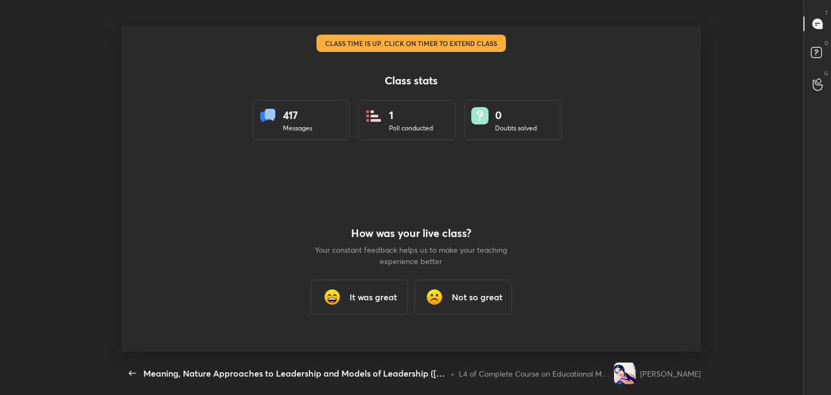
scroll to position [0, 0]
drag, startPoint x: 364, startPoint y: 303, endPoint x: 375, endPoint y: 300, distance: 11.2
click at [364, 304] on div "It was great" at bounding box center [359, 297] width 97 height 35
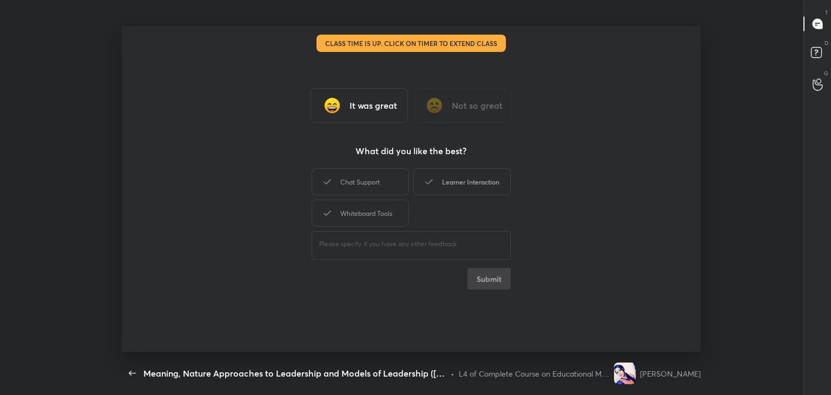
click at [479, 185] on div "Learner Interaction" at bounding box center [462, 181] width 97 height 27
click at [499, 285] on button "Submit" at bounding box center [489, 279] width 43 height 22
